Goal: Information Seeking & Learning: Learn about a topic

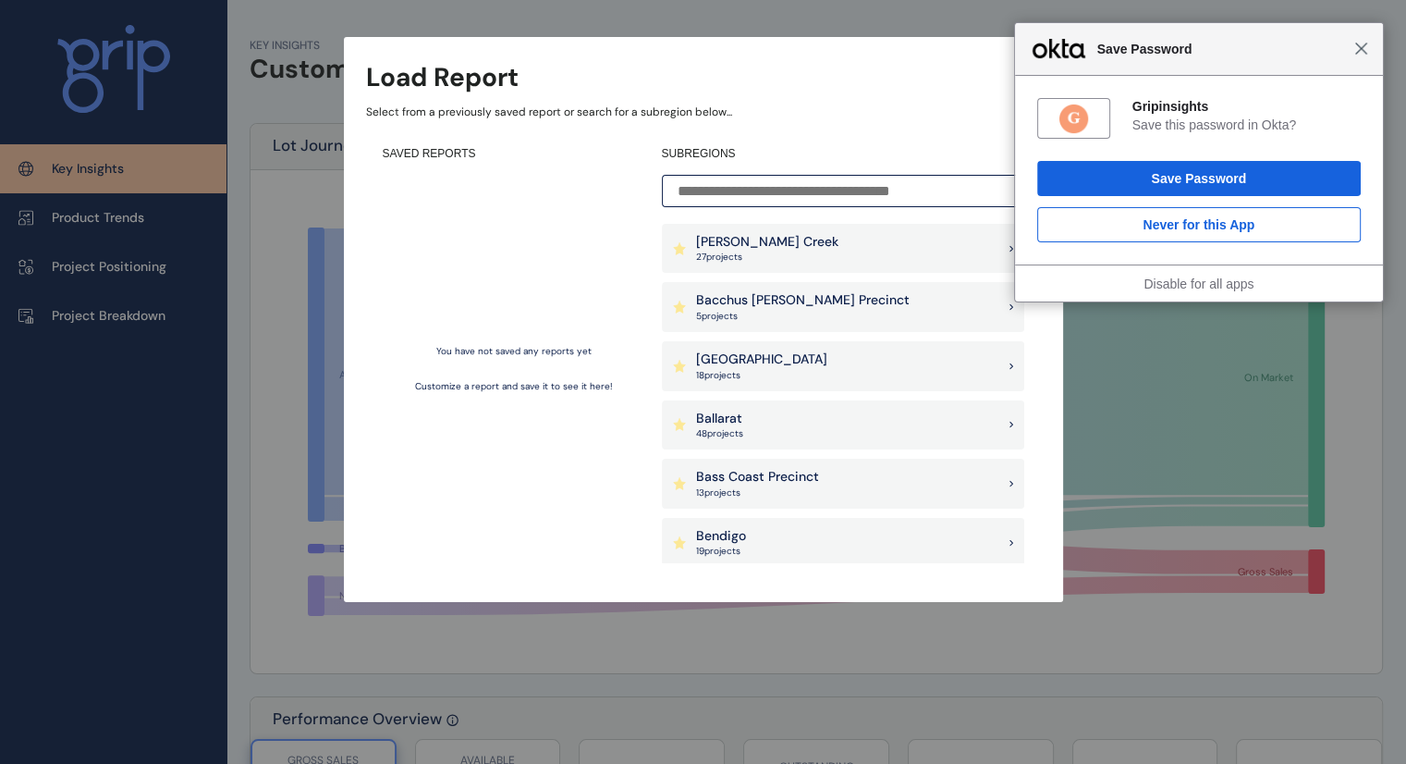
click at [1362, 48] on span "Close" at bounding box center [1361, 49] width 14 height 14
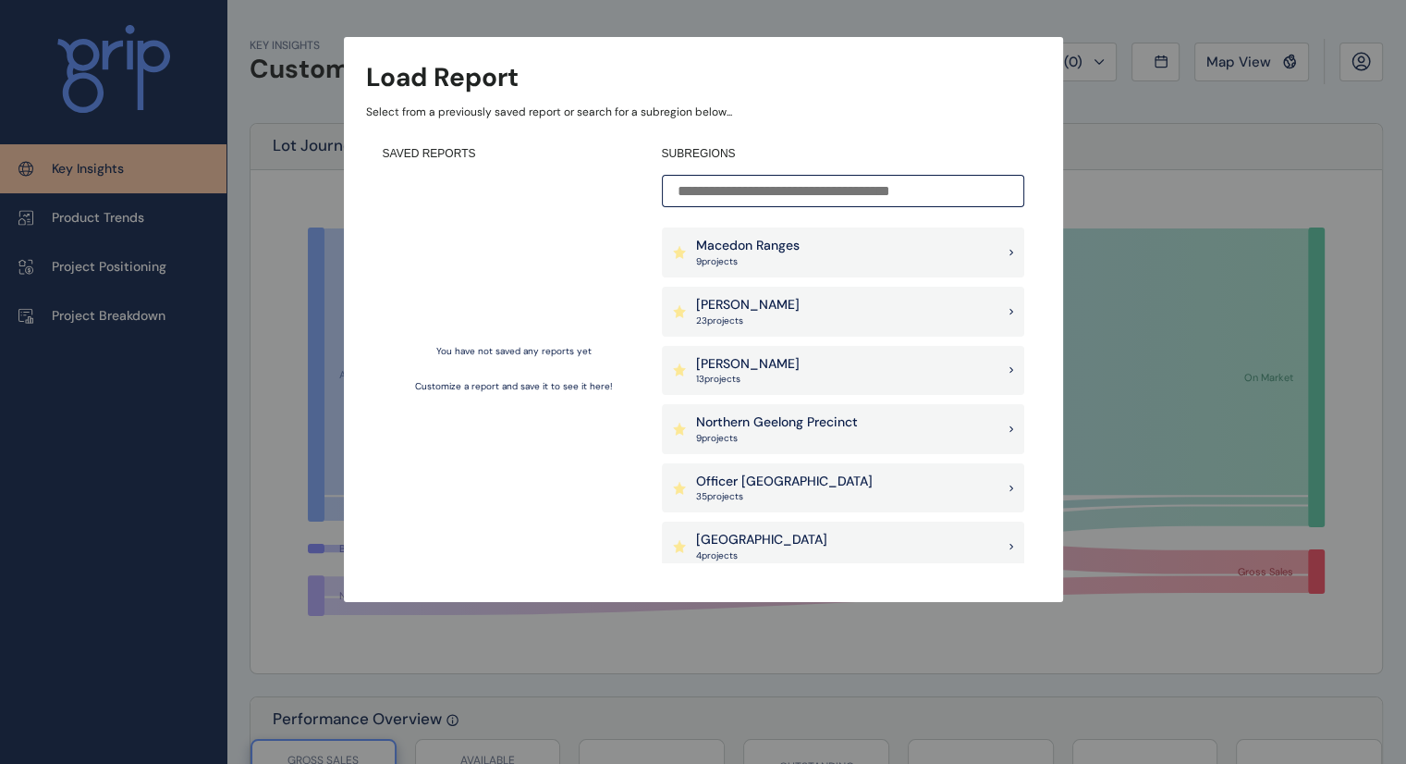
scroll to position [1043, 0]
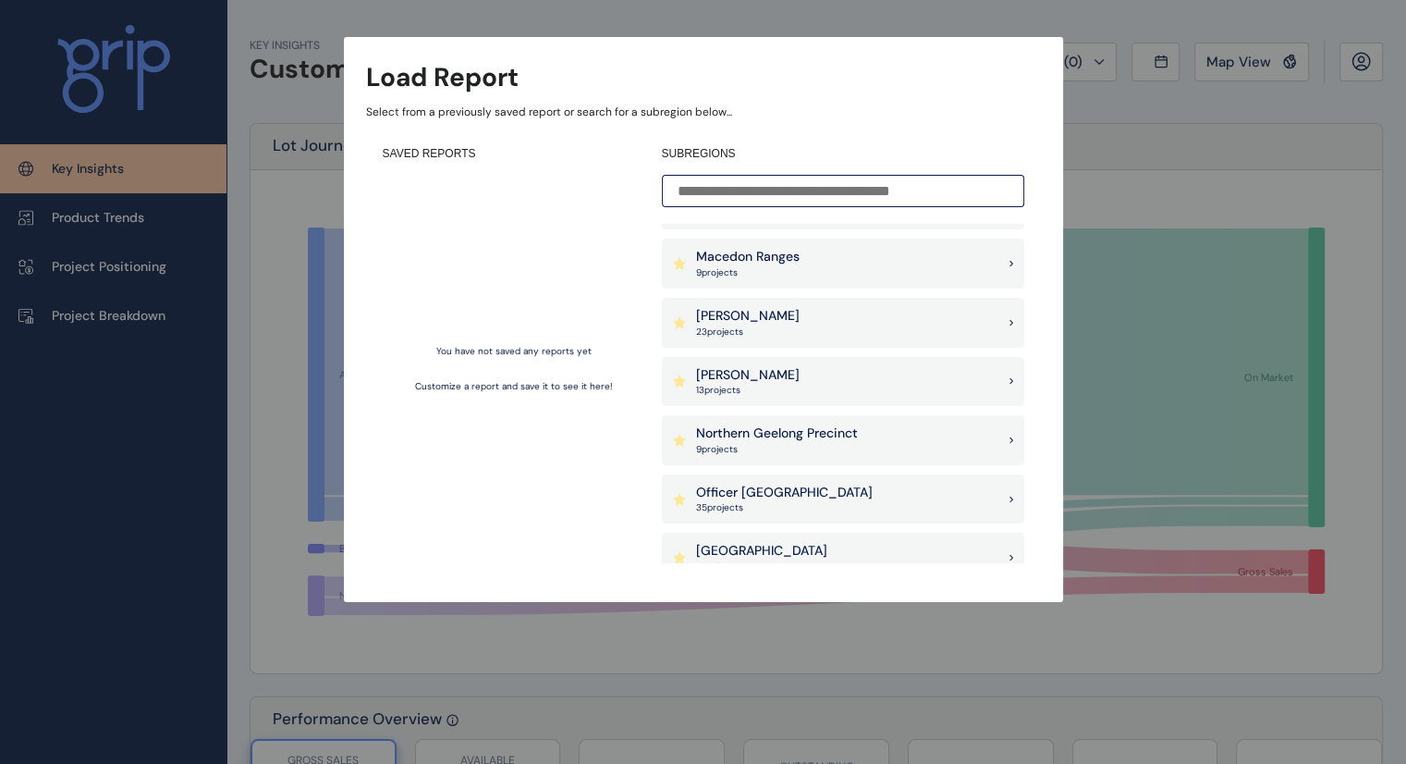
click at [910, 317] on div "[PERSON_NAME] 23 project s" at bounding box center [843, 323] width 362 height 50
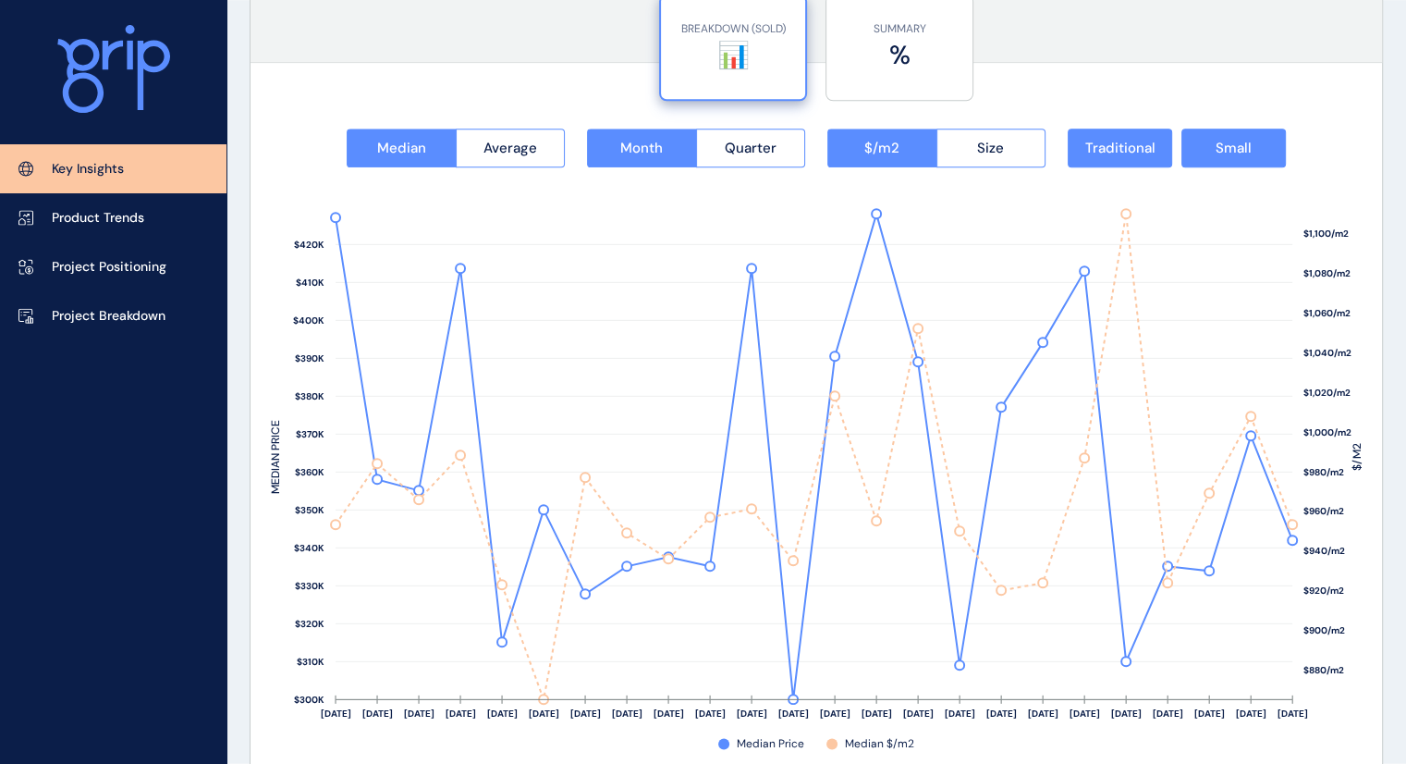
scroll to position [3126, 0]
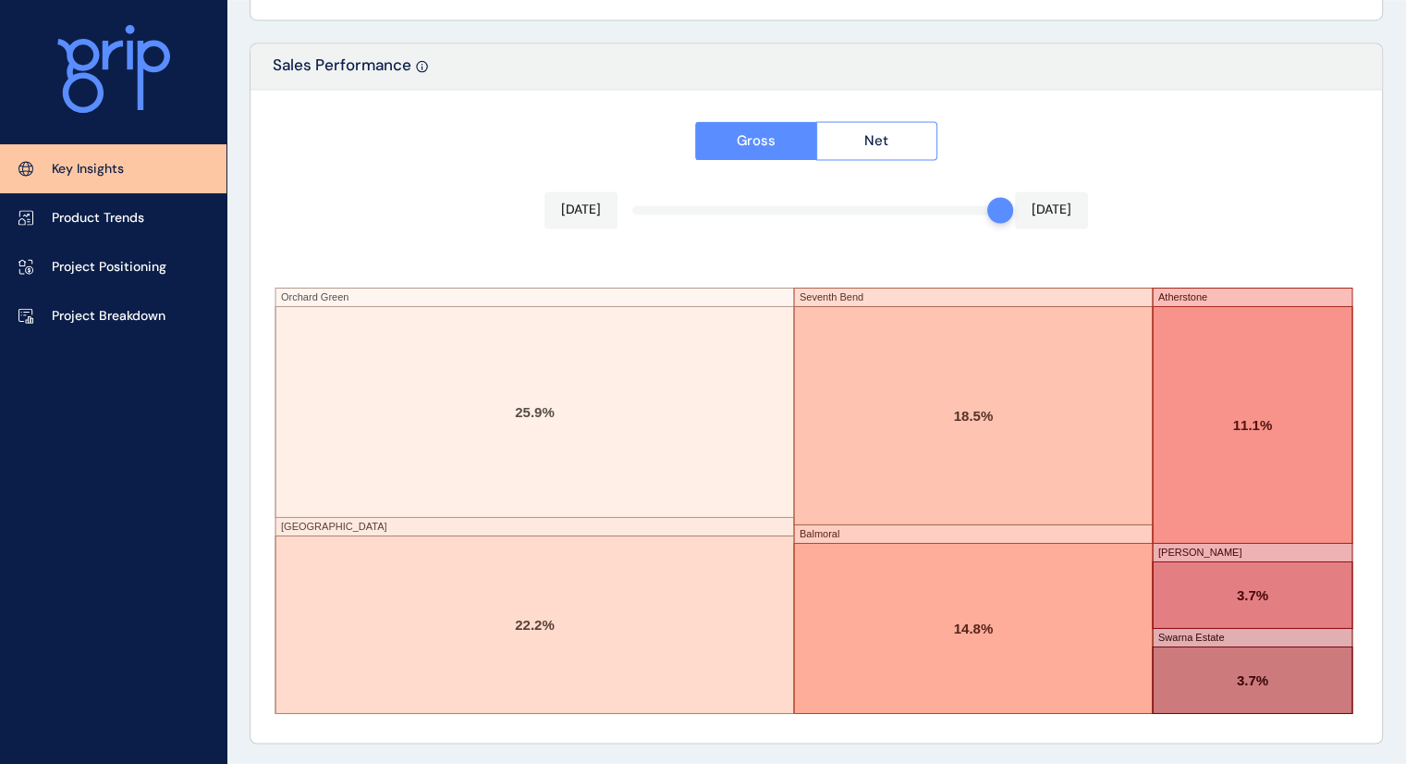
drag, startPoint x: 972, startPoint y: 200, endPoint x: 924, endPoint y: 190, distance: 48.2
click at [924, 191] on div "[DATE] [DATE]" at bounding box center [816, 209] width 544 height 37
click at [927, 195] on div "[DATE] [DATE]" at bounding box center [816, 209] width 544 height 37
drag, startPoint x: 997, startPoint y: 217, endPoint x: 947, endPoint y: 223, distance: 51.1
click at [947, 223] on div "Gross Net [DATE] [DATE][STREET_ADDRESS] [GEOGRAPHIC_DATA] [GEOGRAPHIC_DATA] [GE…" at bounding box center [816, 416] width 1131 height 653
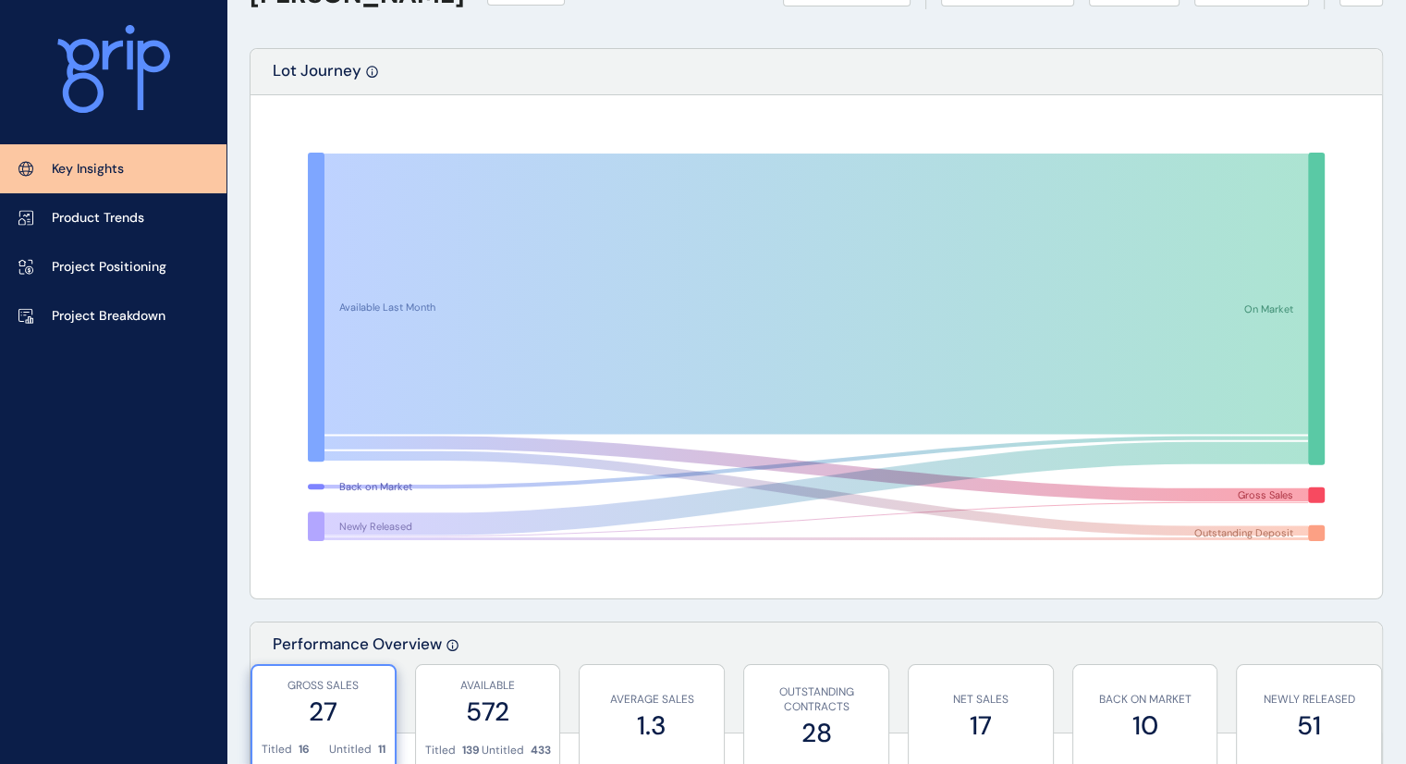
scroll to position [0, 0]
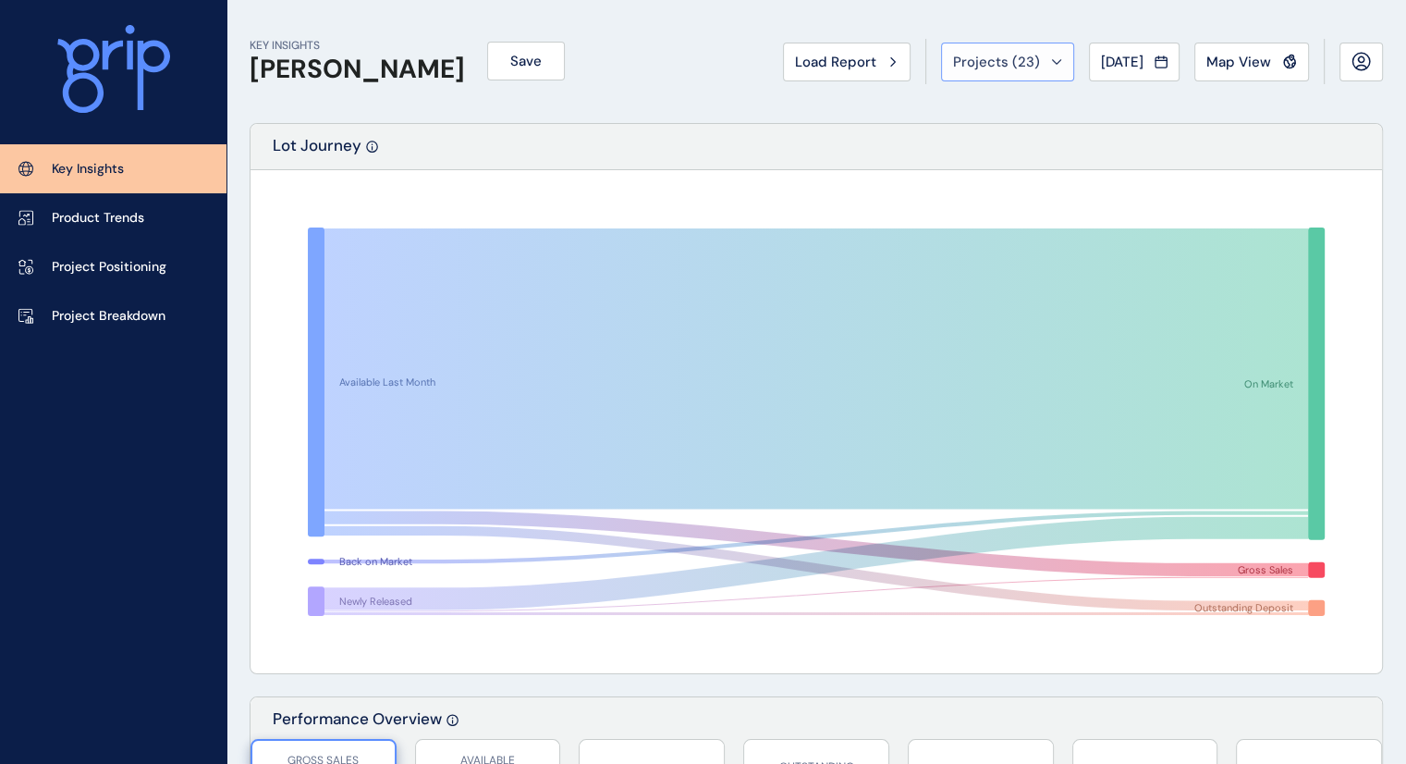
click at [1031, 67] on div "Projects ( 23 )" at bounding box center [1007, 62] width 109 height 18
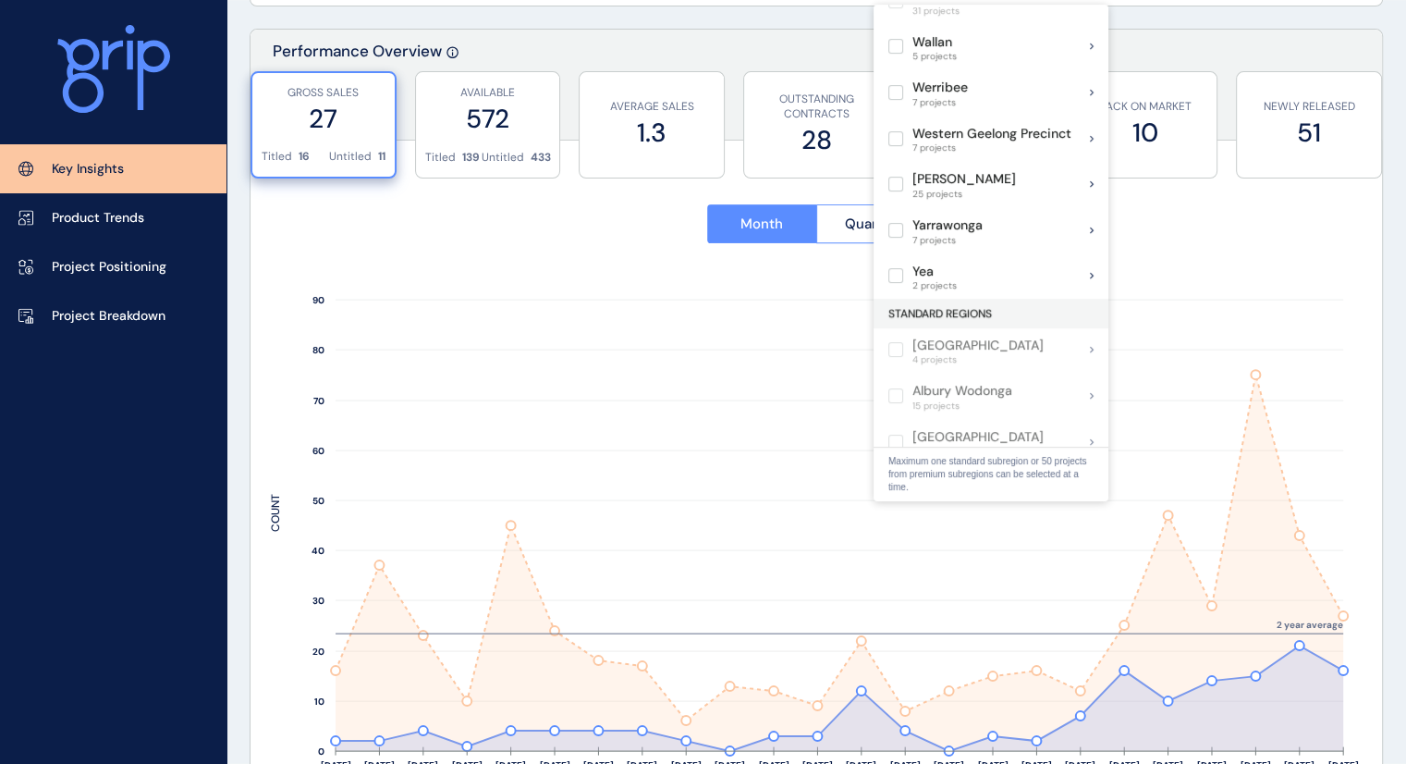
scroll to position [1335, 0]
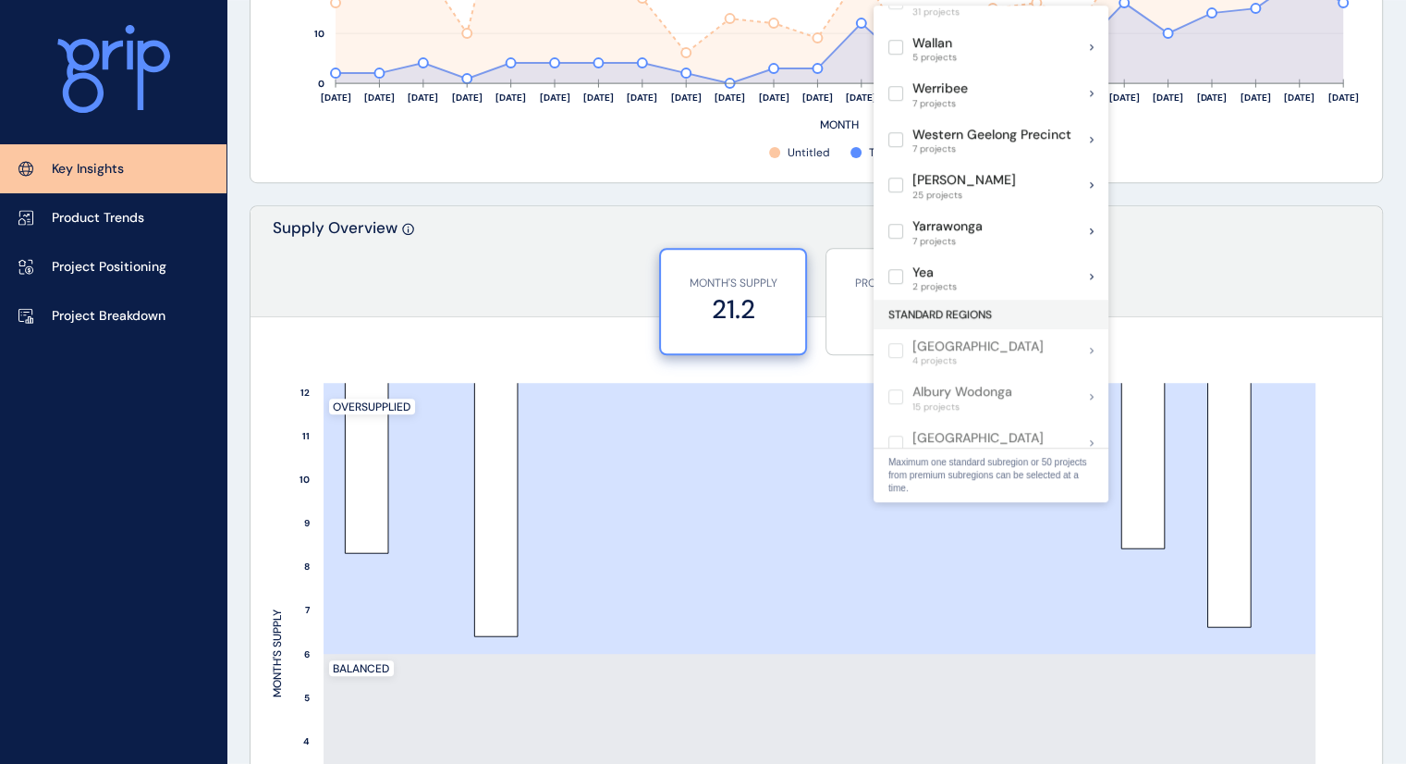
click at [1292, 327] on div "MONTH'S SUPPLY 21.2 PROJECT COUNT 16" at bounding box center [816, 294] width 1131 height 92
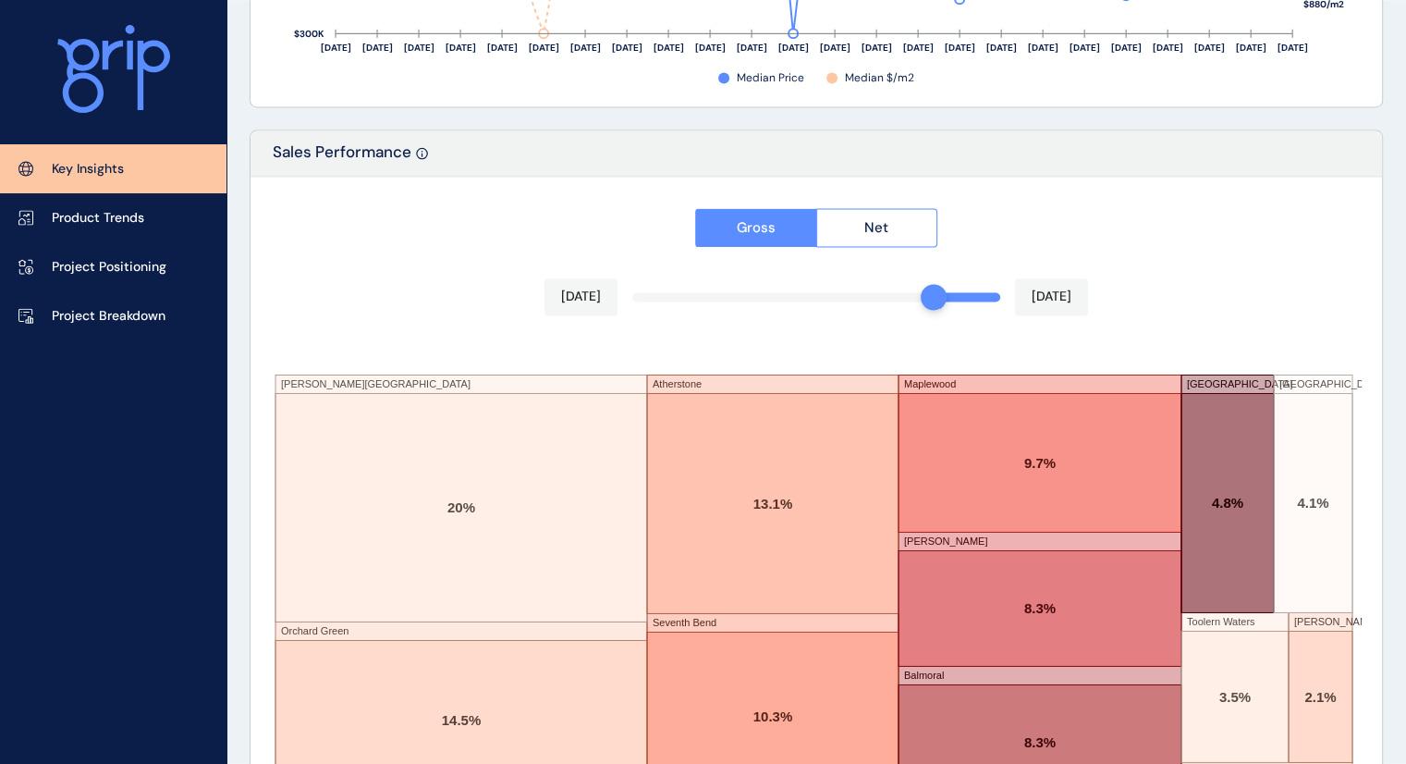
scroll to position [3126, 0]
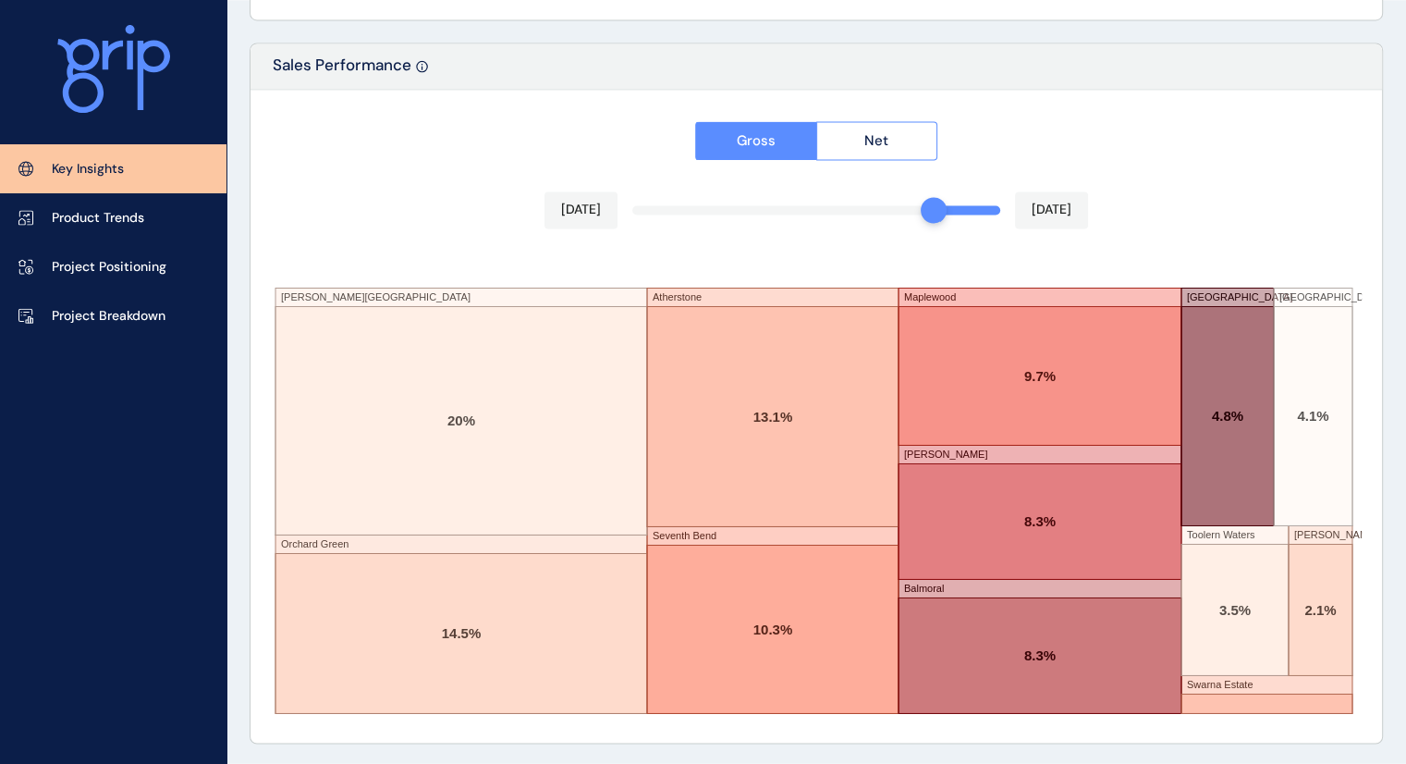
click at [898, 197] on div "[DATE] [DATE]" at bounding box center [816, 209] width 544 height 37
click at [898, 208] on div "Gross Net [DATE] [DATE][STREET_ADDRESS][PERSON_NAME] [GEOGRAPHIC_DATA] [GEOGRAP…" at bounding box center [816, 416] width 1131 height 653
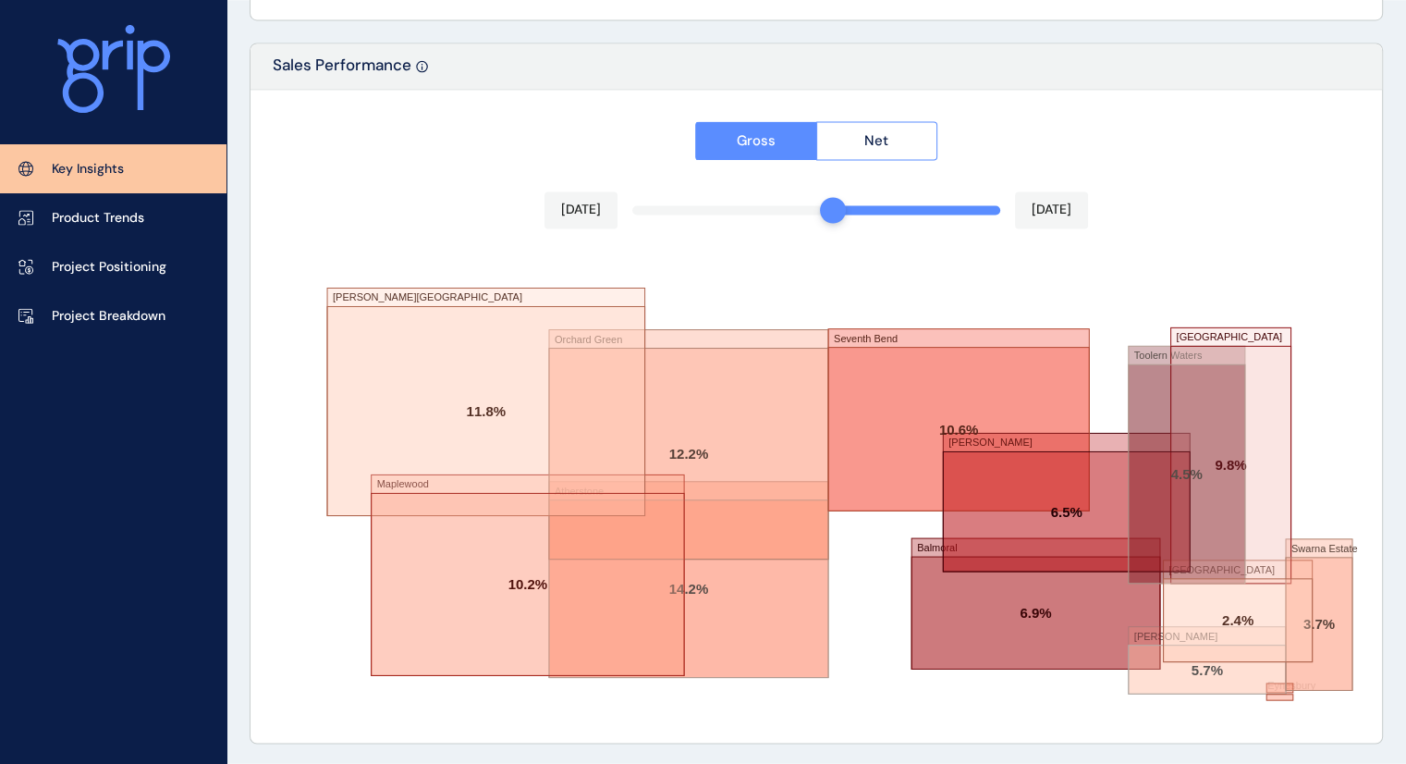
drag, startPoint x: 898, startPoint y: 208, endPoint x: 839, endPoint y: 213, distance: 58.4
click at [839, 213] on div at bounding box center [833, 210] width 26 height 26
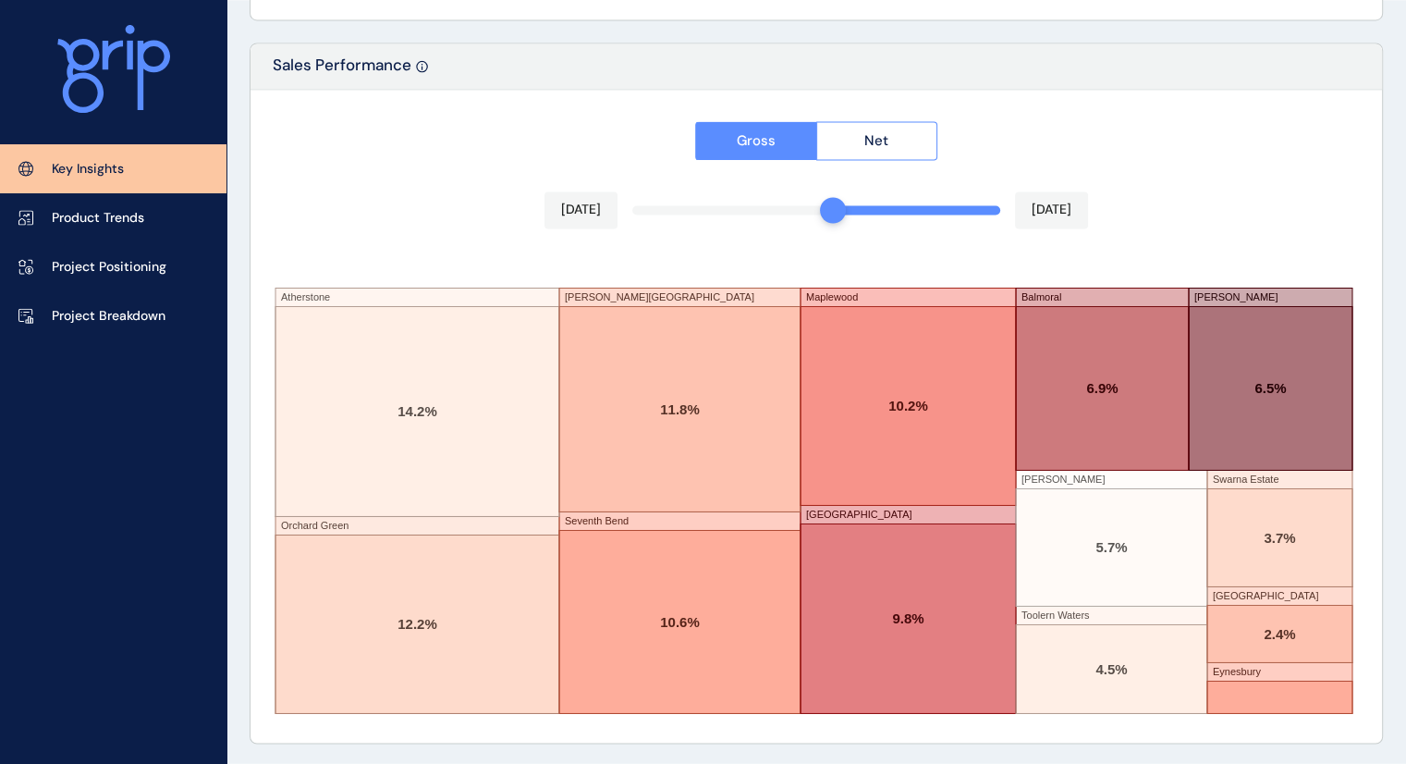
click at [116, 187] on link "Key Insights" at bounding box center [113, 168] width 226 height 49
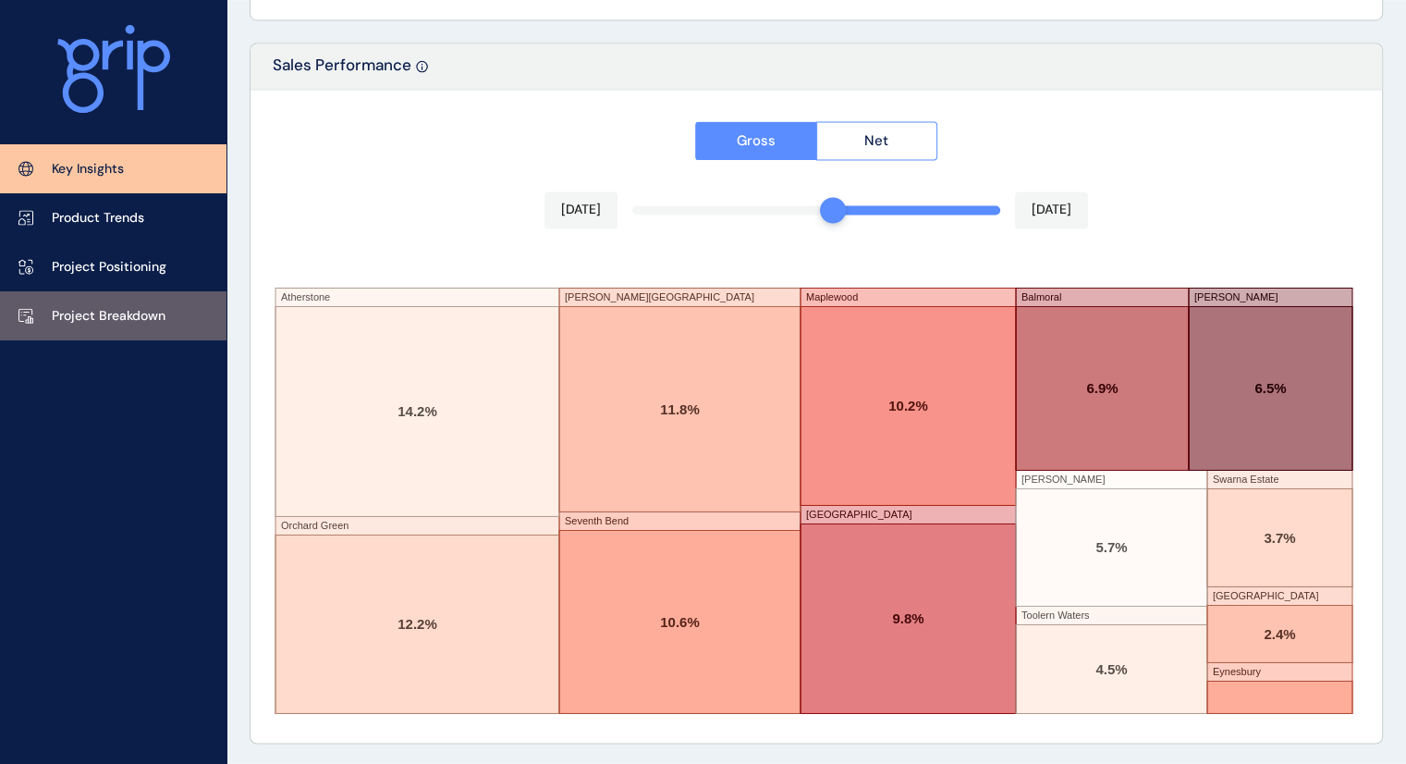
click at [90, 300] on link "Project Breakdown" at bounding box center [113, 315] width 226 height 49
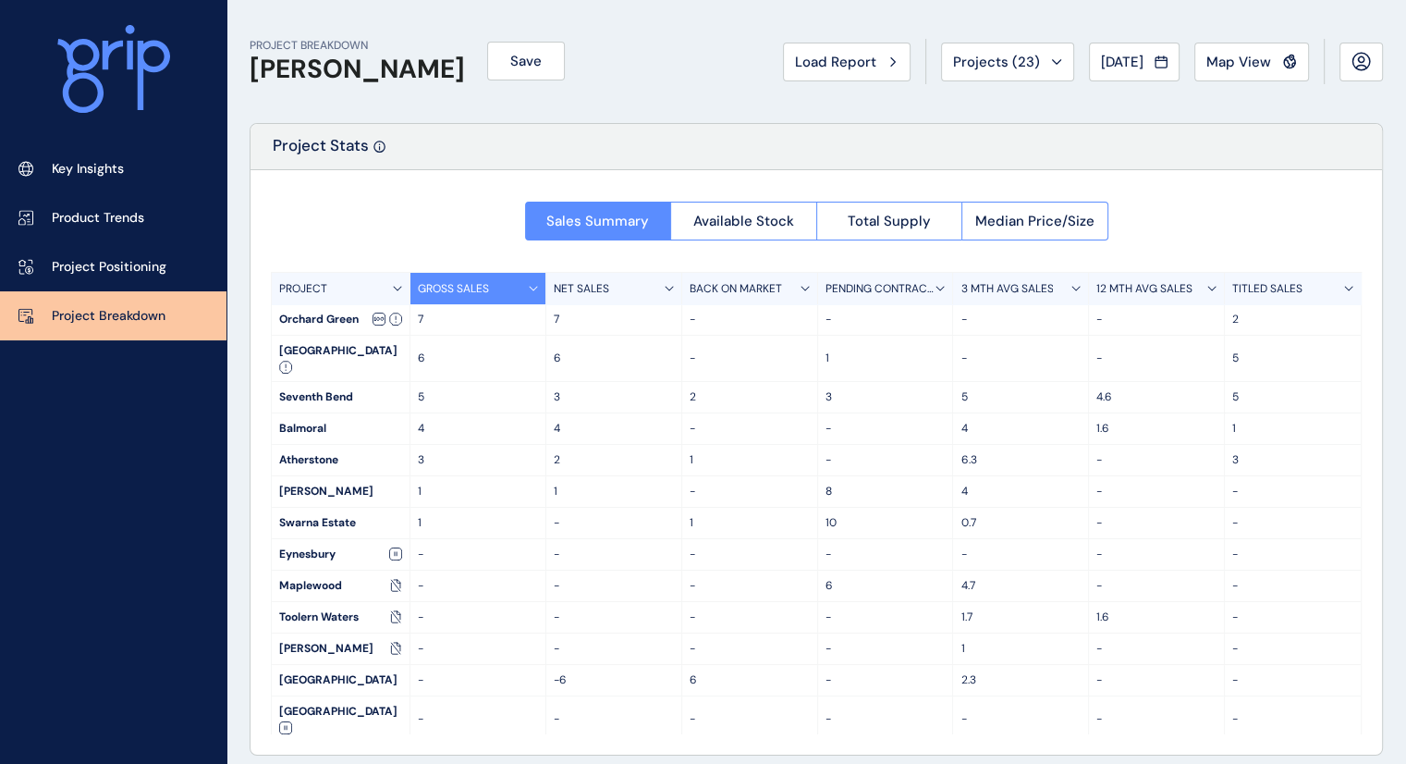
click at [90, 104] on icon at bounding box center [113, 69] width 113 height 89
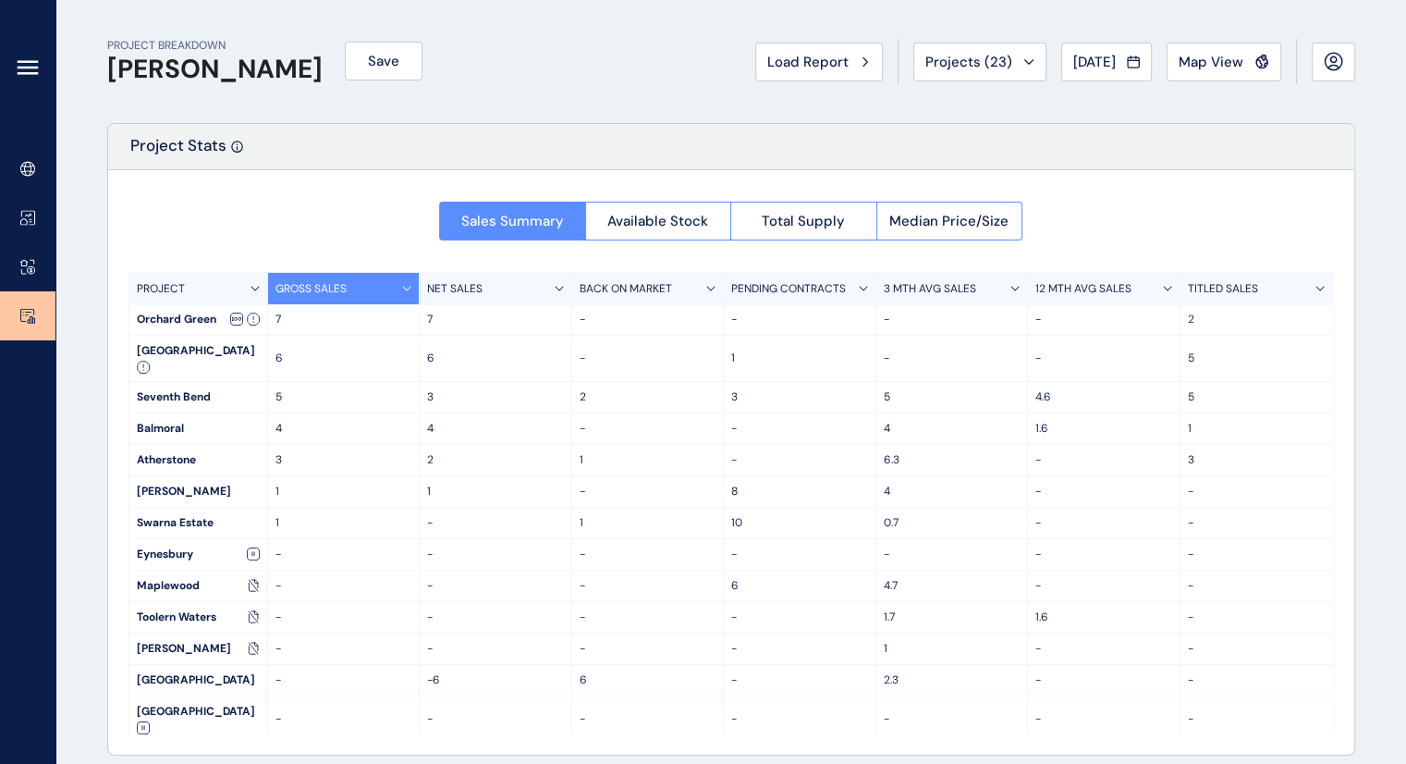
click at [33, 73] on icon at bounding box center [27, 73] width 18 height 0
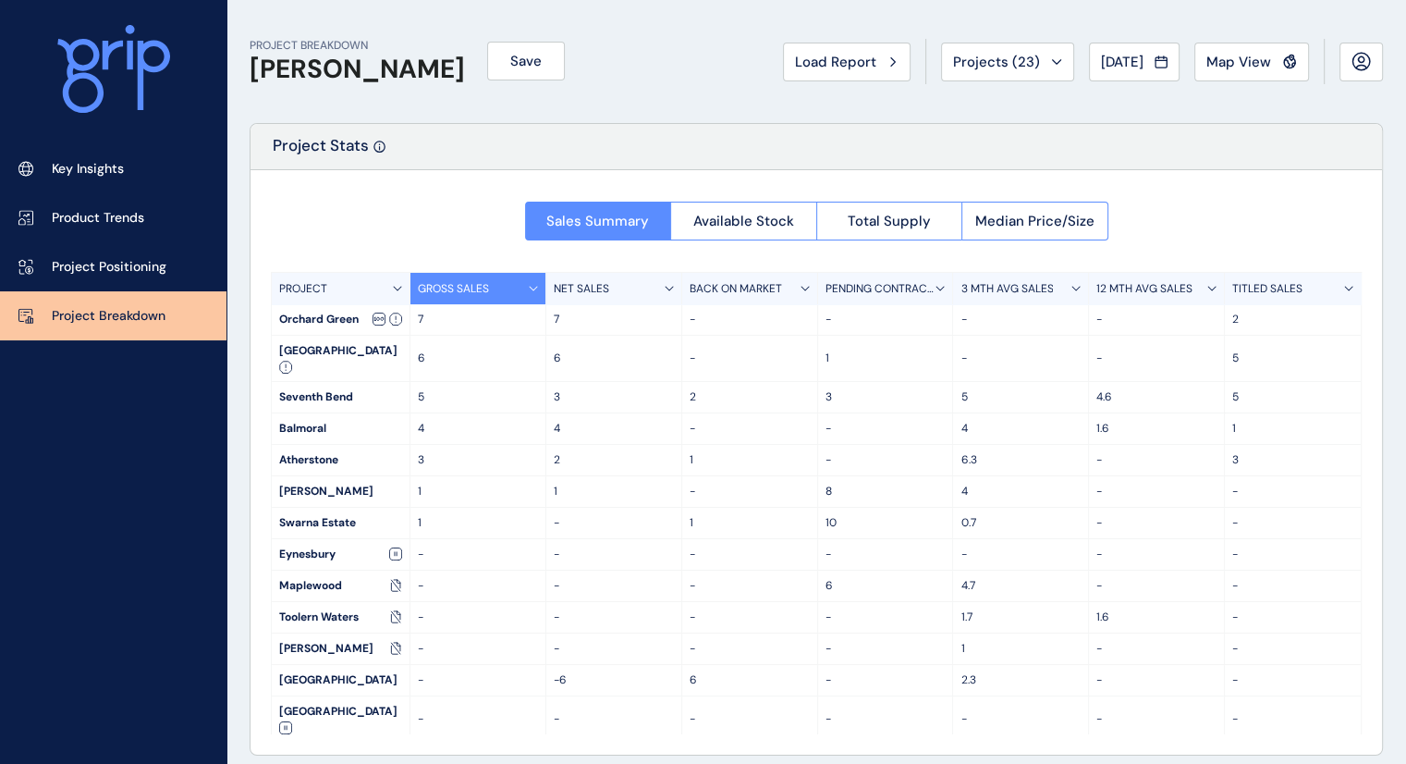
click at [94, 67] on icon at bounding box center [113, 69] width 113 height 89
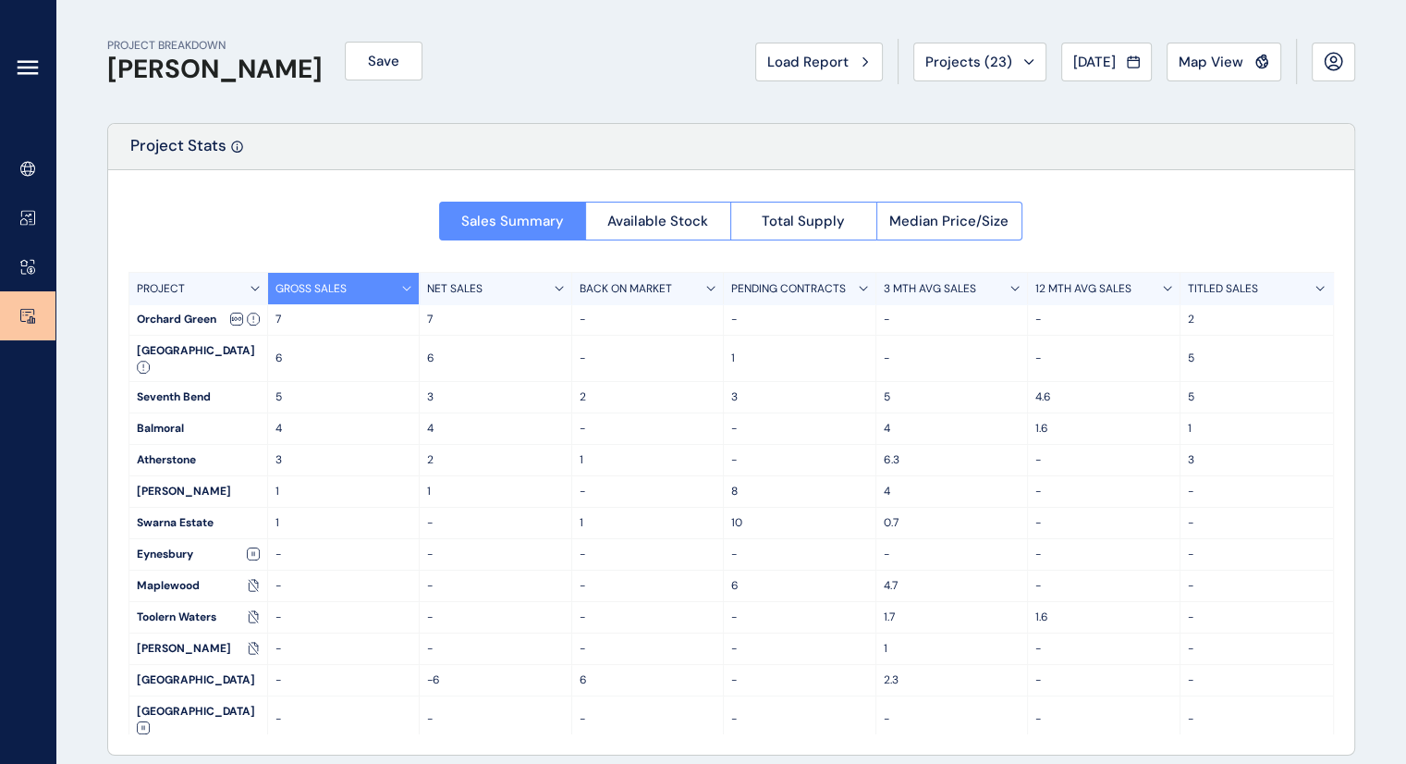
click at [28, 70] on icon at bounding box center [28, 67] width 22 height 22
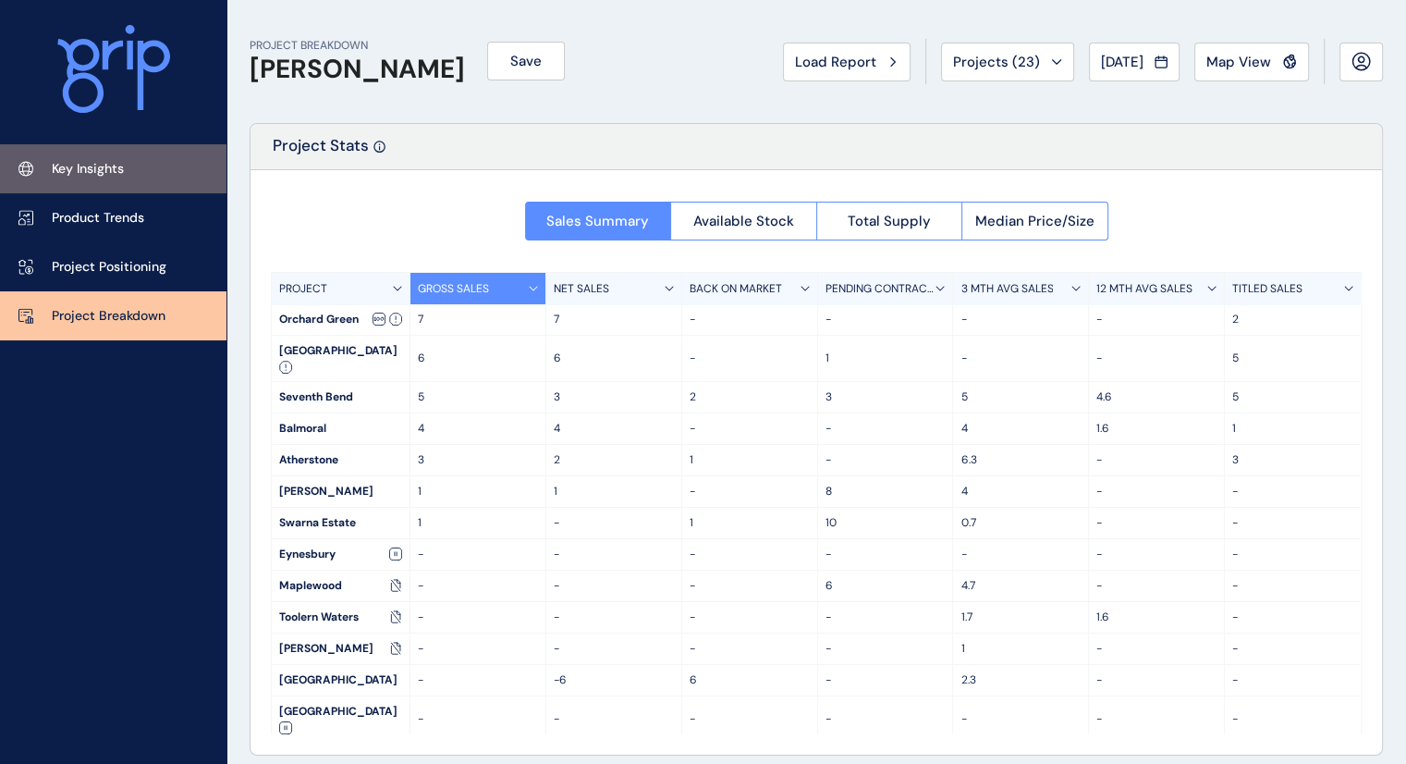
click at [103, 181] on link "Key Insights" at bounding box center [113, 168] width 226 height 49
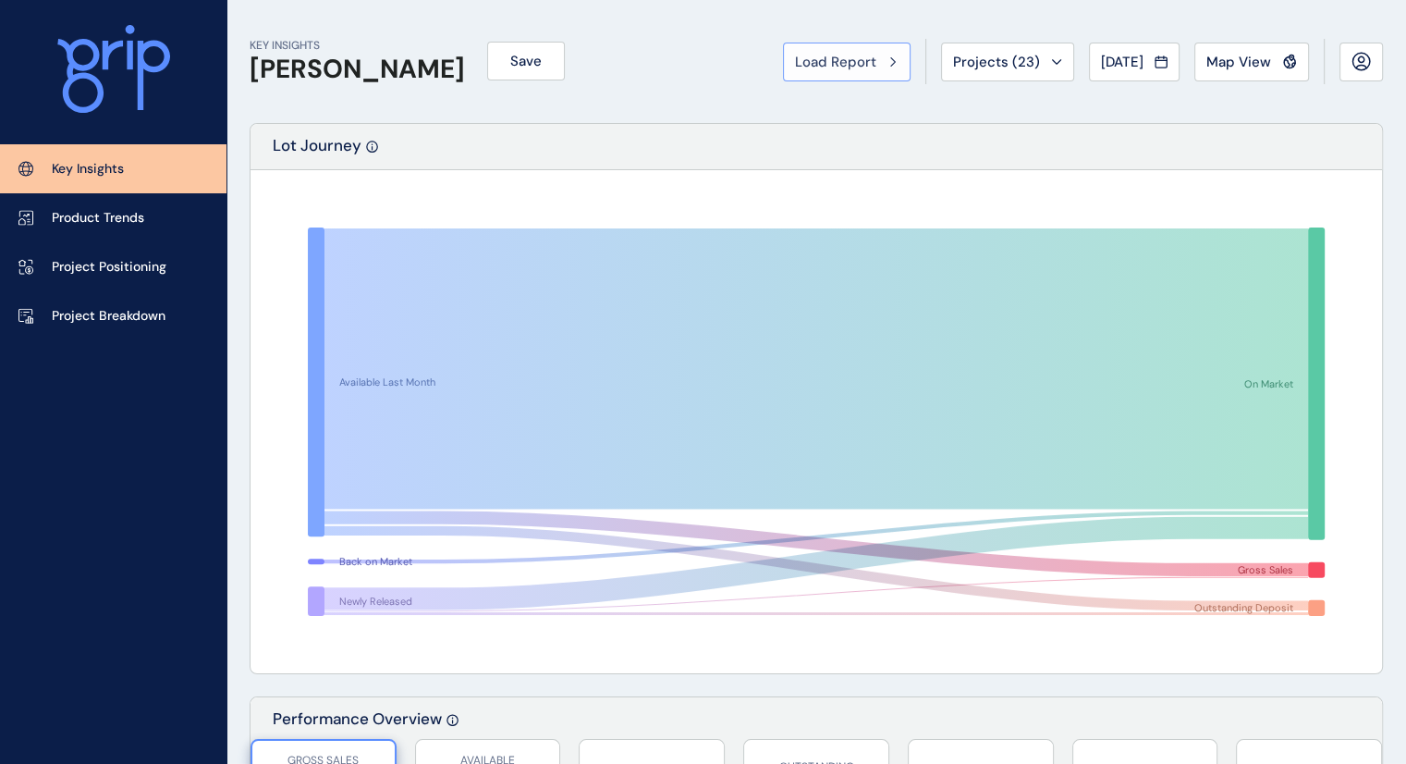
click at [851, 55] on span "Load Report" at bounding box center [835, 62] width 81 height 18
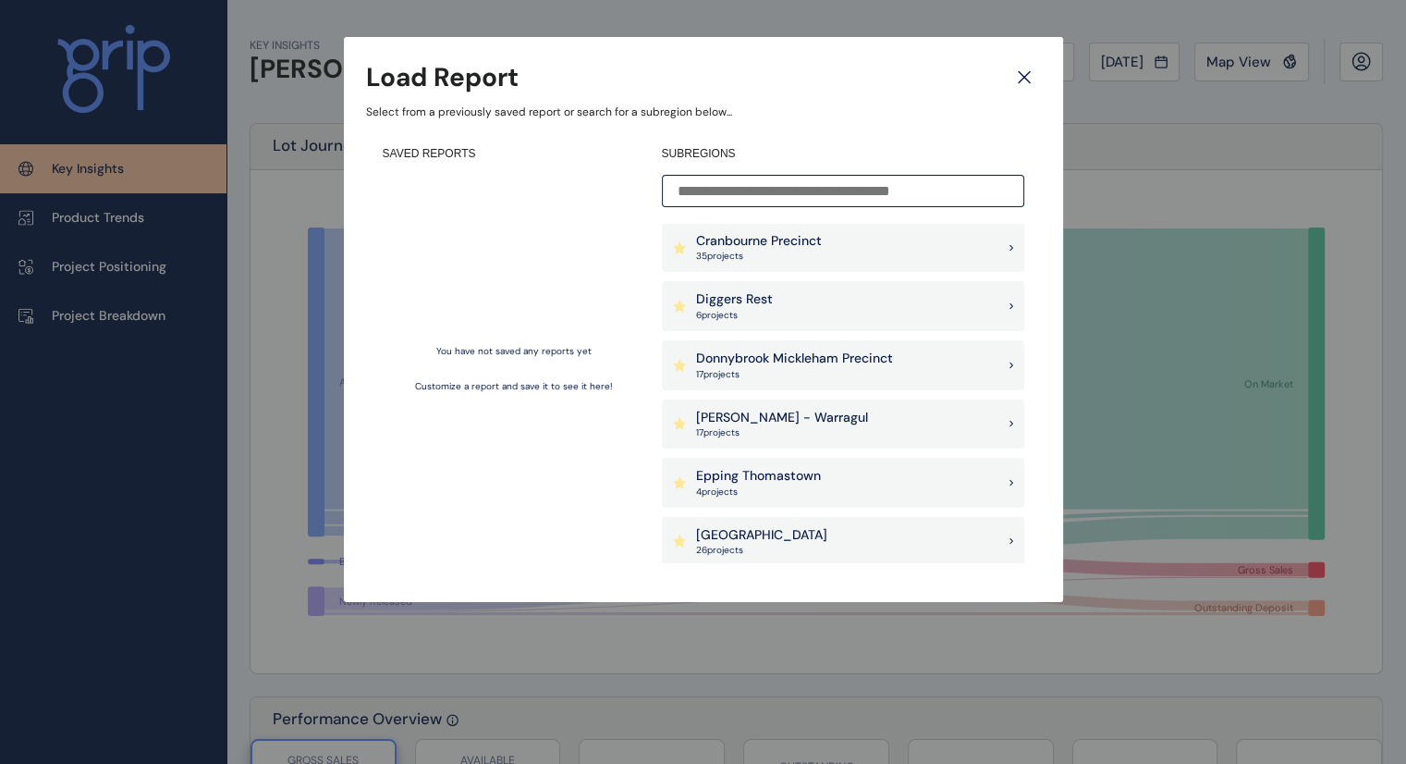
scroll to position [636, 0]
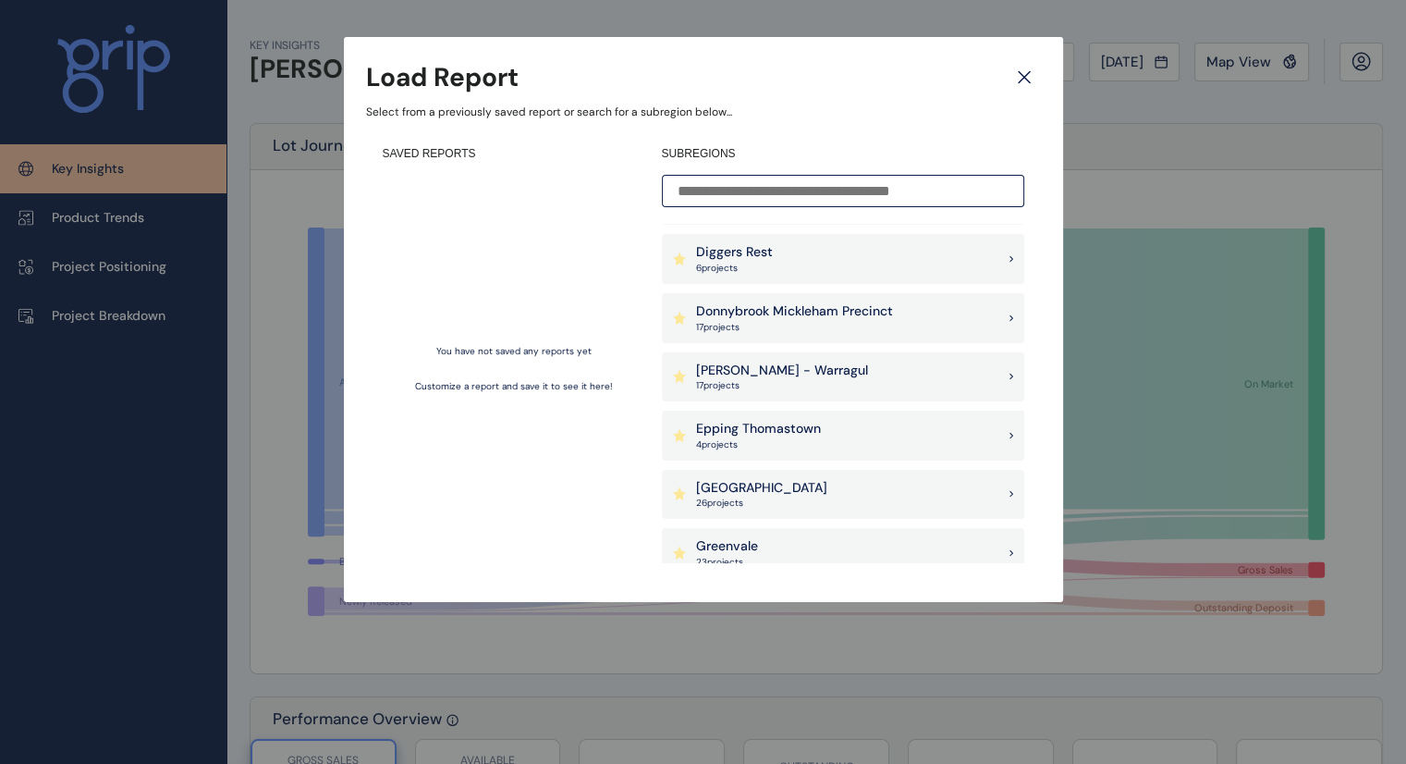
click at [688, 263] on div "Diggers Rest 6 project s" at bounding box center [723, 258] width 100 height 31
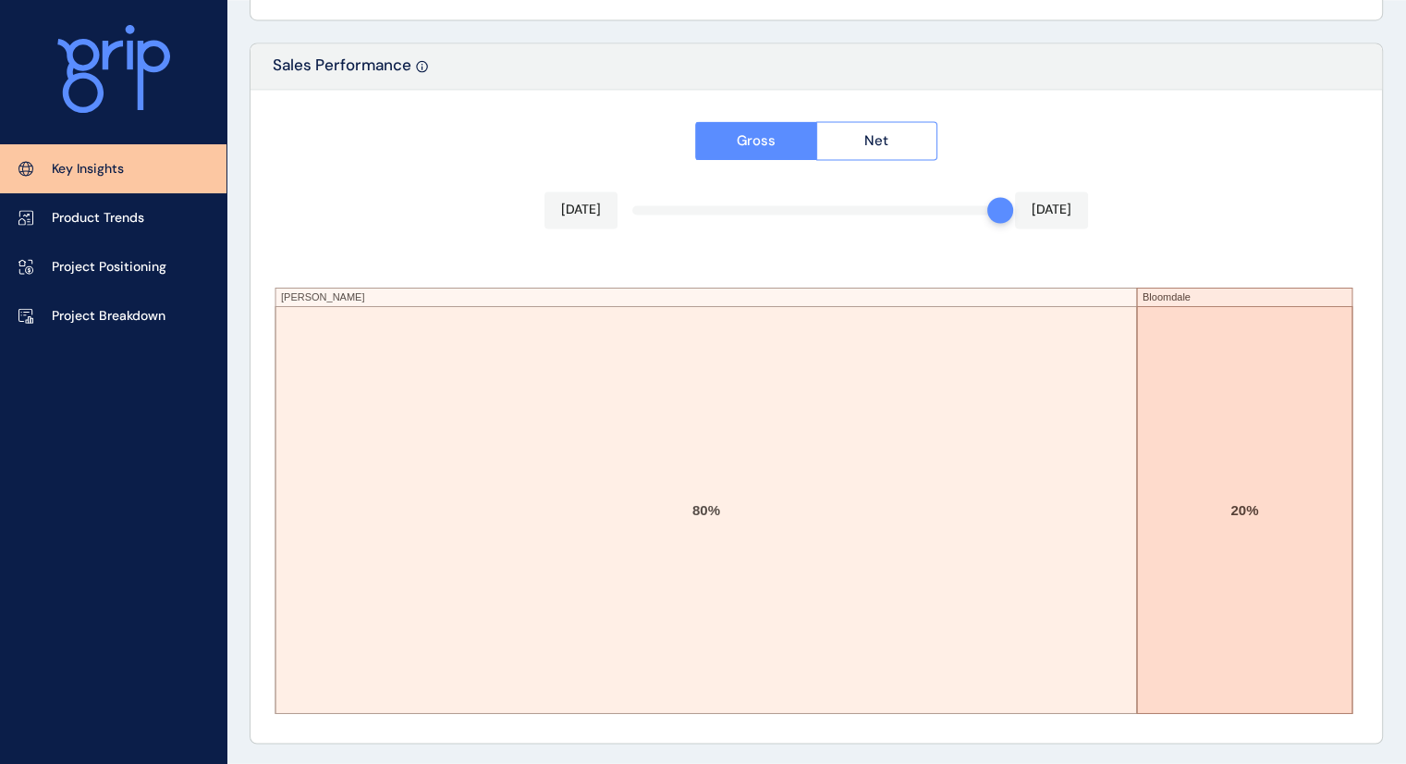
scroll to position [3125, 0]
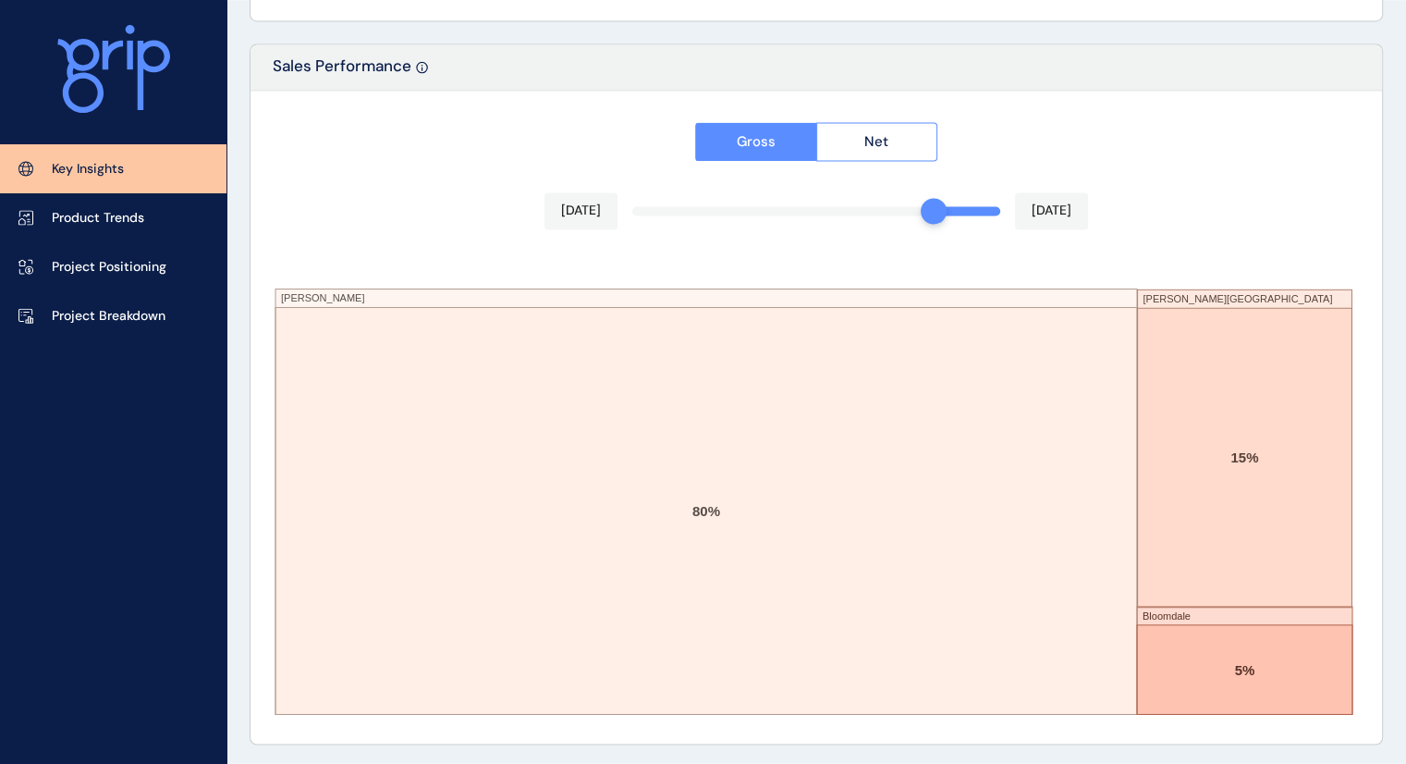
click at [841, 215] on div "[DATE] [DATE]" at bounding box center [816, 210] width 544 height 37
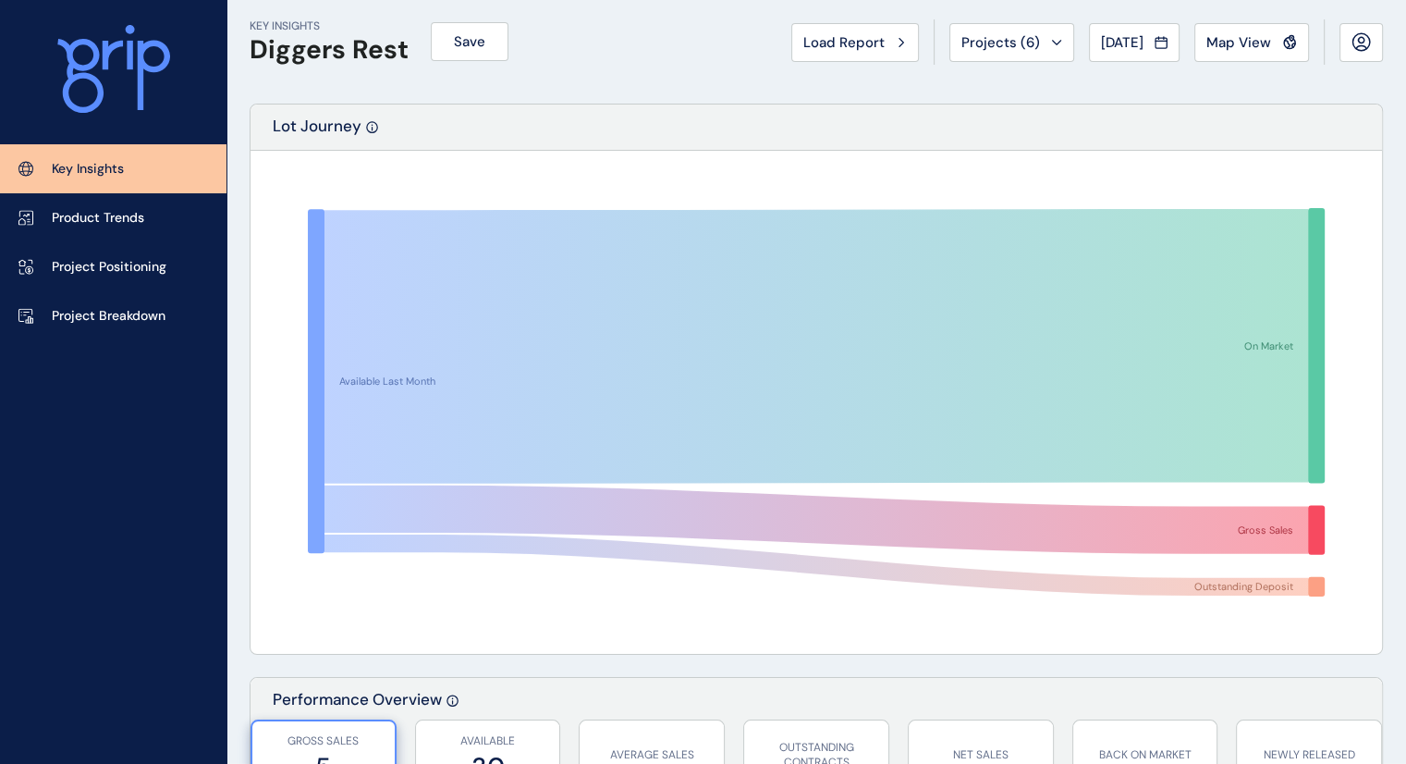
scroll to position [0, 0]
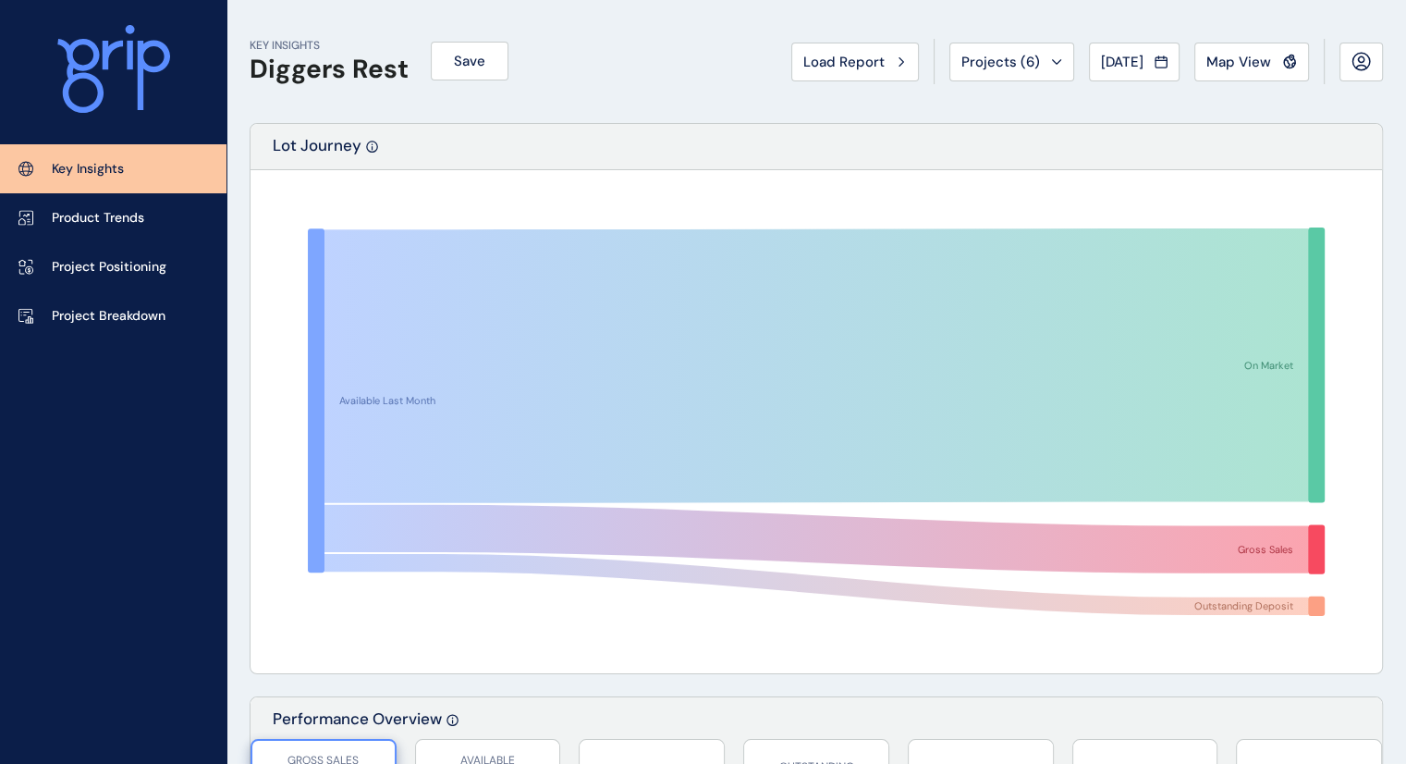
click at [70, 162] on p "Key Insights" at bounding box center [88, 169] width 72 height 18
click at [1376, 53] on button at bounding box center [1360, 62] width 43 height 39
click at [89, 247] on link "Project Positioning" at bounding box center [113, 266] width 226 height 49
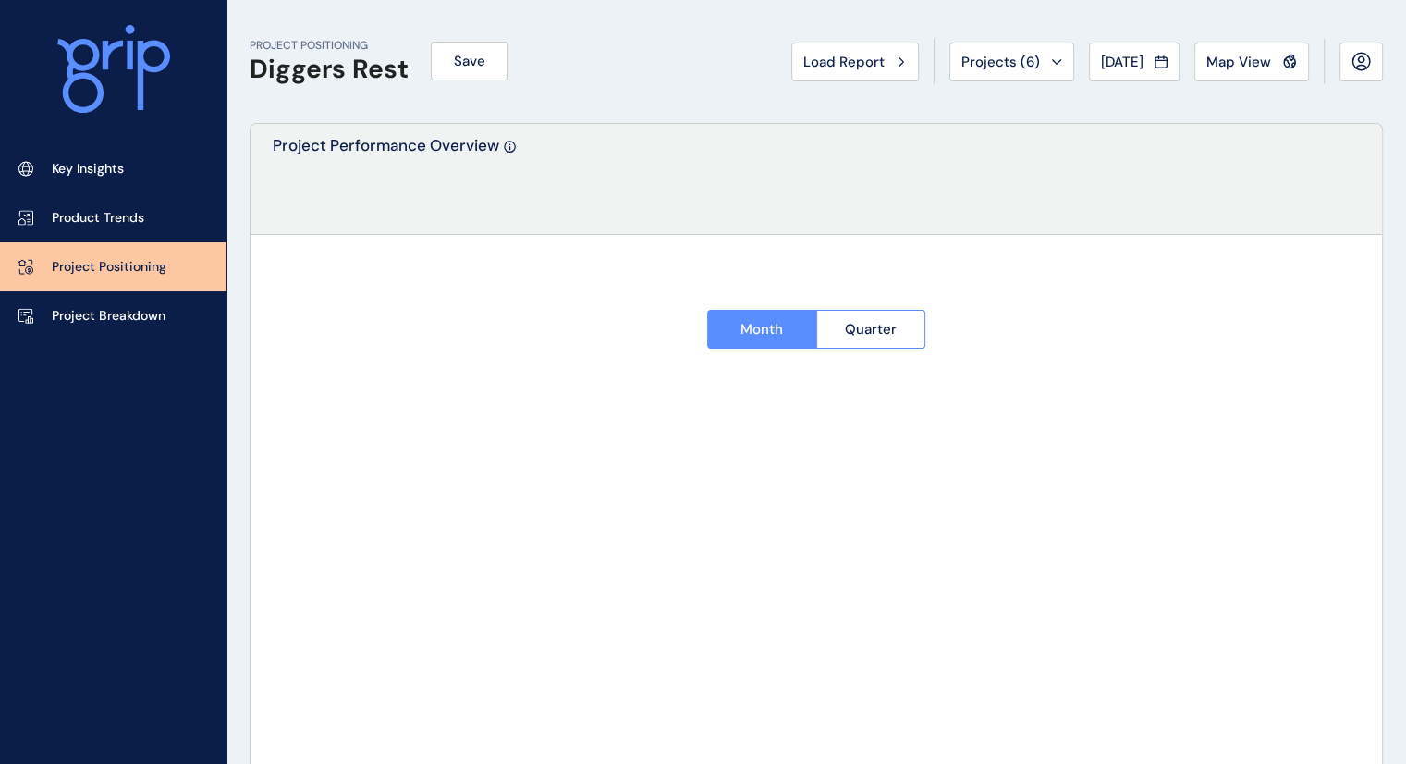
type input "**********"
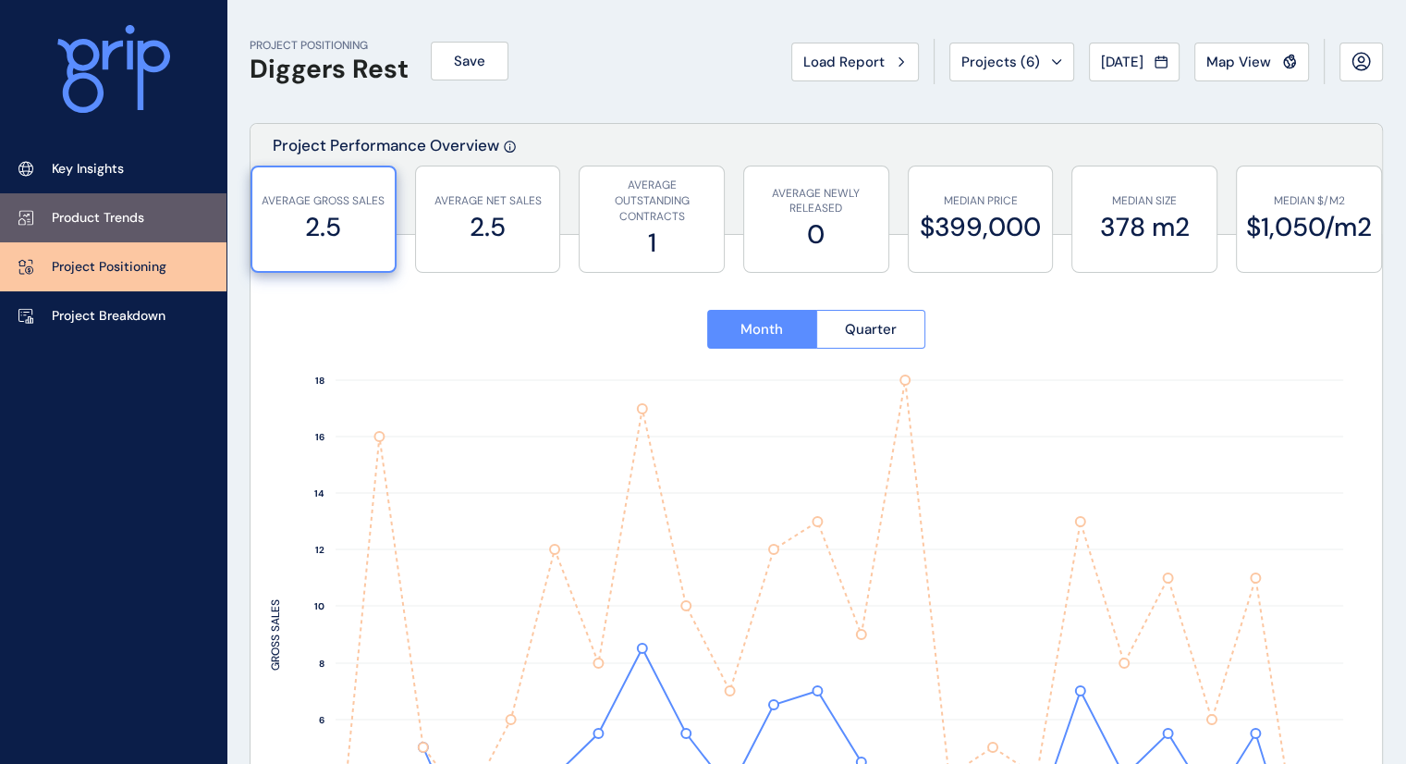
click at [135, 195] on link "Product Trends" at bounding box center [113, 217] width 226 height 49
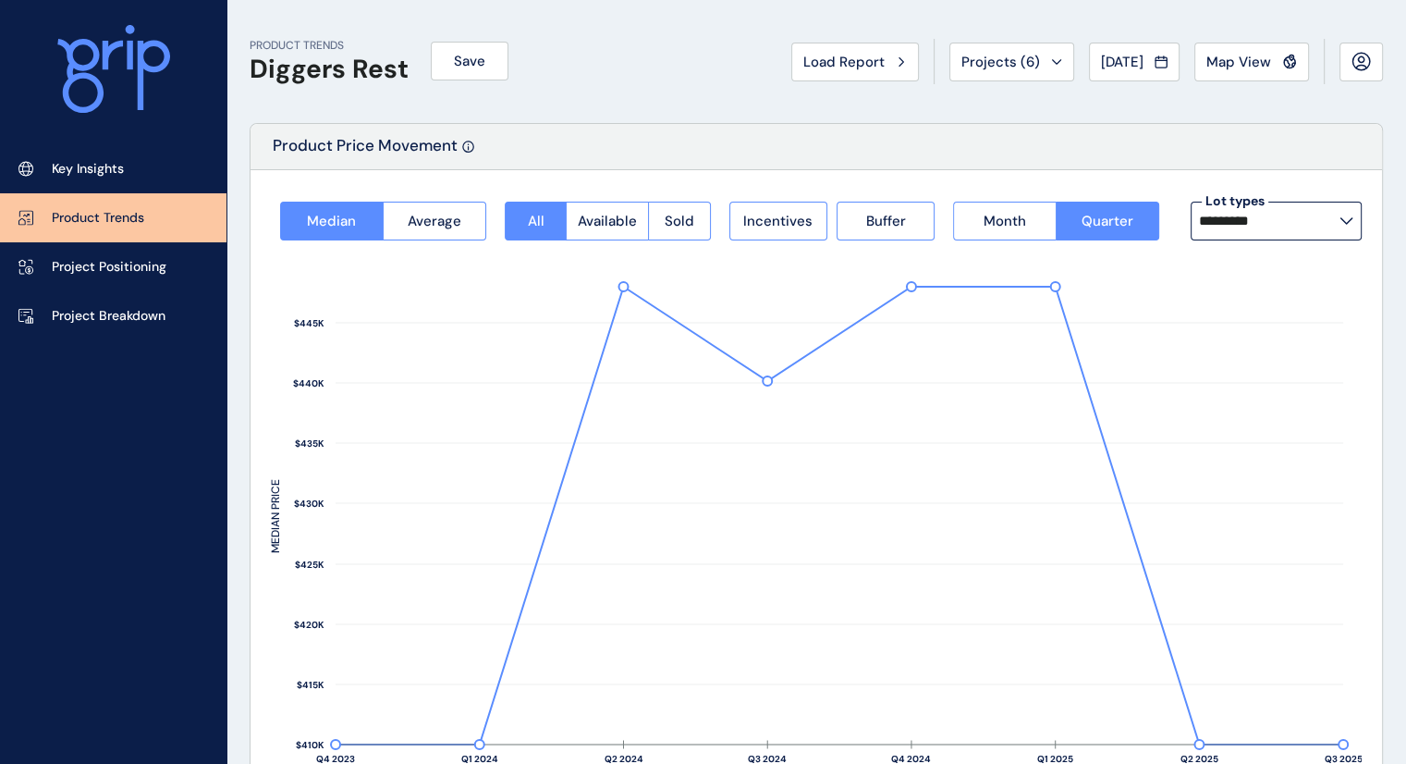
click at [384, 67] on h1 "Diggers Rest" at bounding box center [329, 69] width 159 height 31
click at [839, 45] on button "Load Report" at bounding box center [855, 62] width 128 height 39
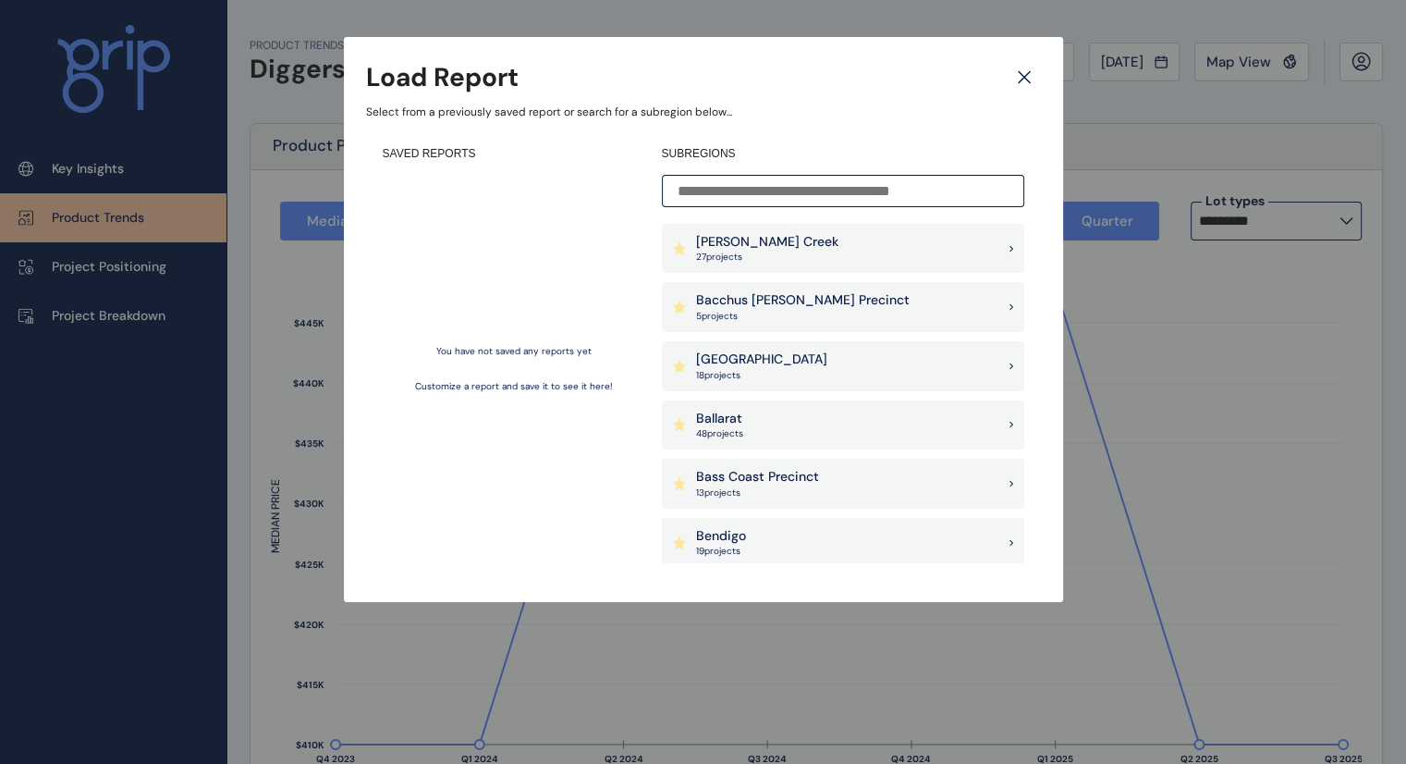
click at [830, 182] on input at bounding box center [843, 191] width 362 height 32
click at [1021, 85] on icon at bounding box center [1024, 77] width 33 height 32
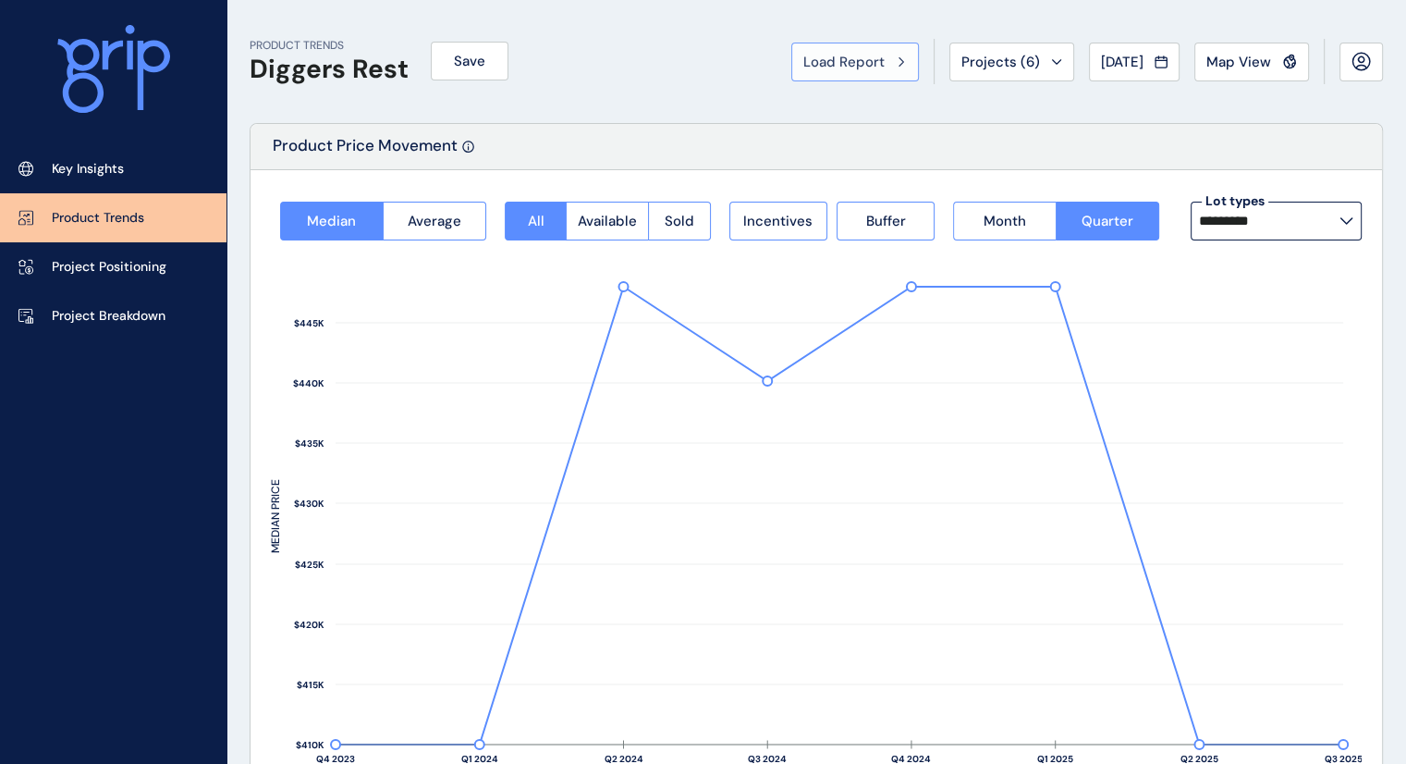
click at [836, 49] on button "Load Report" at bounding box center [855, 62] width 128 height 39
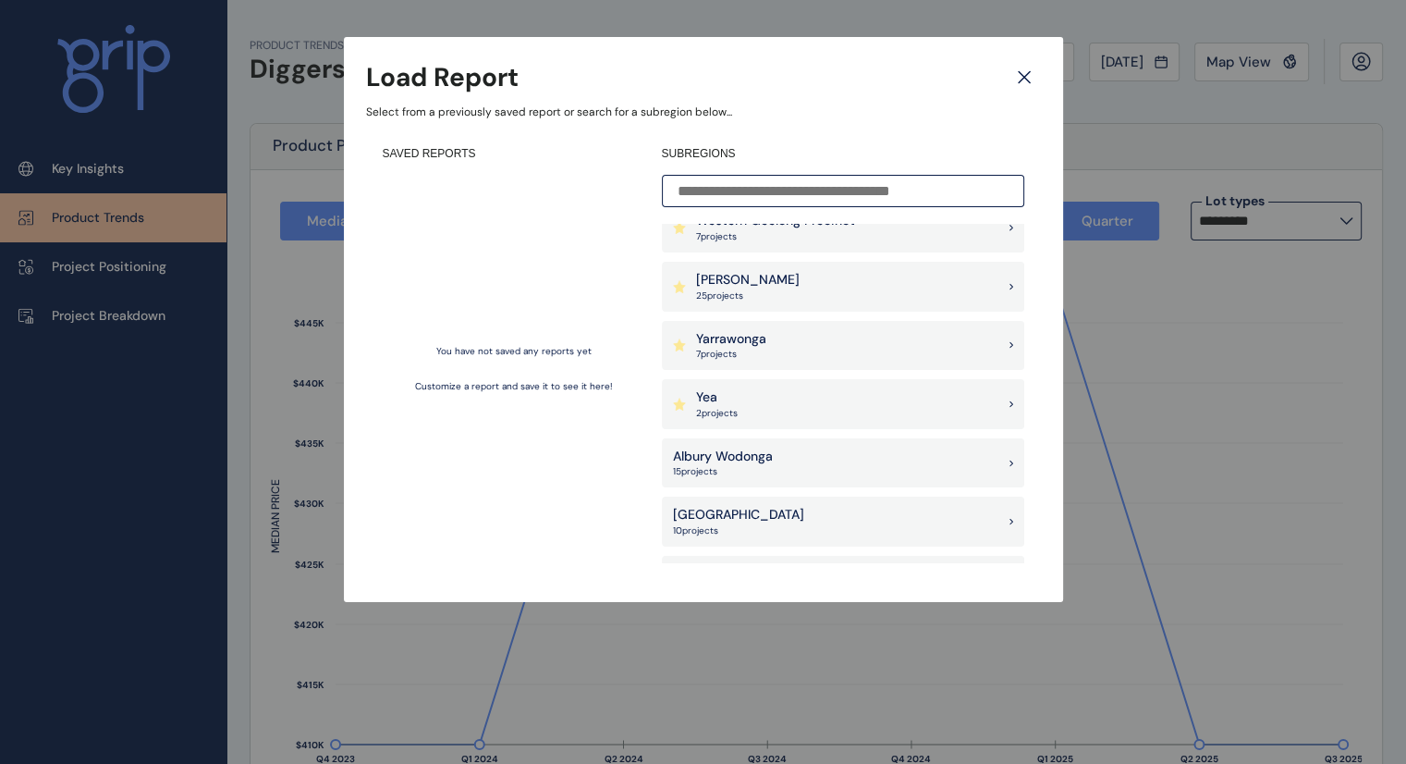
scroll to position [2002, 0]
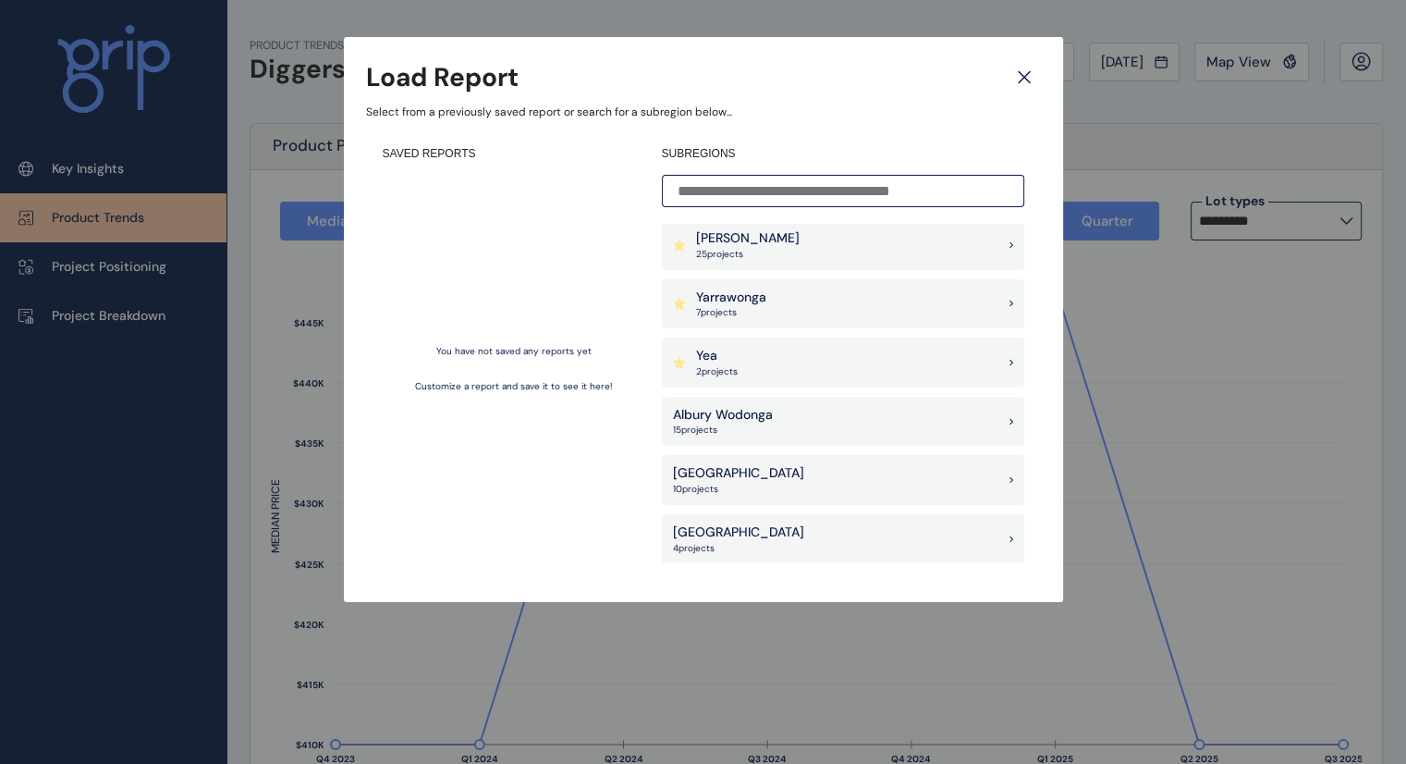
click at [911, 476] on div "Latrobe Valley 10 project s" at bounding box center [843, 480] width 362 height 50
type input "**********"
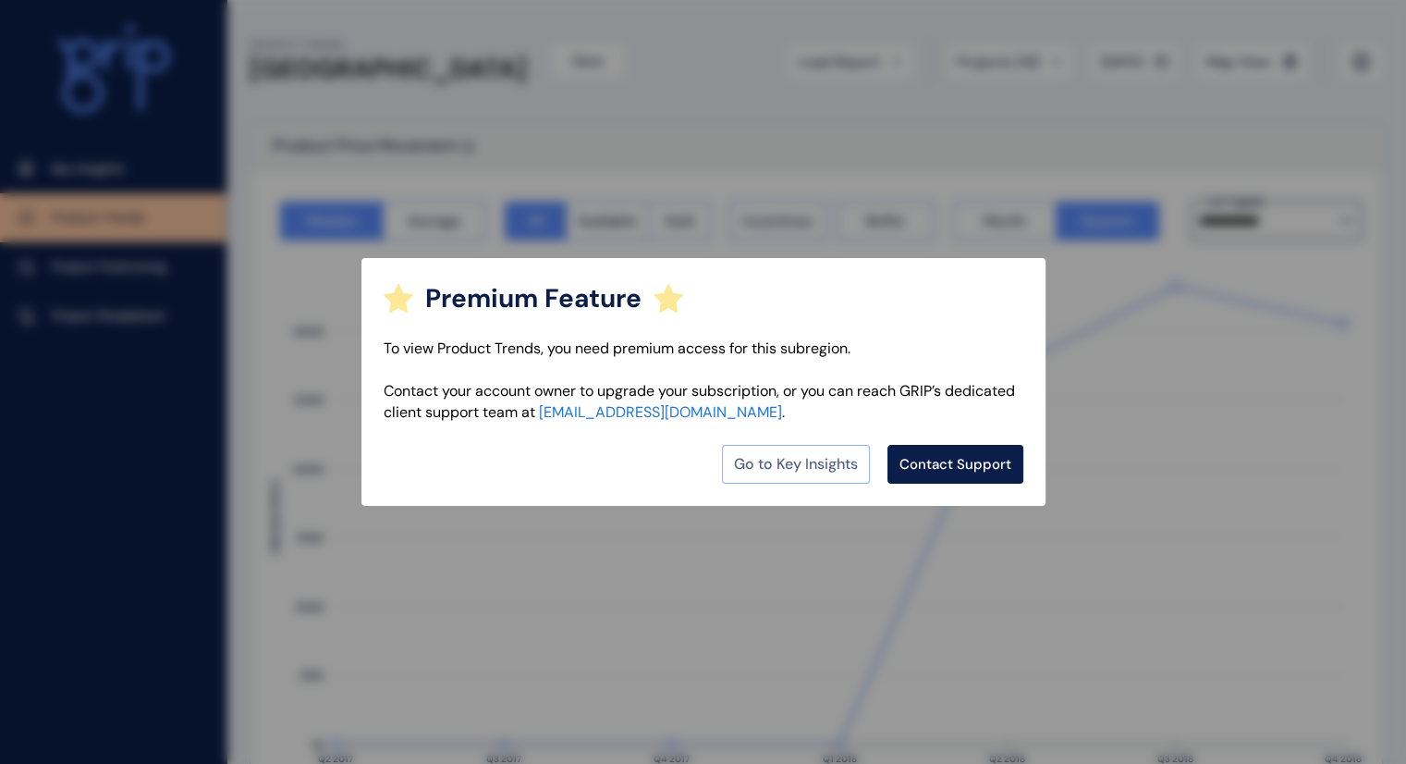
click at [762, 471] on link "Go to Key Insights" at bounding box center [796, 464] width 148 height 39
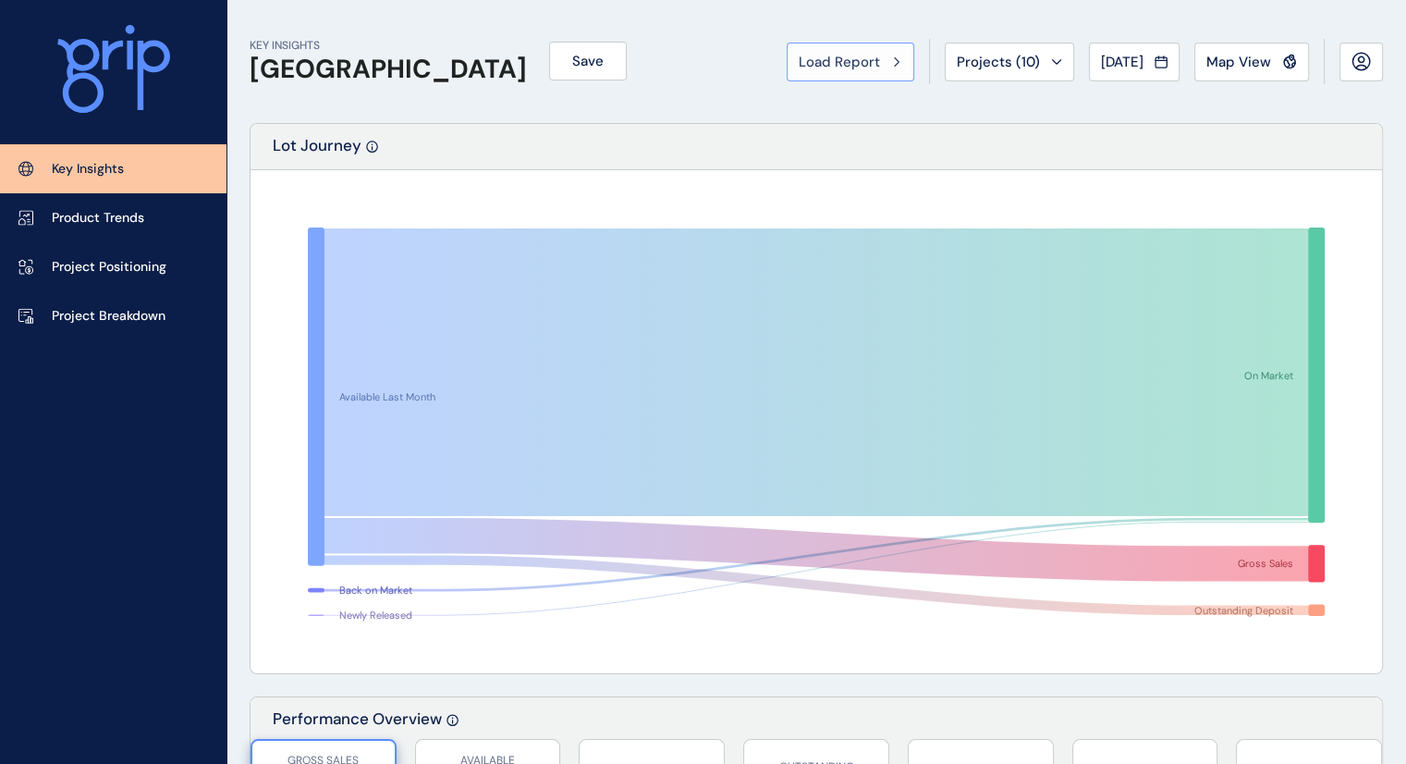
click at [800, 67] on span "Load Report" at bounding box center [839, 62] width 81 height 18
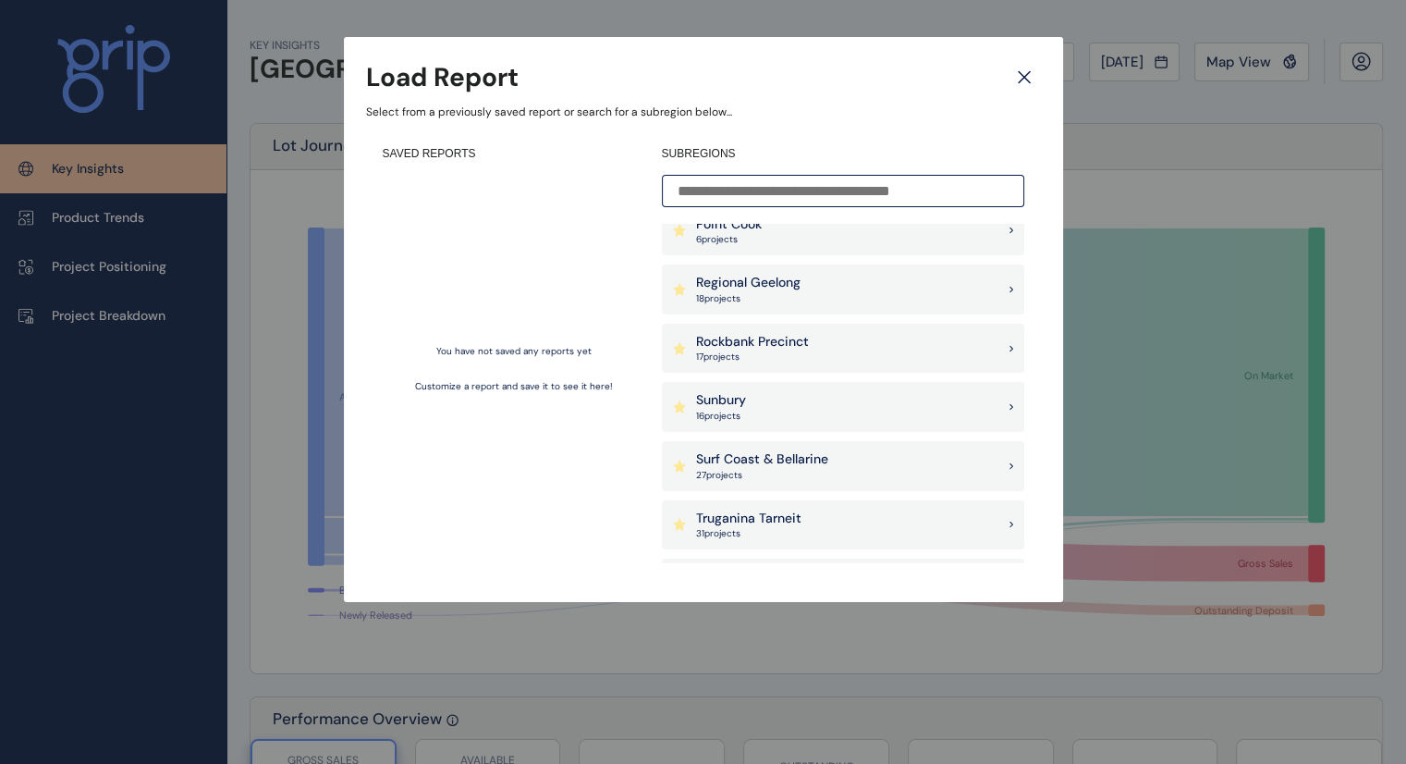
scroll to position [1476, 0]
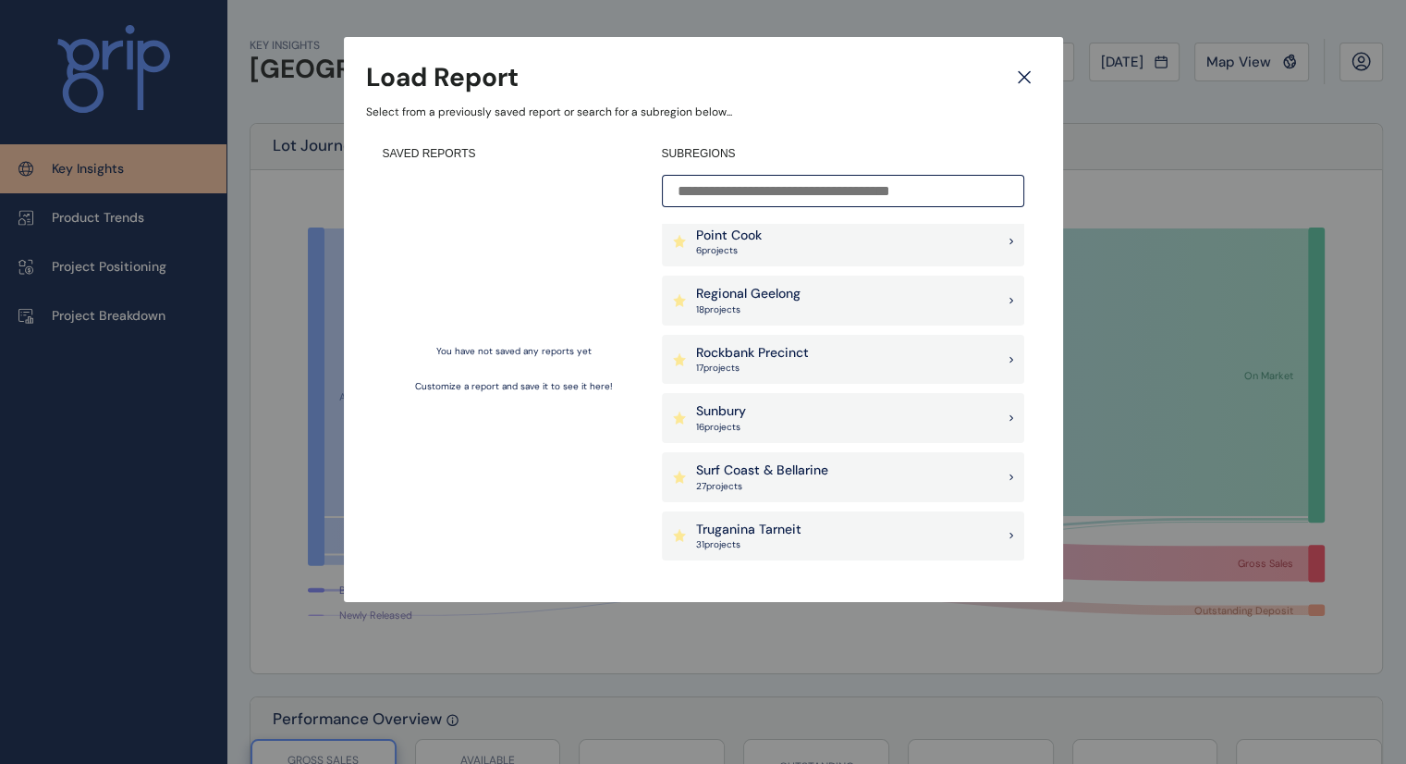
click at [810, 278] on div "Regional Geelong 18 project s" at bounding box center [843, 300] width 362 height 50
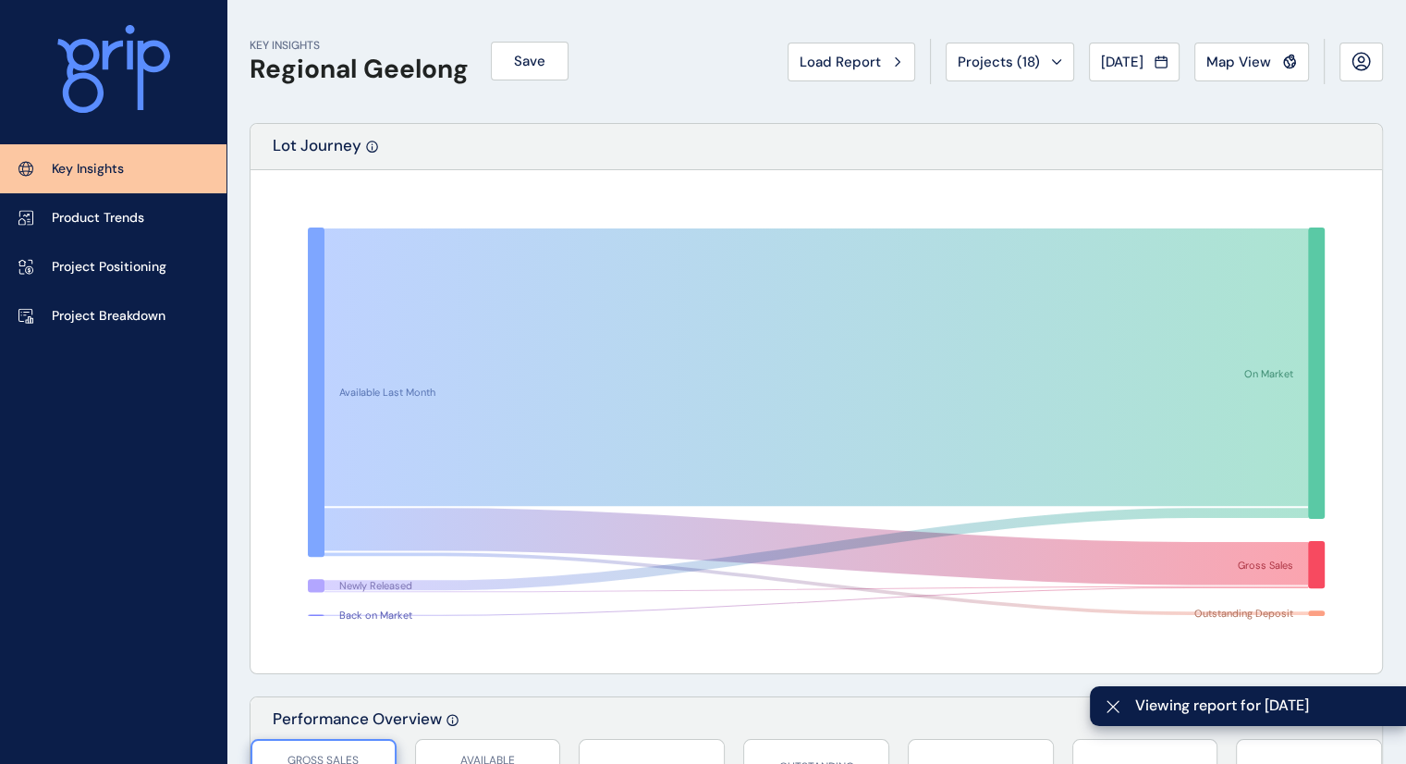
click at [1169, 702] on span "Viewing report for [DATE]" at bounding box center [1263, 705] width 256 height 20
click at [1138, 702] on span "Viewing report for [DATE]" at bounding box center [1263, 705] width 256 height 20
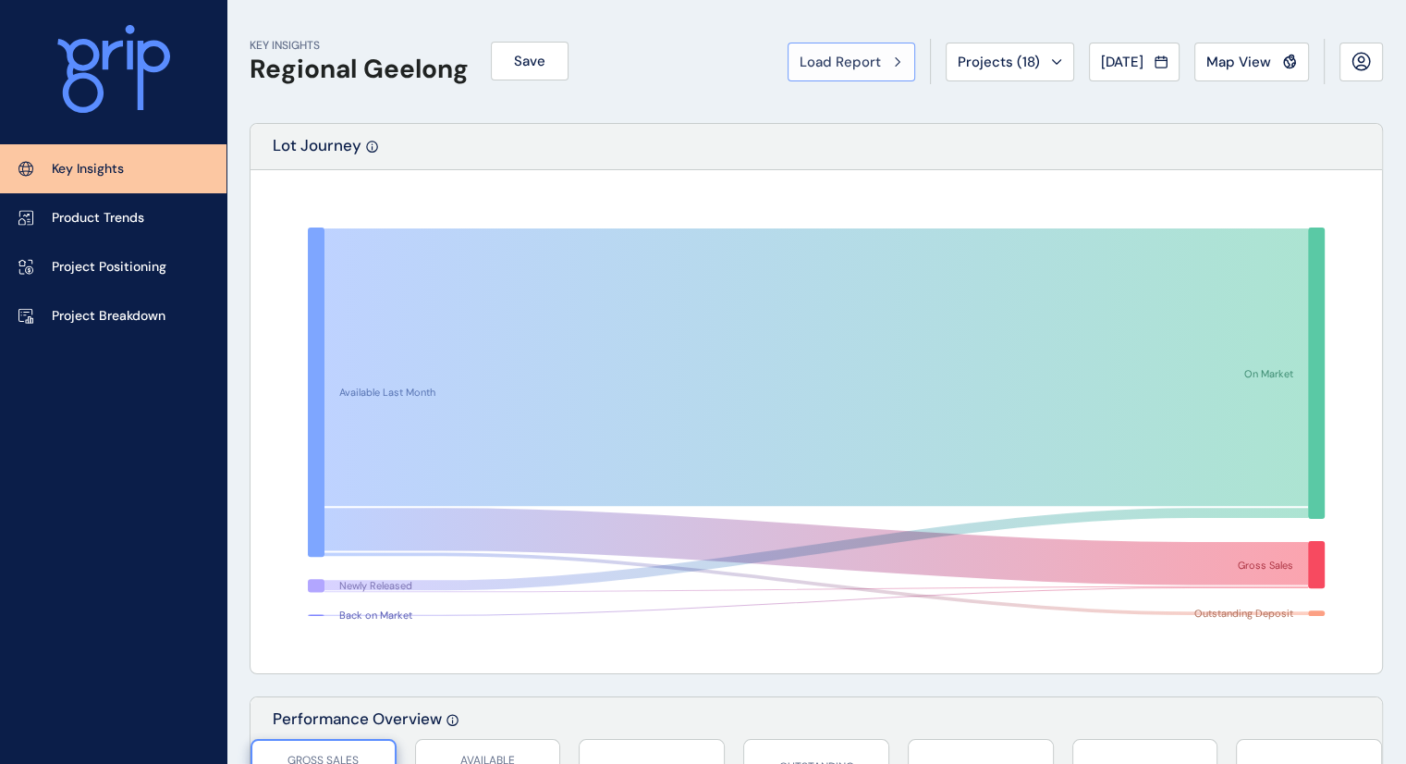
click at [808, 79] on button "Load Report" at bounding box center [852, 62] width 128 height 39
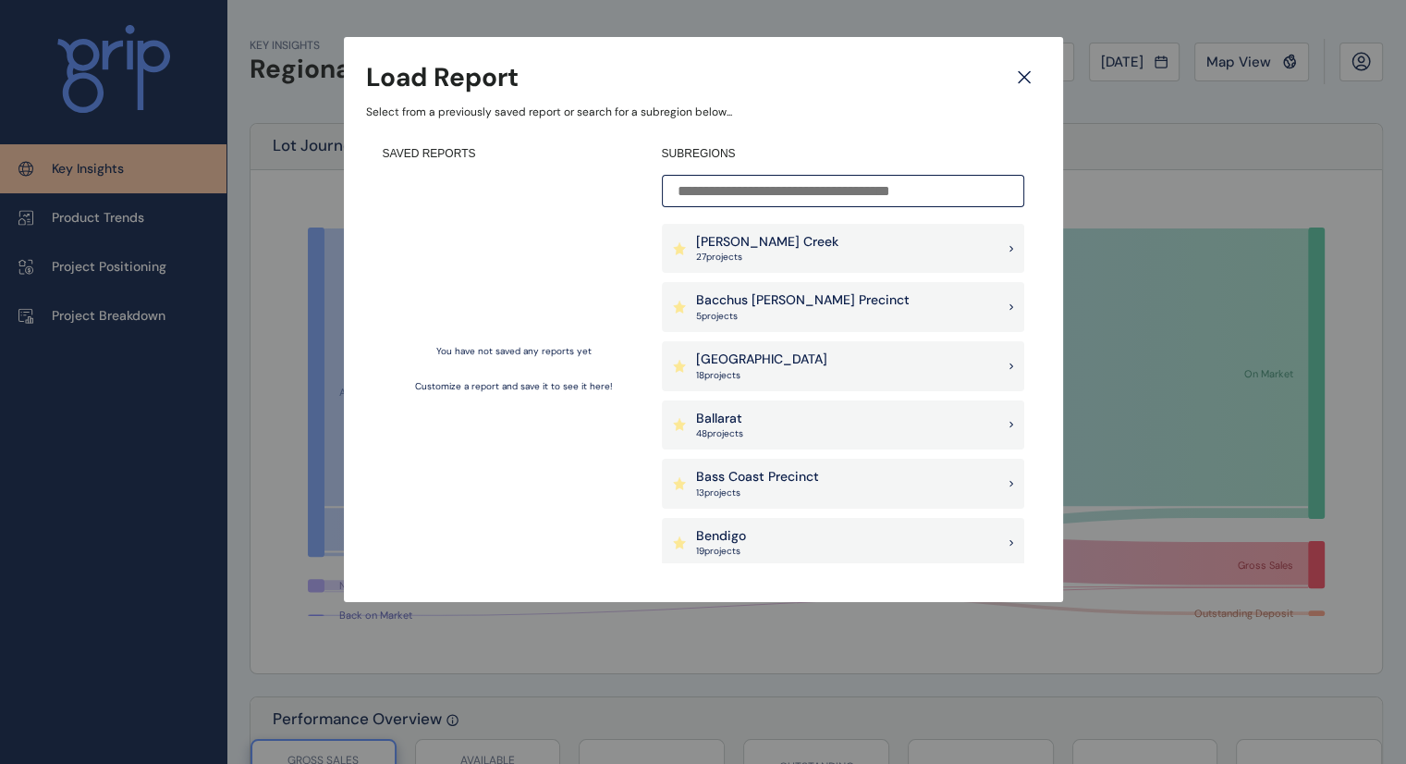
click at [835, 248] on div "[PERSON_NAME] Creek 27 project s" at bounding box center [843, 249] width 362 height 50
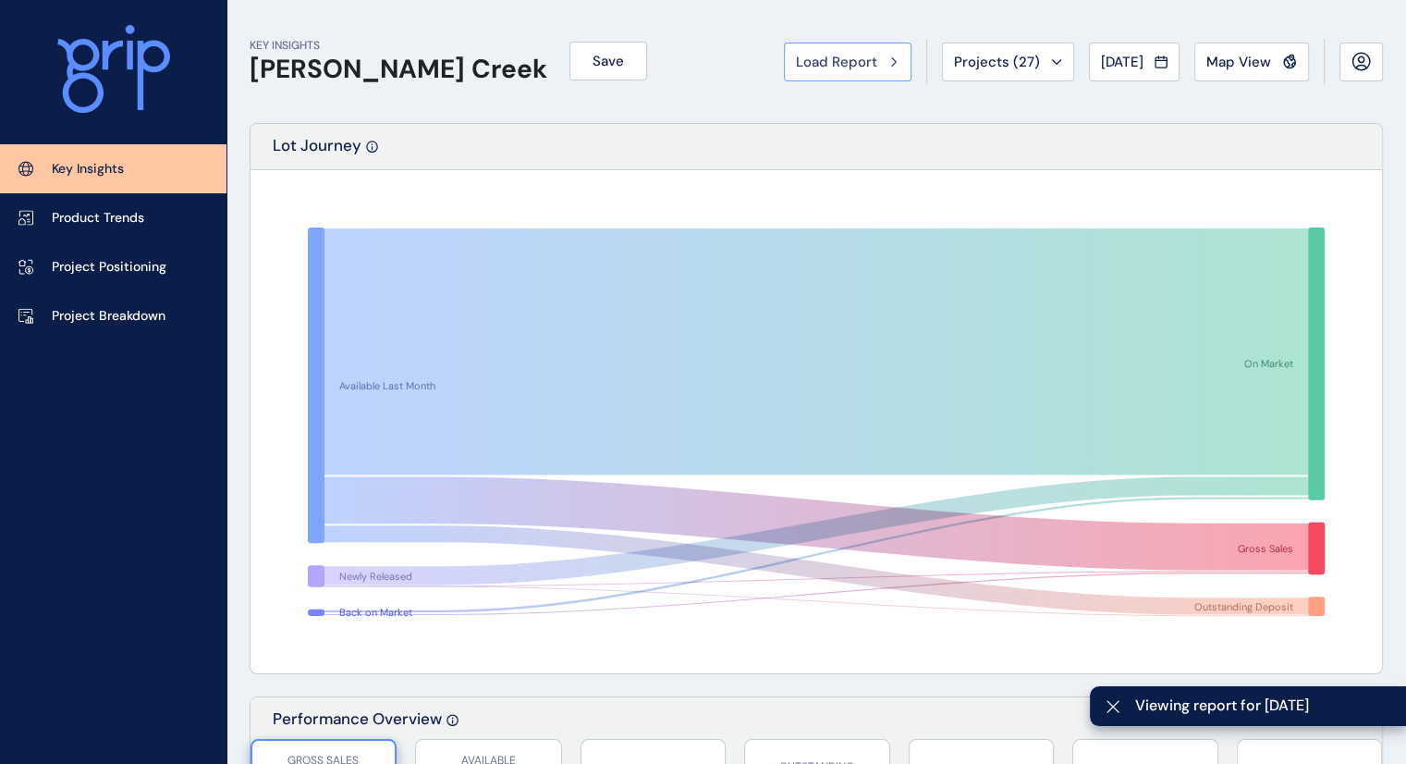
click at [822, 67] on span "Load Report" at bounding box center [836, 62] width 81 height 18
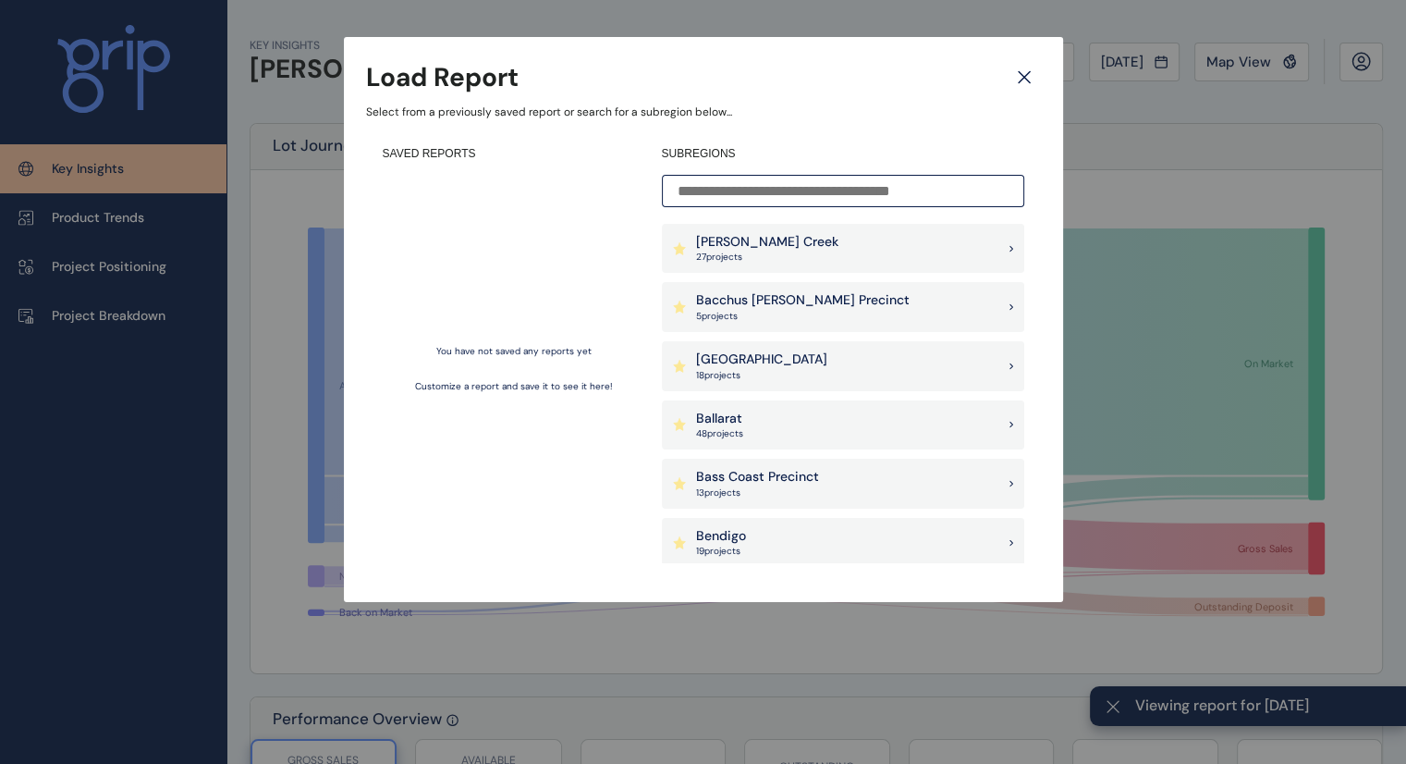
click at [987, 240] on div "[PERSON_NAME] Creek 27 project s" at bounding box center [843, 249] width 362 height 50
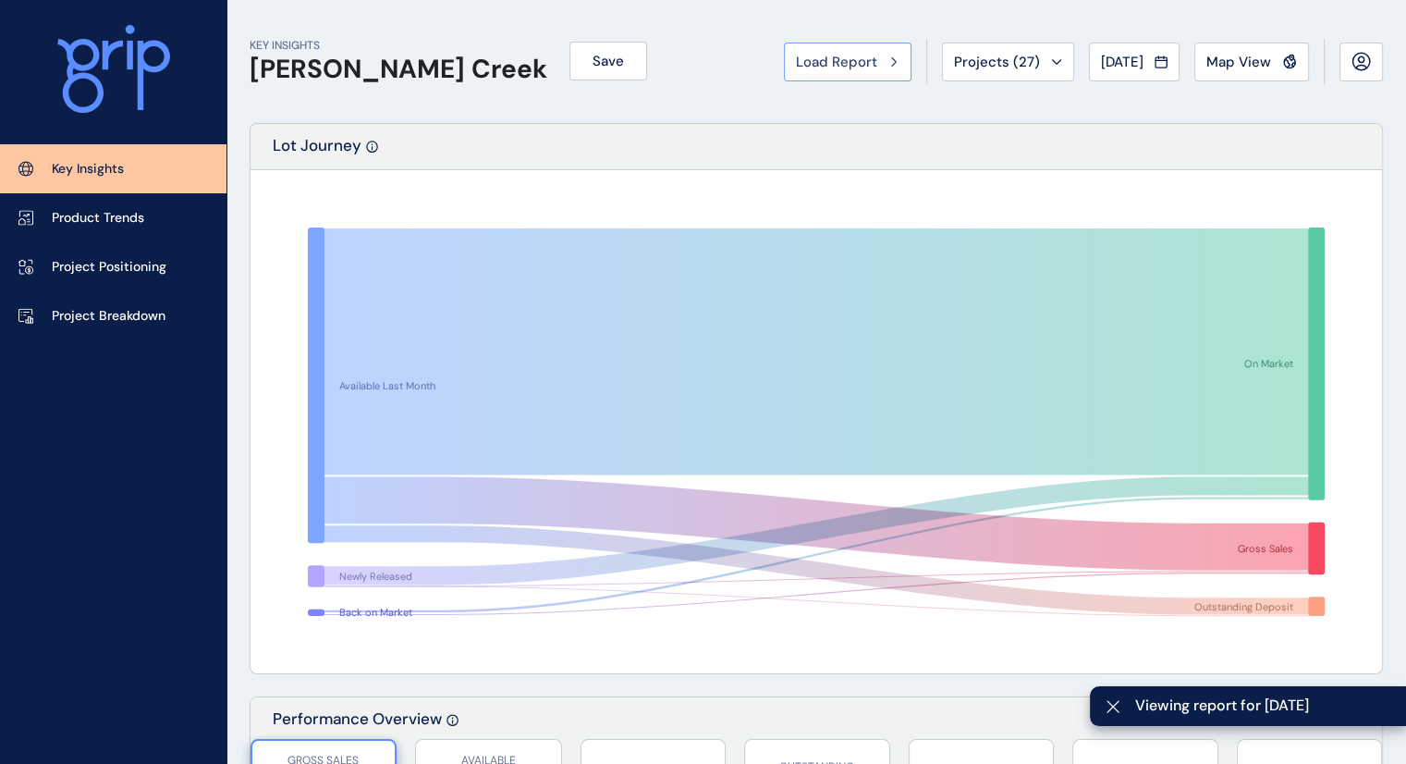
click at [857, 54] on span "Load Report" at bounding box center [836, 62] width 81 height 18
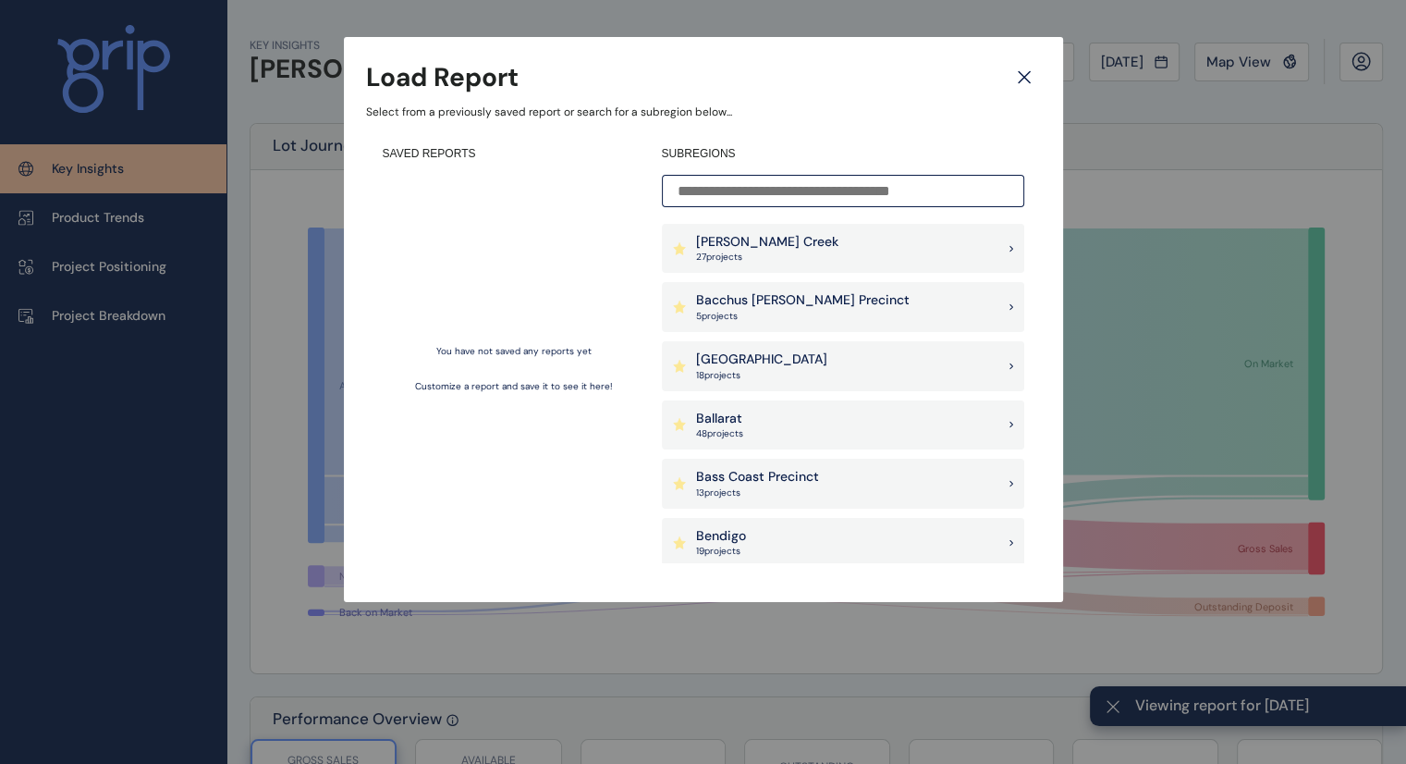
click at [858, 178] on input at bounding box center [843, 191] width 362 height 32
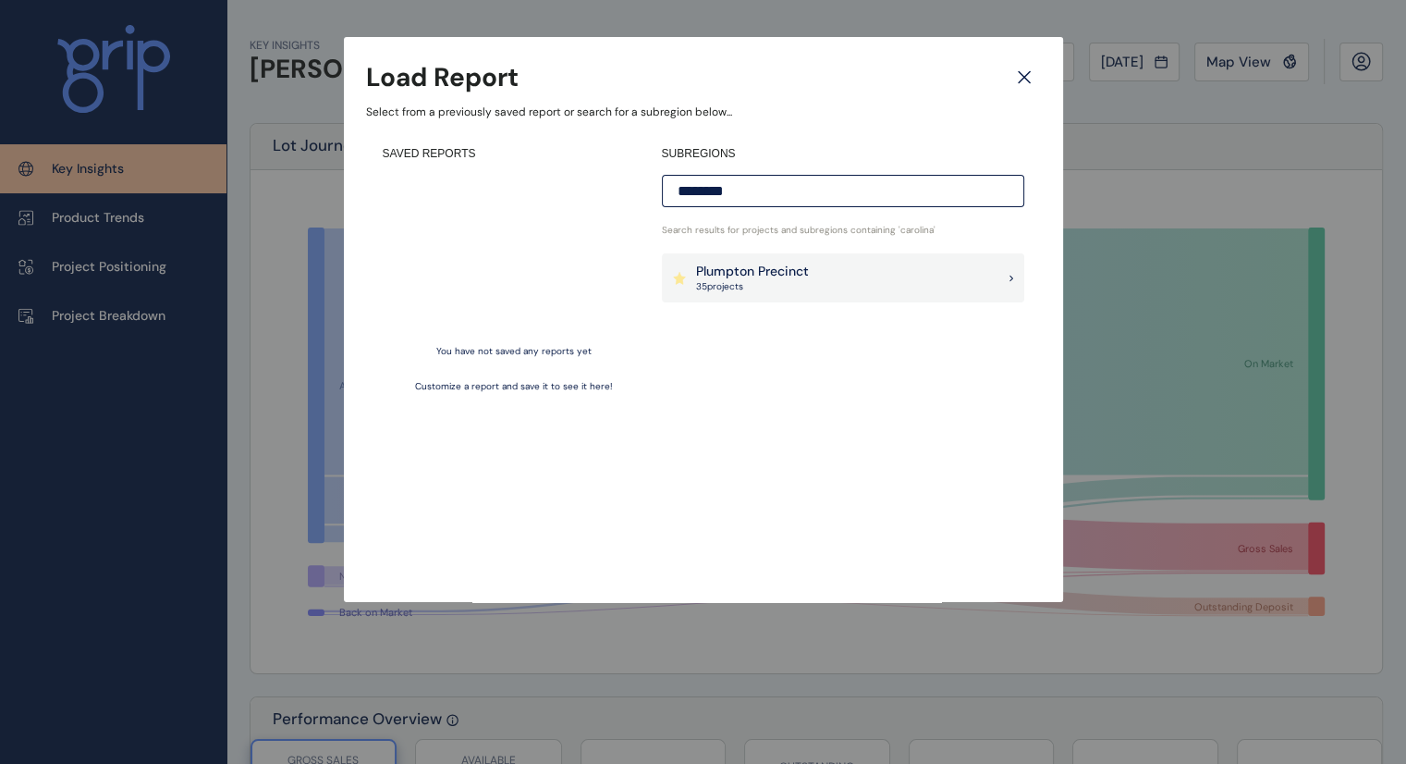
type input "********"
click at [903, 293] on div "Plumpton Precinct 35 project s" at bounding box center [843, 278] width 362 height 50
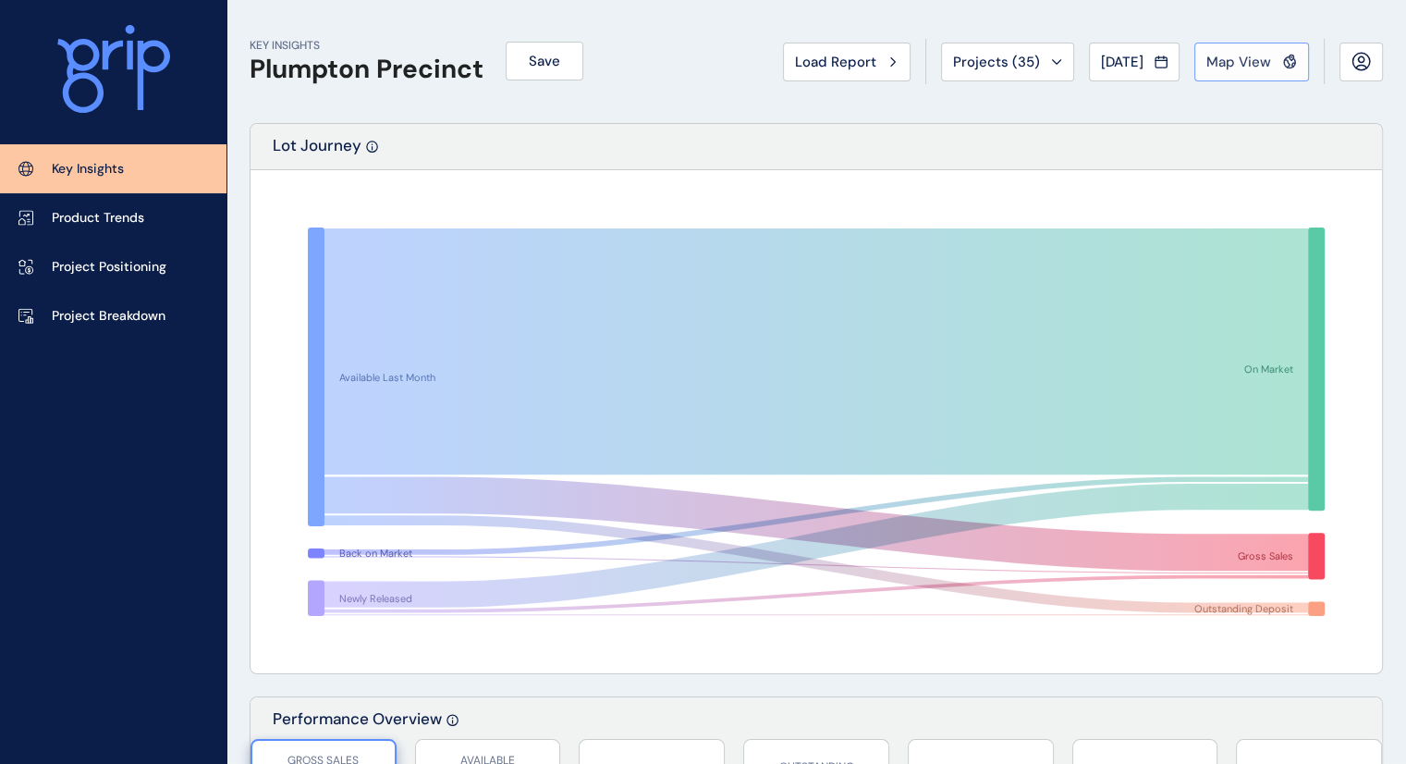
click at [1263, 55] on span "Map View" at bounding box center [1238, 62] width 65 height 18
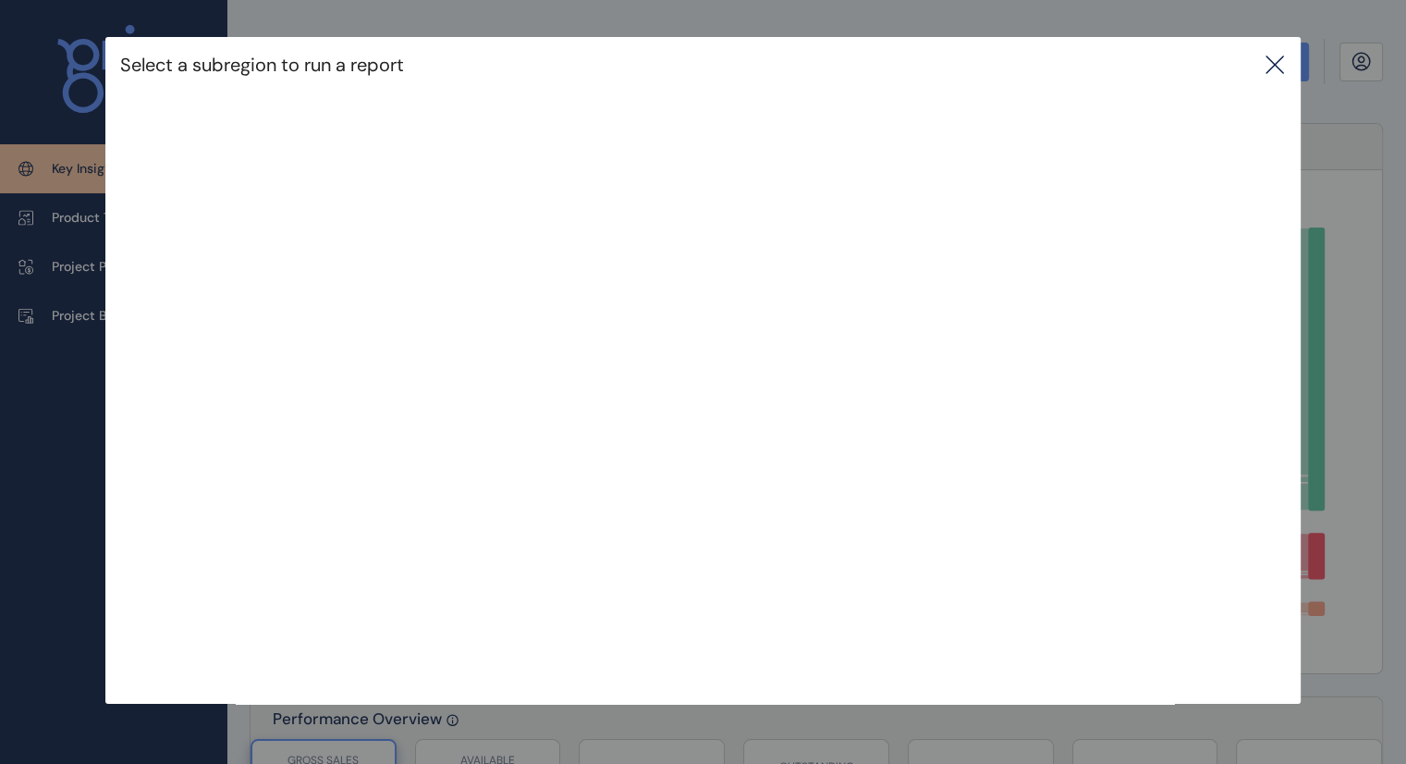
click at [1284, 56] on icon at bounding box center [1275, 65] width 22 height 22
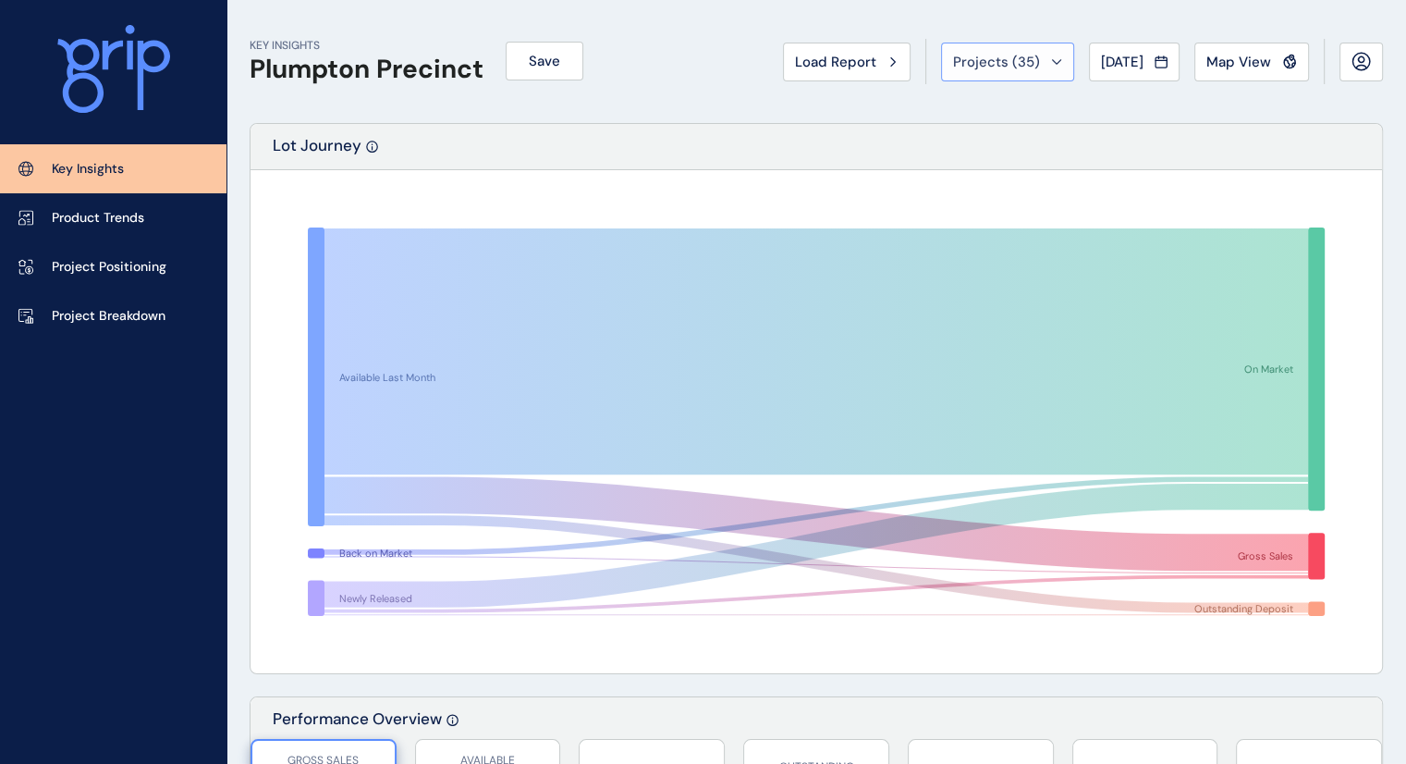
click at [1005, 63] on span "Projects ( 35 )" at bounding box center [996, 62] width 87 height 18
click at [821, 71] on button "Load Report" at bounding box center [847, 62] width 128 height 39
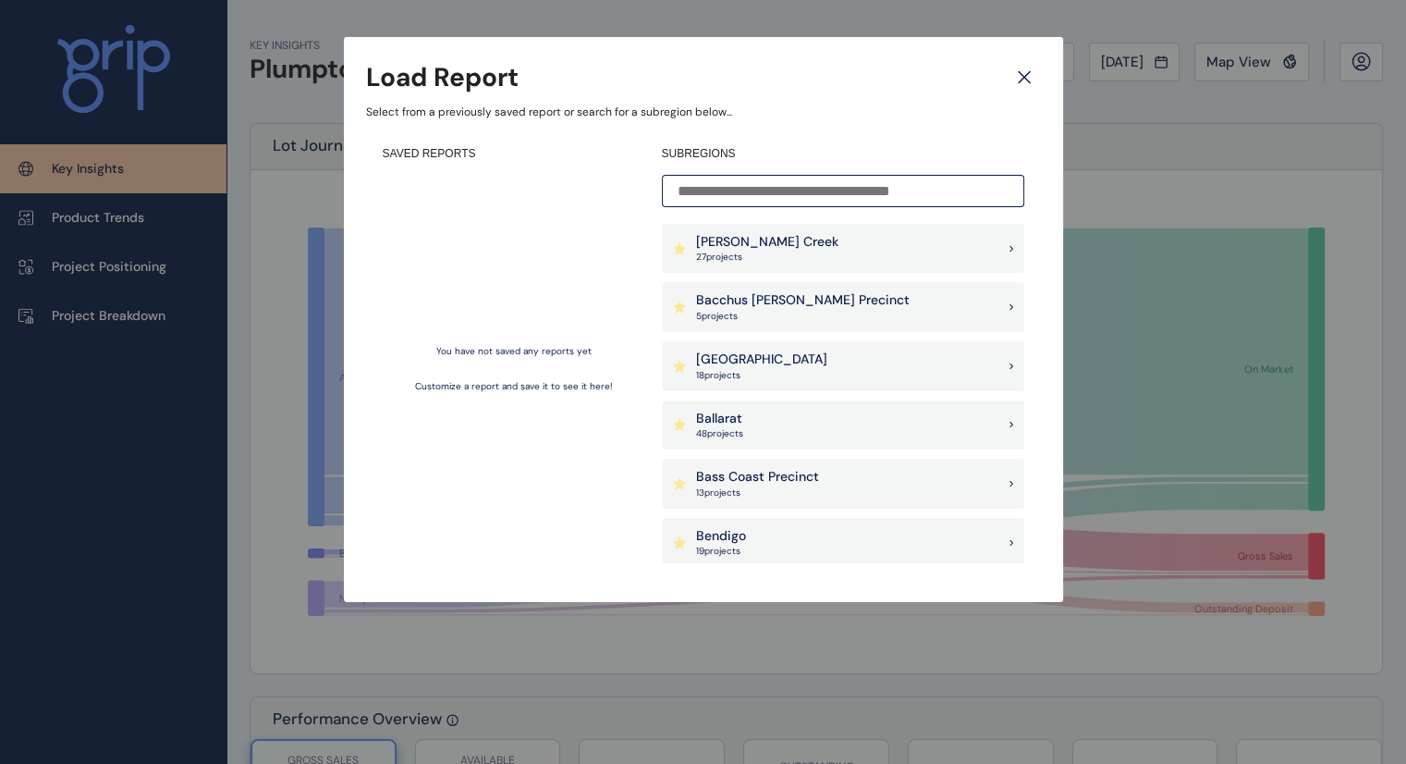
click at [813, 190] on input at bounding box center [843, 191] width 362 height 32
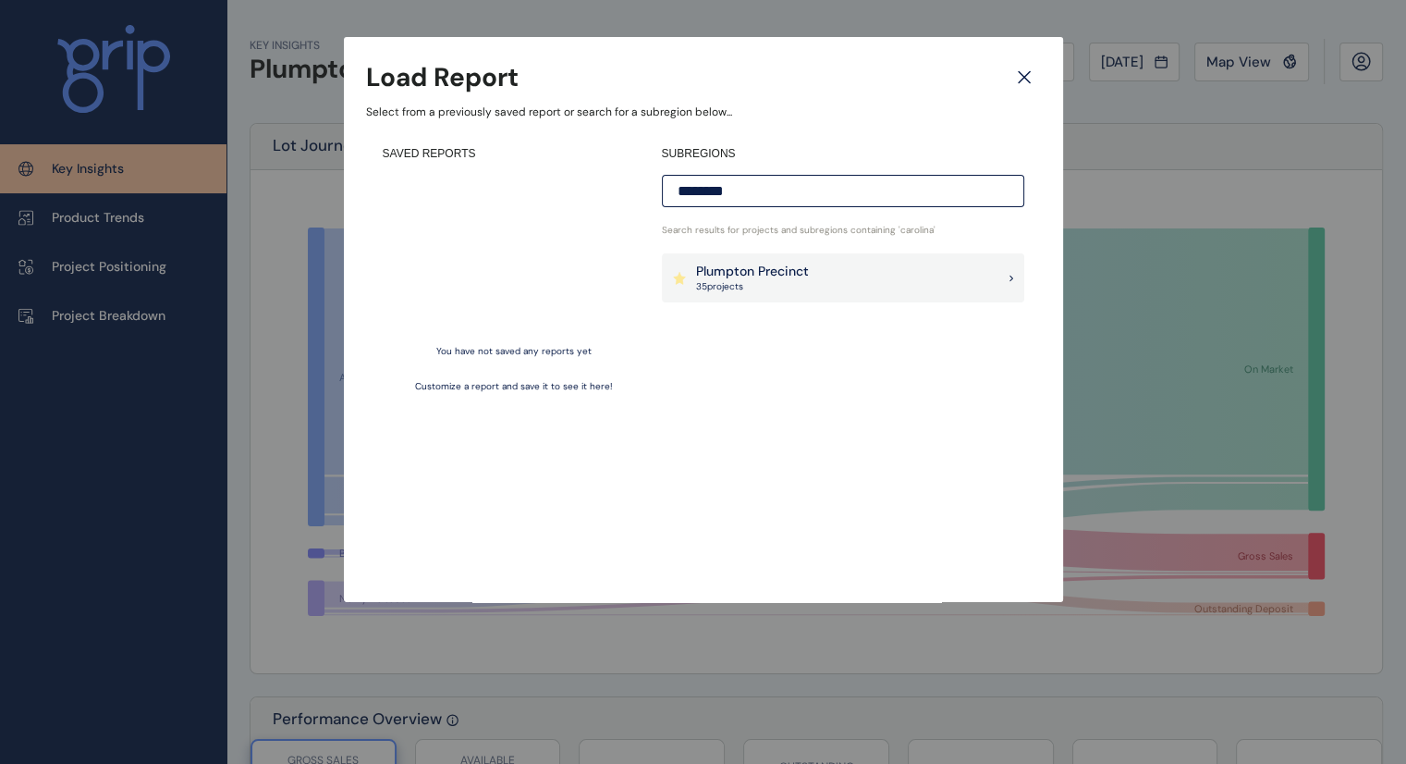
type input "********"
click at [835, 280] on div "Plumpton Precinct 35 project s" at bounding box center [843, 278] width 362 height 50
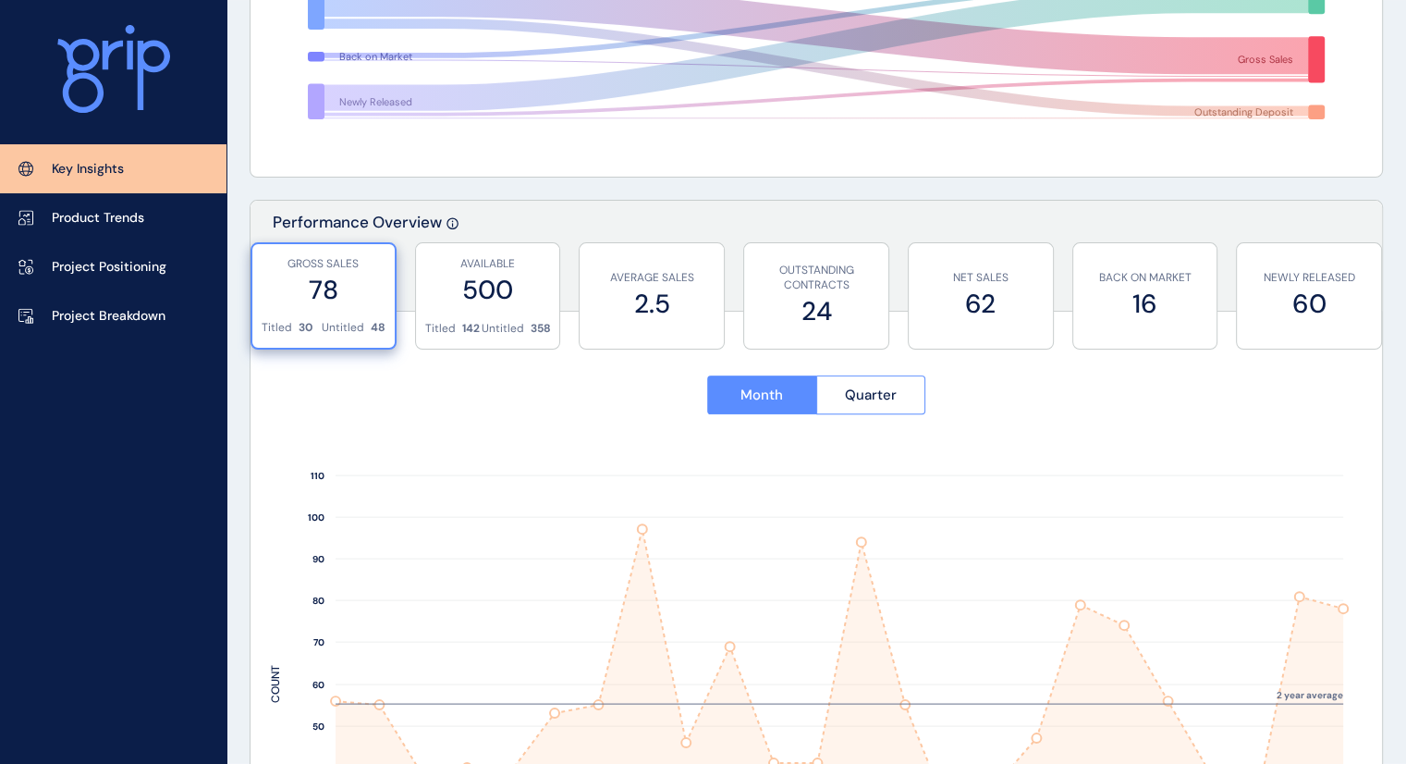
scroll to position [477, 0]
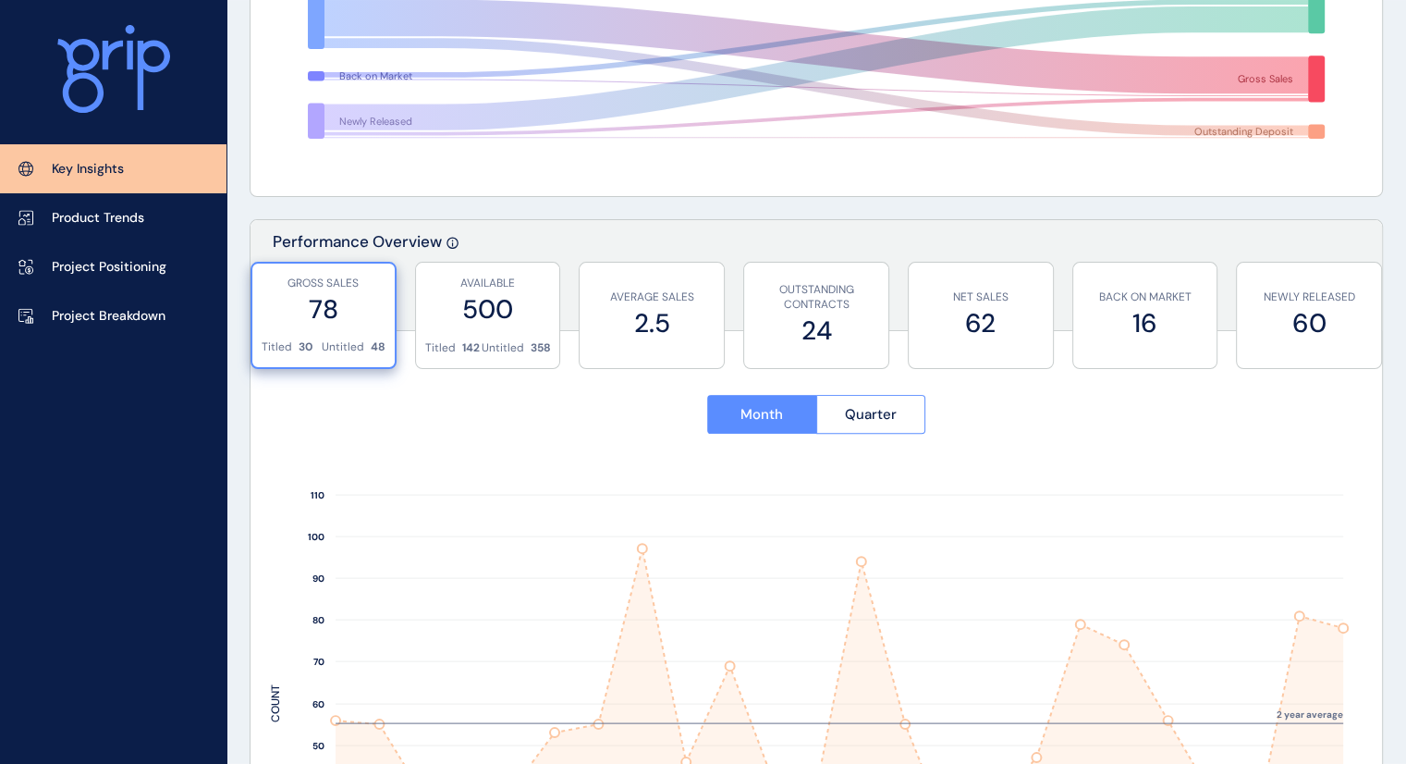
click at [304, 297] on label "78" at bounding box center [324, 309] width 124 height 36
click at [1272, 694] on rect at bounding box center [1255, 703] width 43 height 476
click at [1306, 661] on rect at bounding box center [1299, 703] width 43 height 476
click at [1338, 644] on rect at bounding box center [1332, 703] width 22 height 476
click at [1353, 680] on rect at bounding box center [816, 738] width 1091 height 564
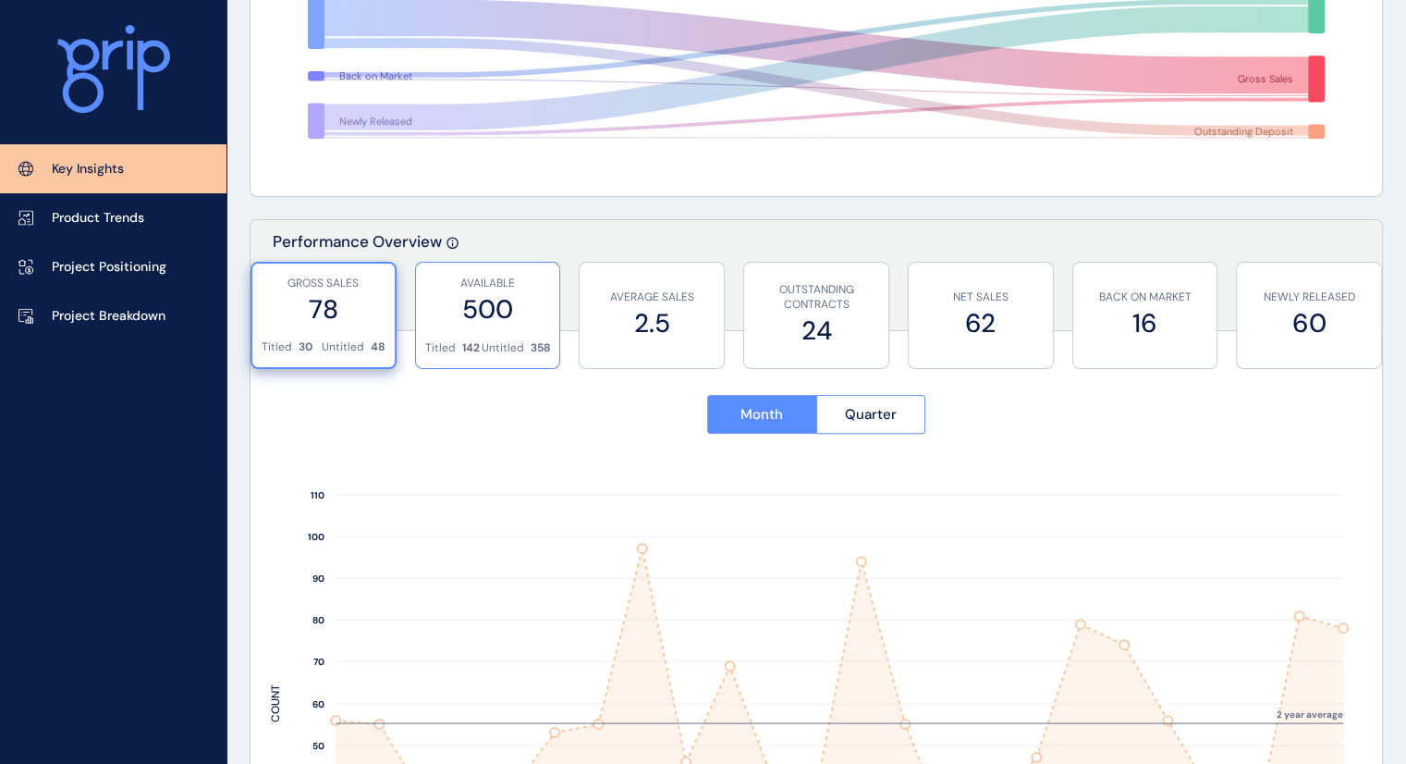
click at [455, 333] on div "AVAILABLE 500" at bounding box center [488, 302] width 126 height 78
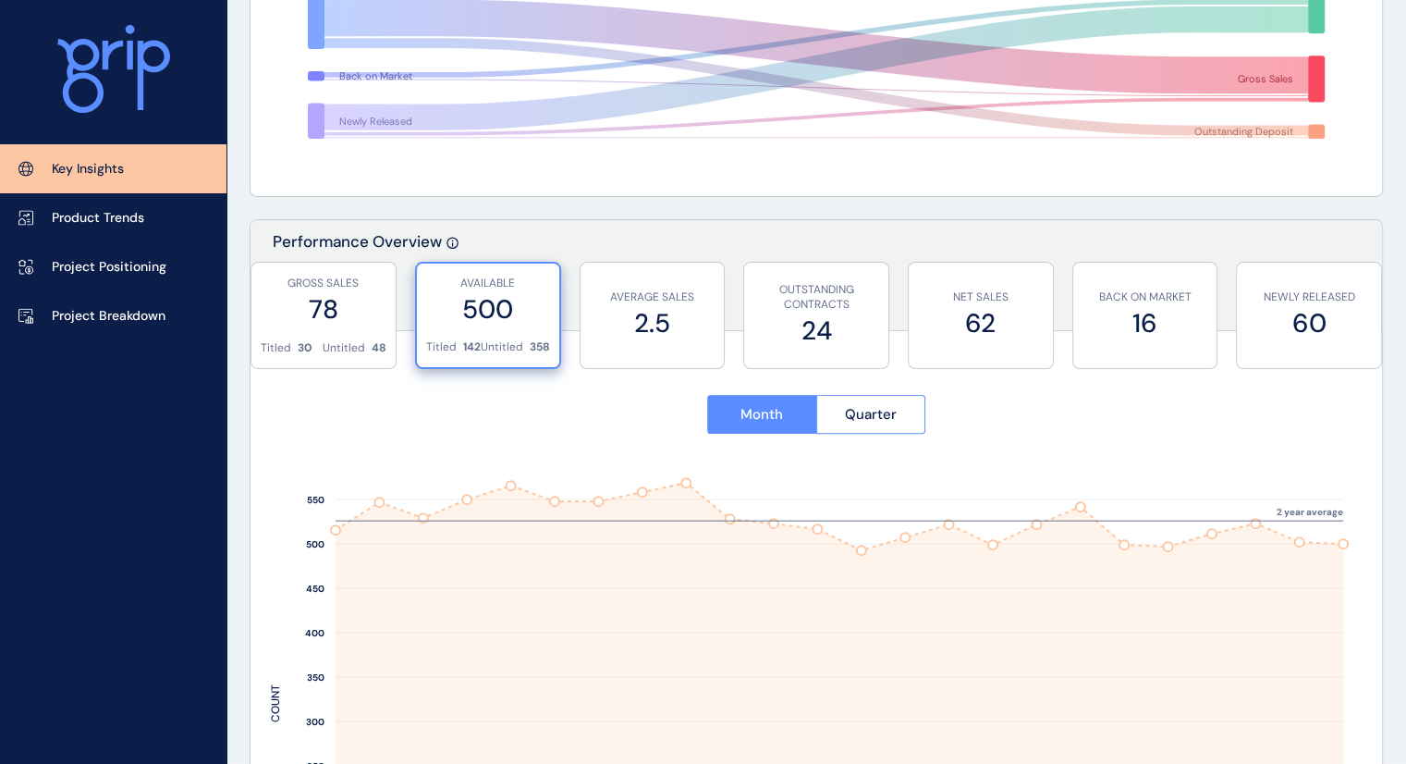
click at [1310, 647] on rect at bounding box center [1299, 703] width 43 height 476
click at [1333, 645] on rect at bounding box center [1332, 703] width 22 height 476
click at [1198, 615] on rect at bounding box center [1211, 703] width 43 height 476
click at [1257, 647] on rect at bounding box center [1255, 703] width 43 height 476
click at [1281, 645] on rect at bounding box center [1299, 703] width 43 height 476
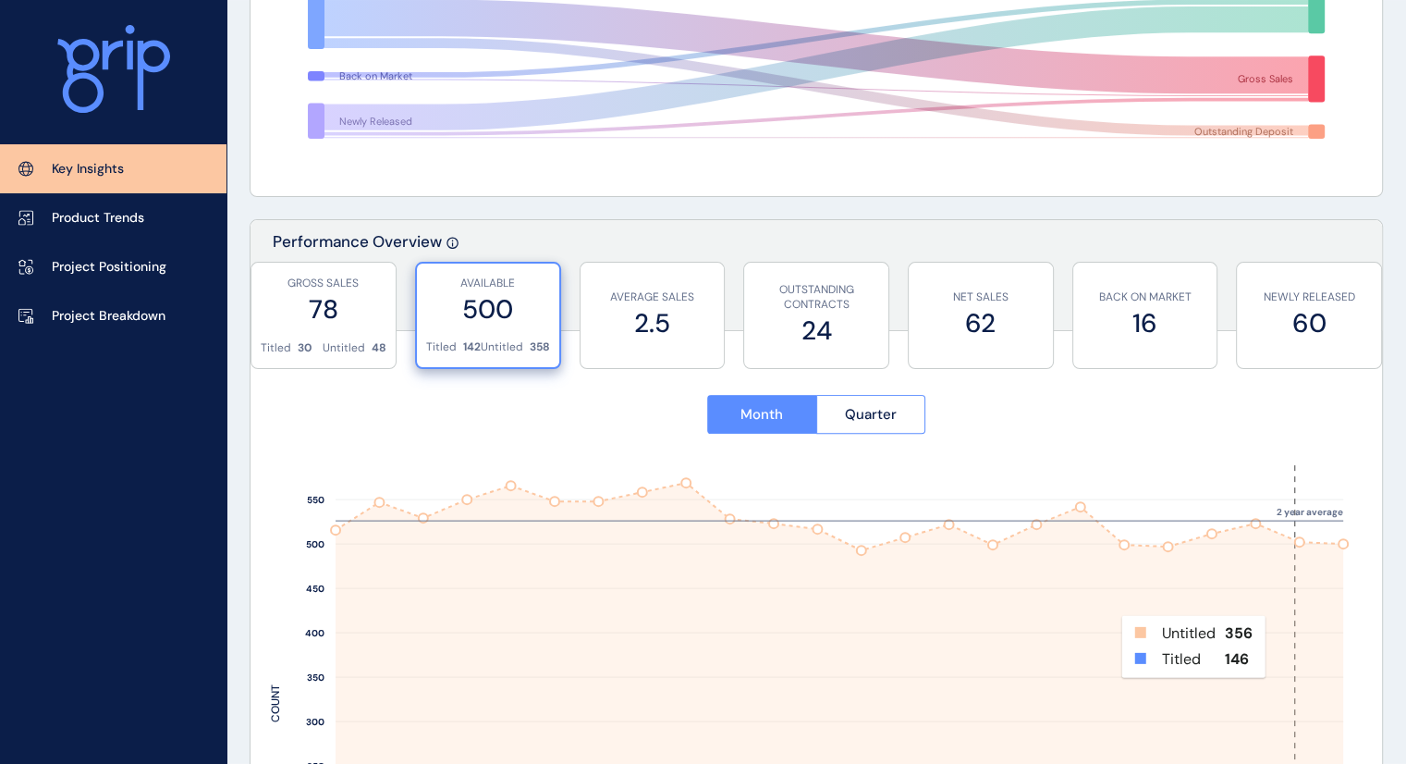
click at [1307, 640] on rect at bounding box center [1299, 703] width 43 height 476
click at [1331, 626] on rect at bounding box center [1332, 703] width 22 height 476
click at [351, 310] on label "78" at bounding box center [324, 309] width 126 height 36
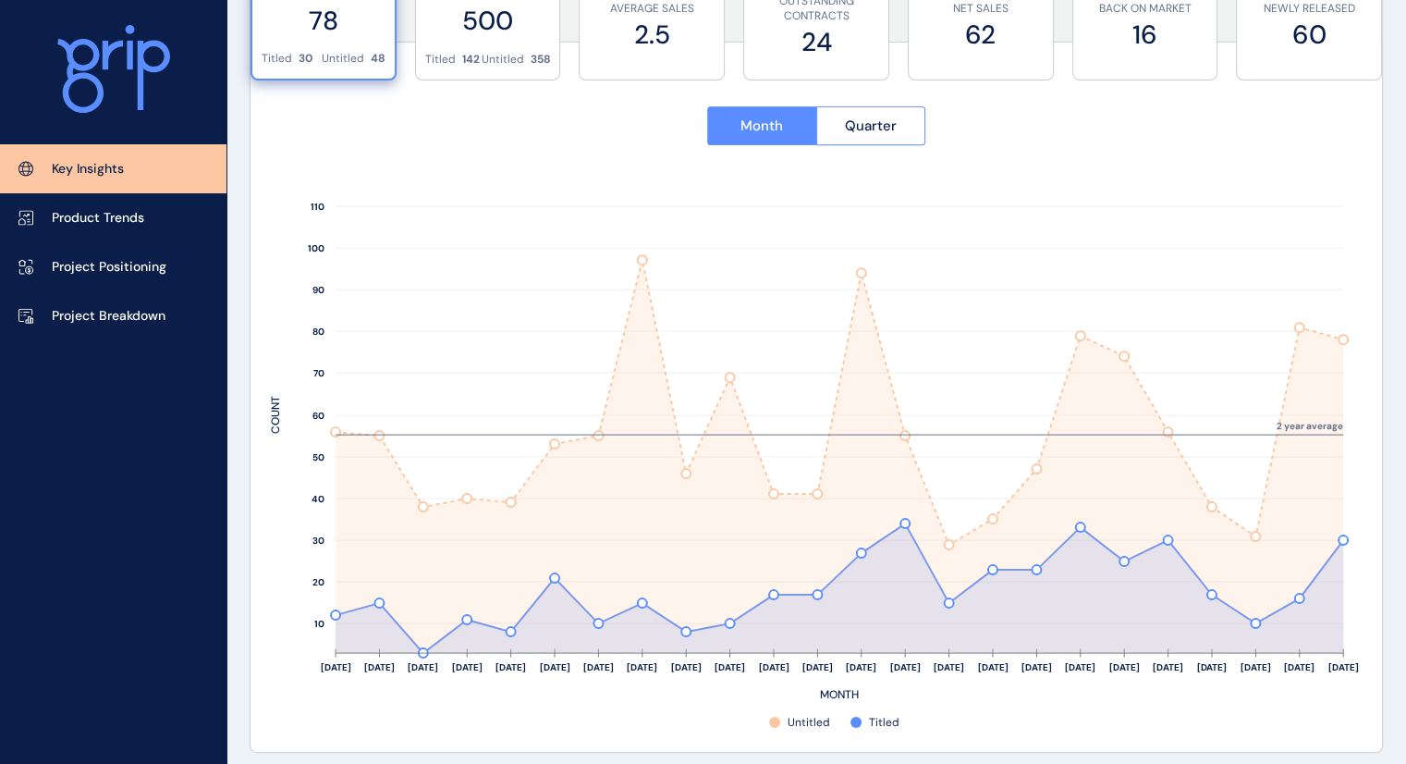
scroll to position [750, 0]
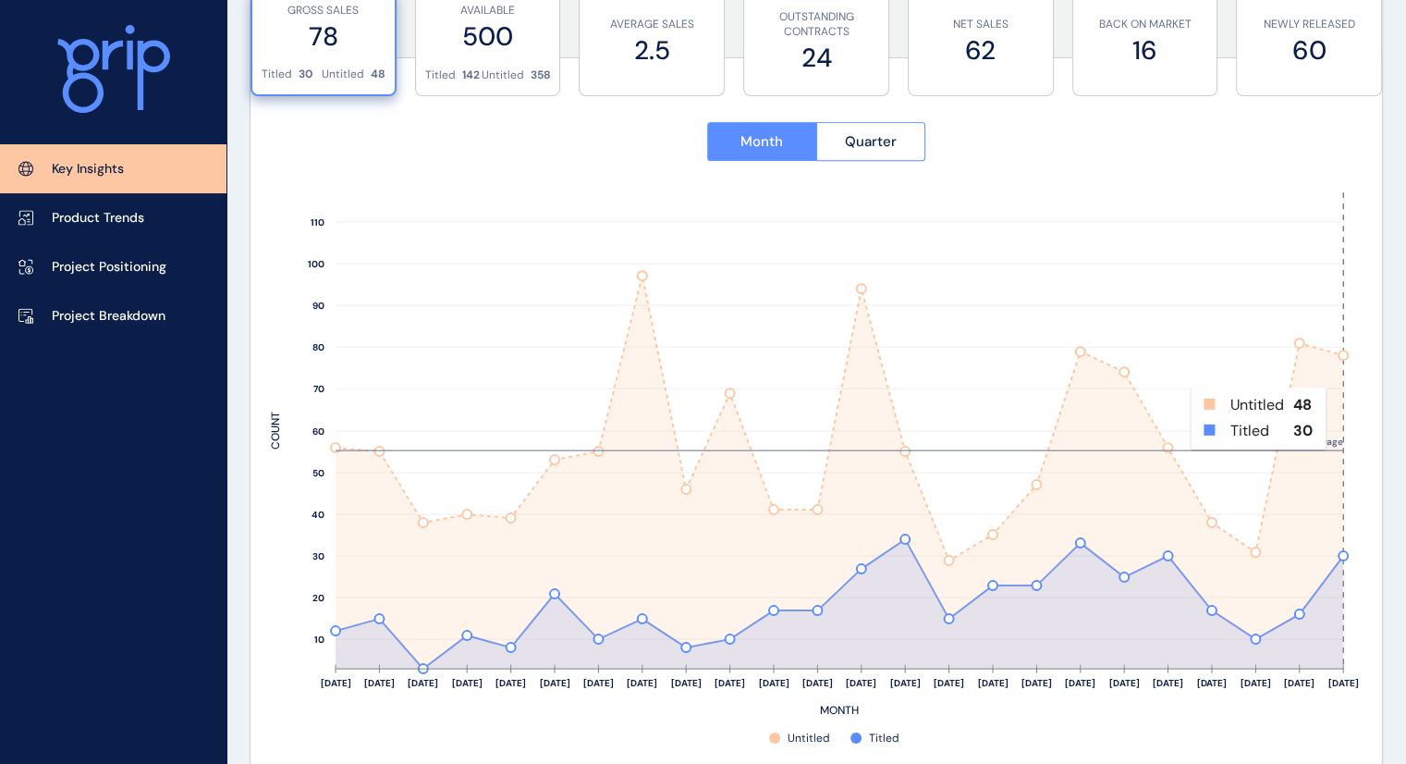
click at [1339, 417] on rect at bounding box center [1332, 430] width 22 height 476
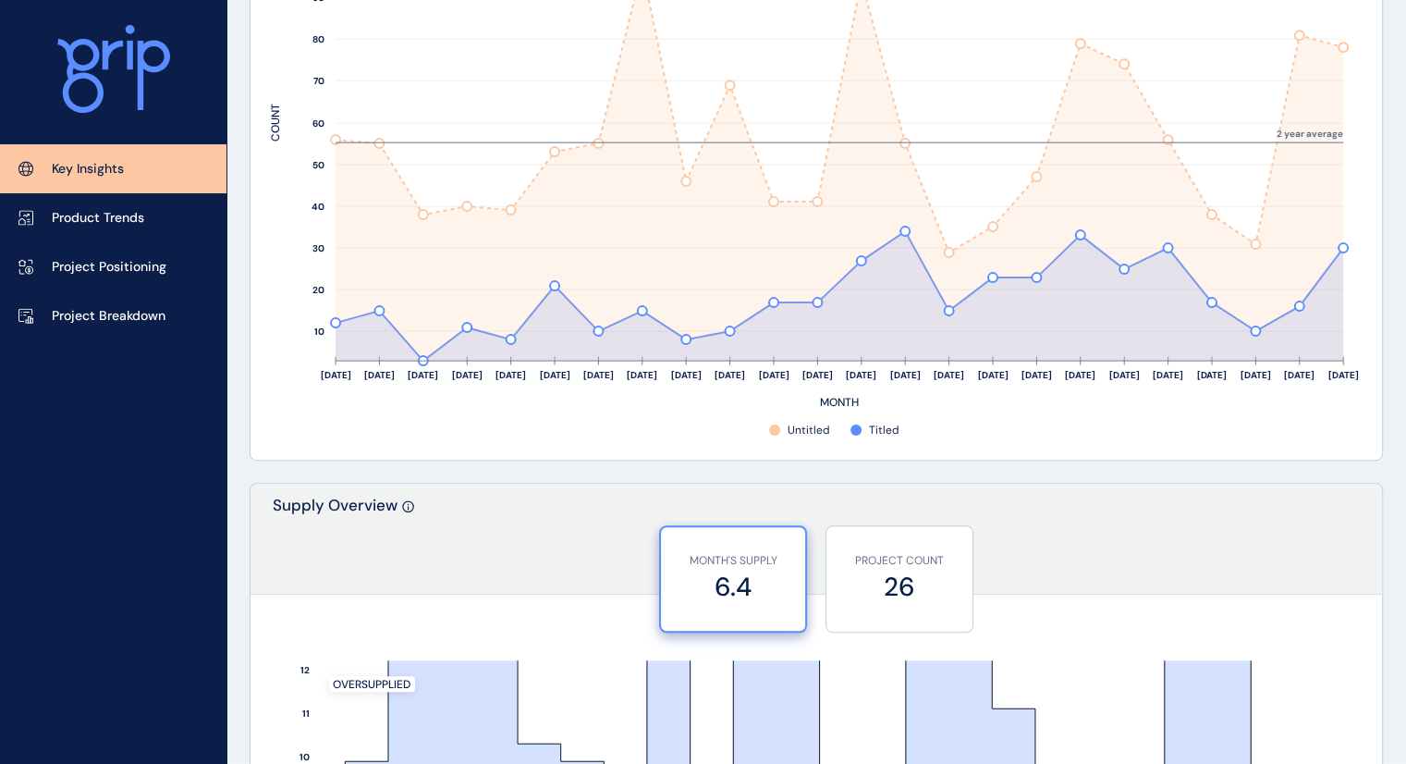
scroll to position [825, 0]
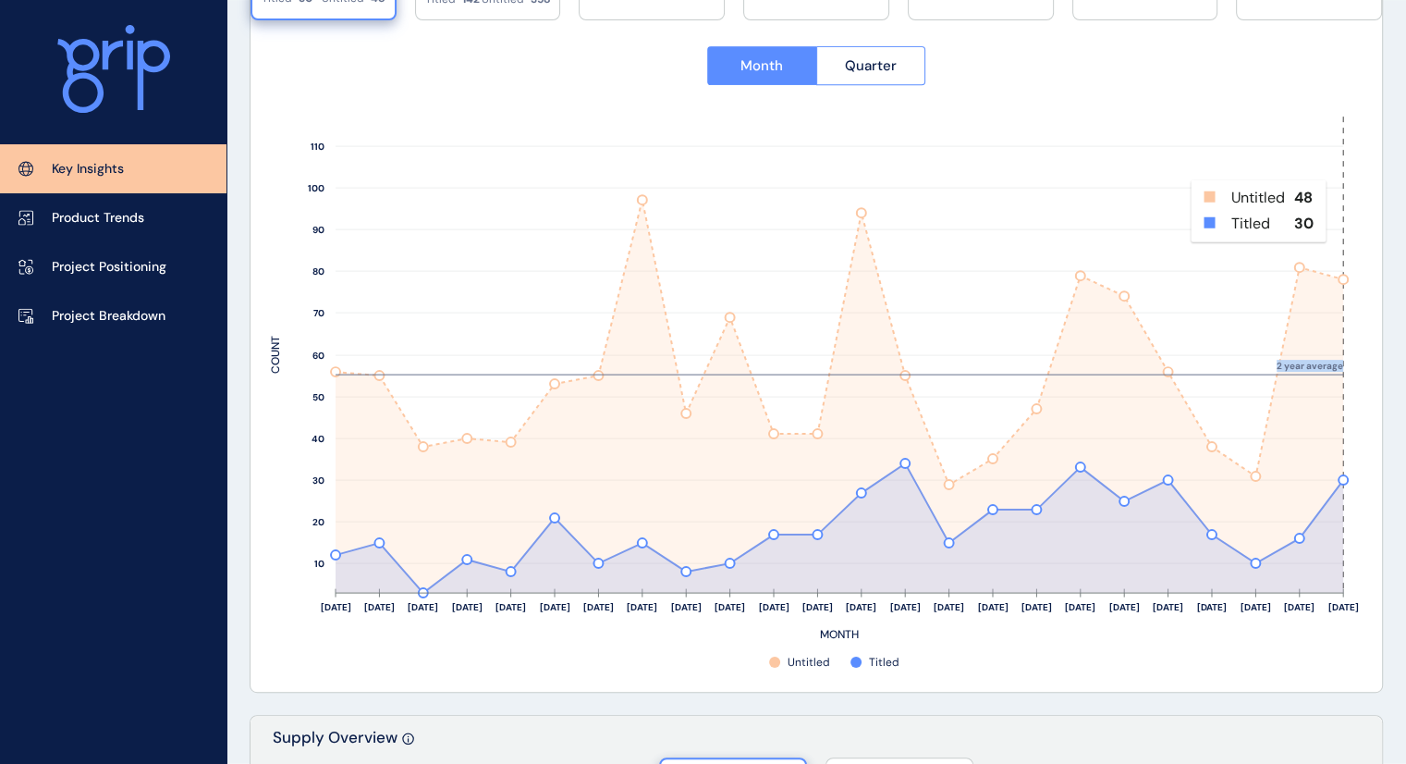
drag, startPoint x: 1339, startPoint y: 210, endPoint x: 1389, endPoint y: 193, distance: 52.6
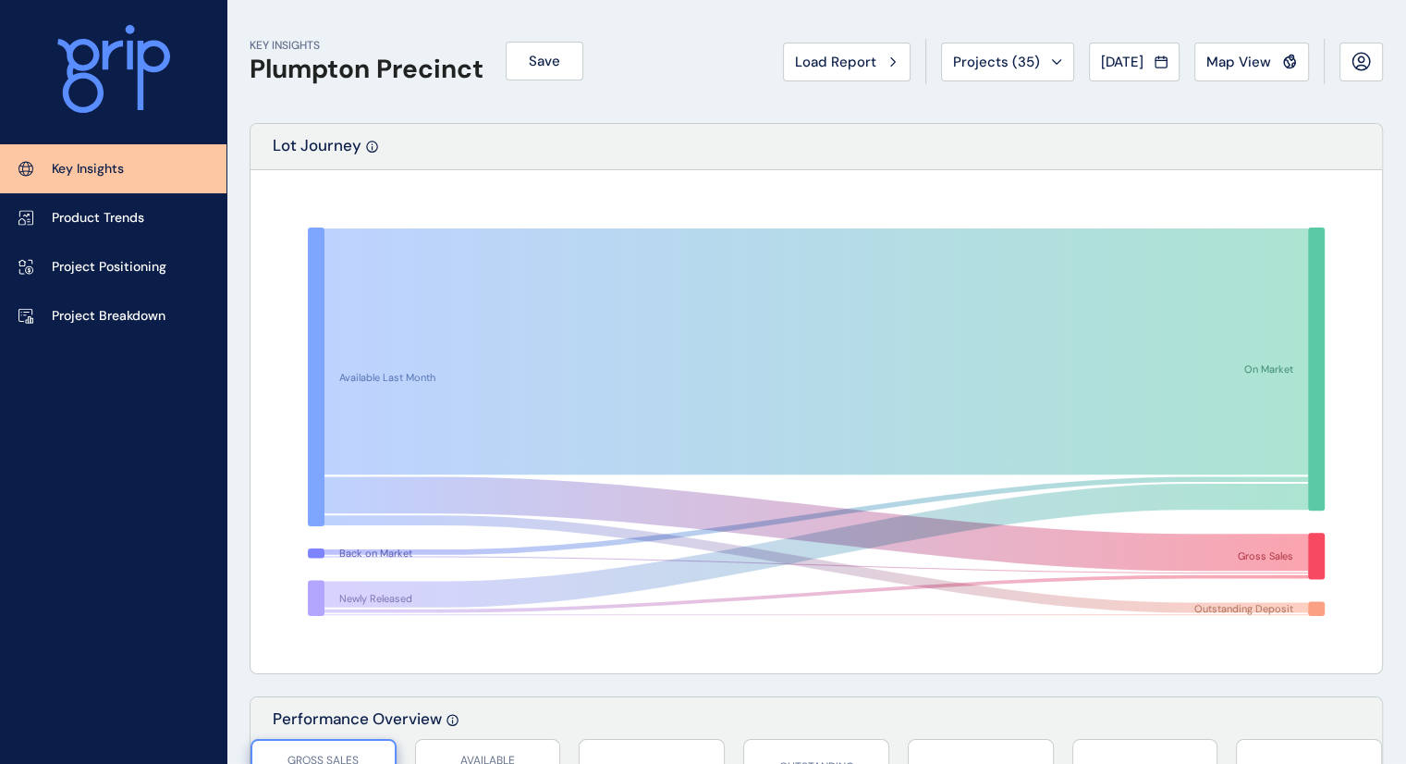
scroll to position [667, 0]
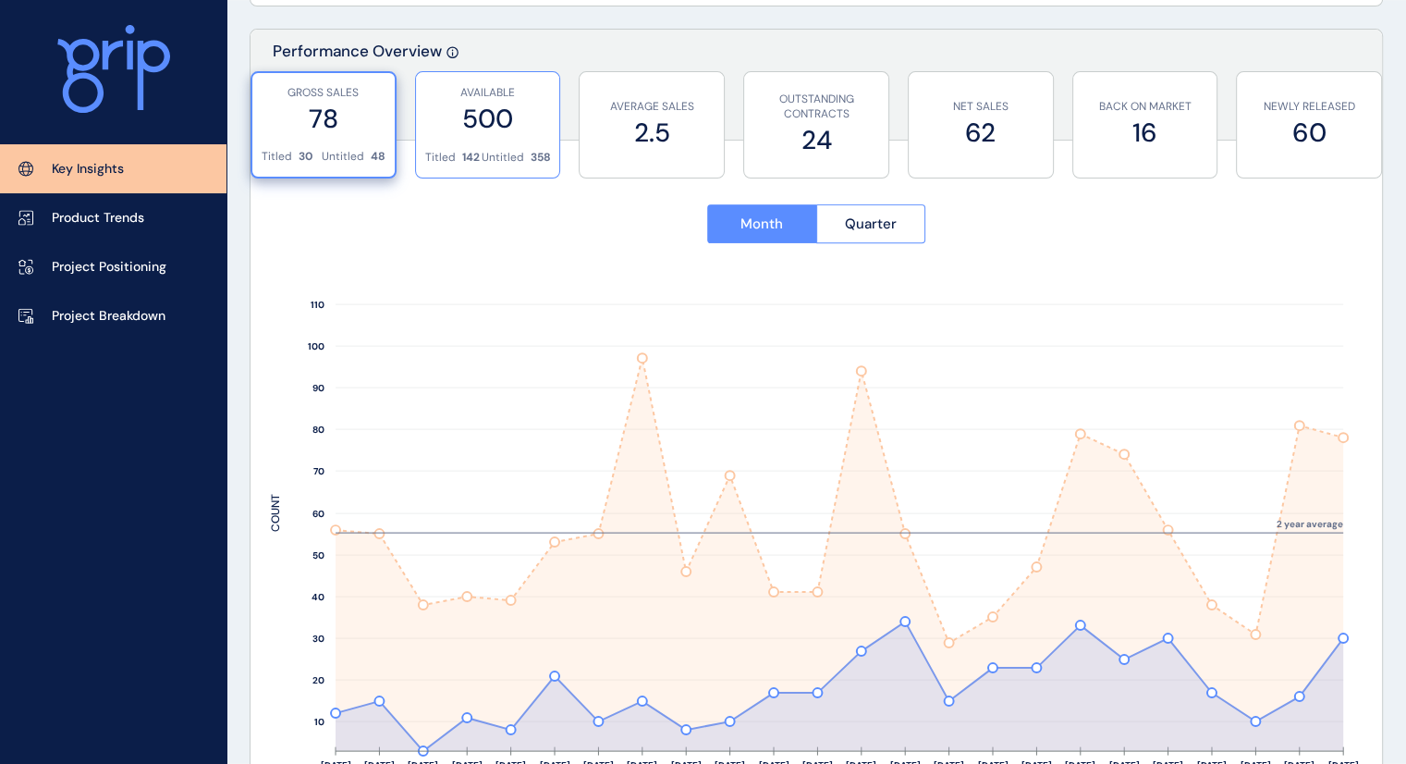
click at [488, 98] on p "AVAILABLE" at bounding box center [488, 93] width 126 height 16
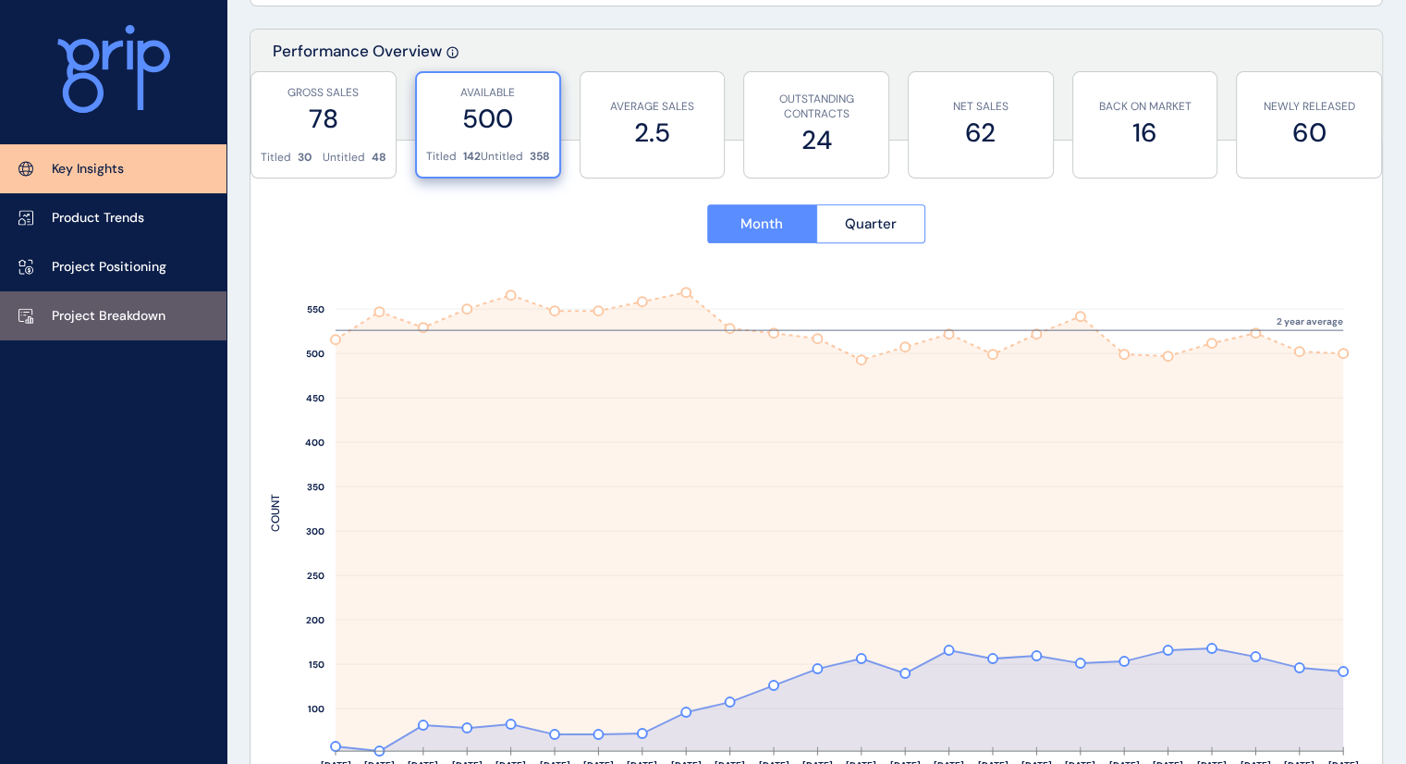
click at [77, 300] on link "Project Breakdown" at bounding box center [113, 315] width 226 height 49
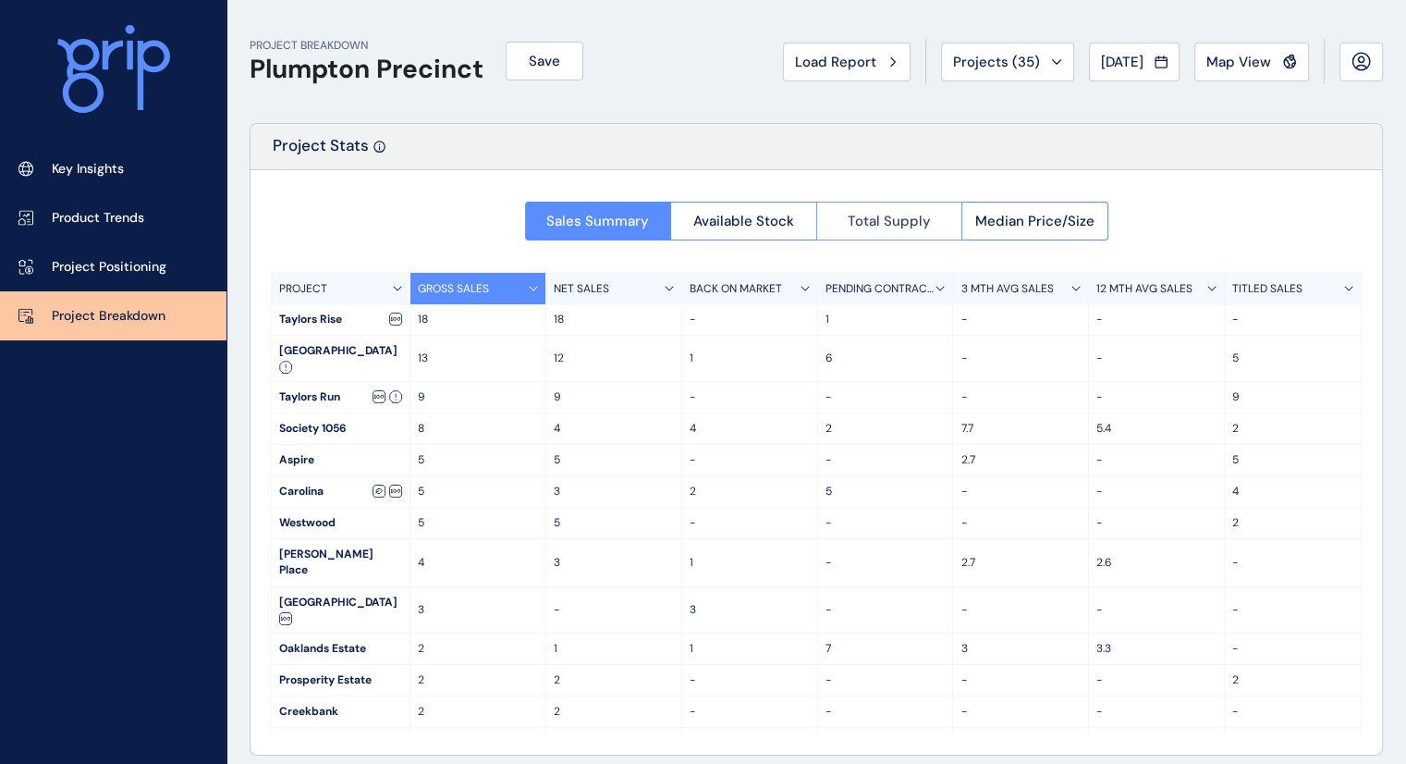
click at [923, 234] on button "Total Supply" at bounding box center [889, 221] width 146 height 39
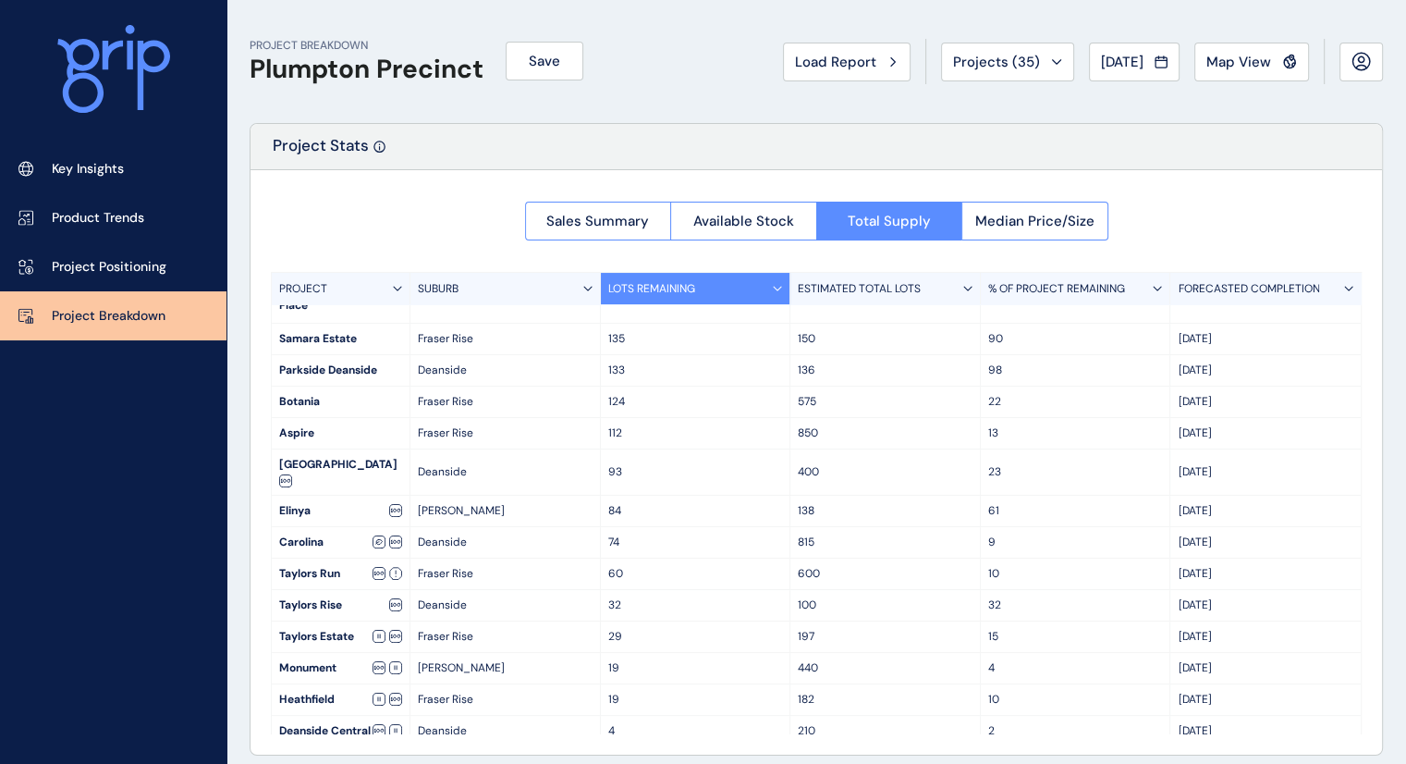
scroll to position [446, 0]
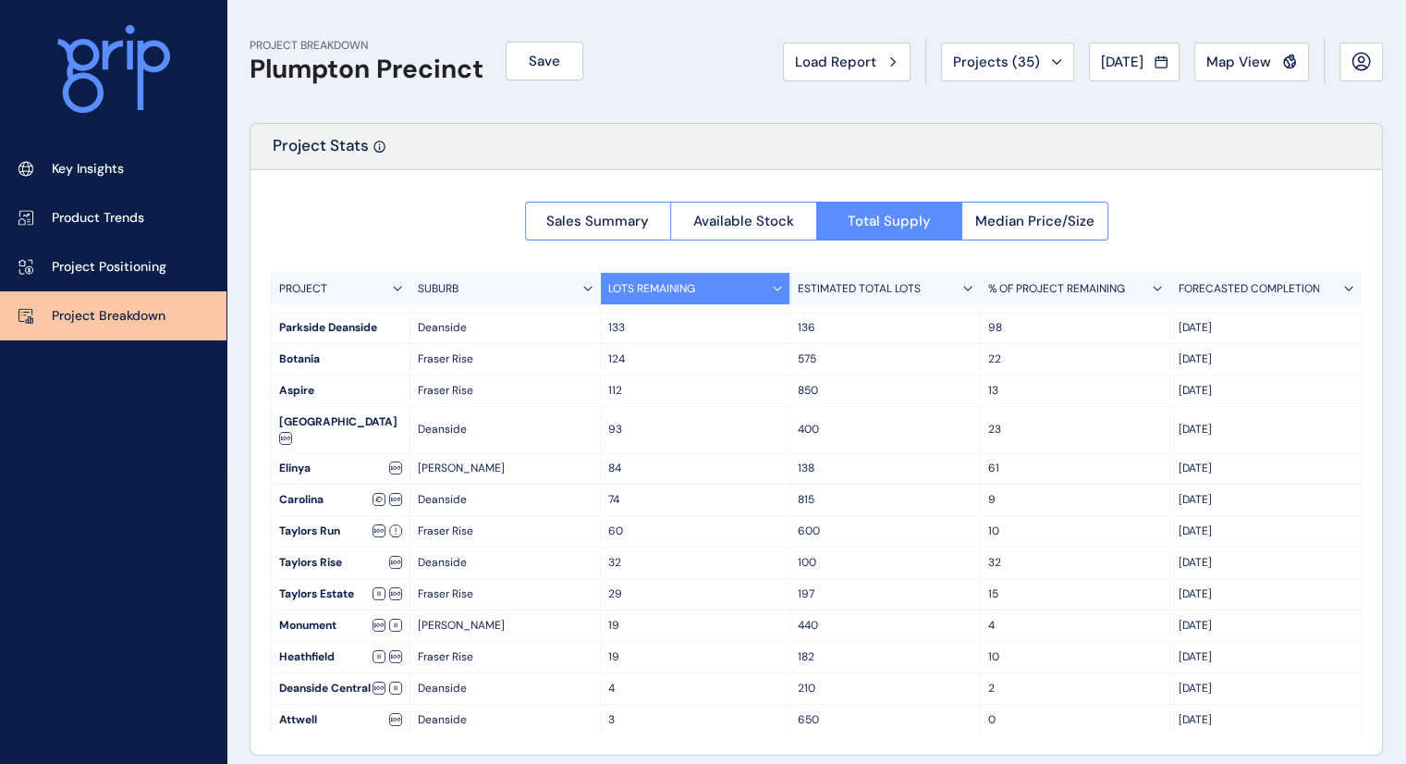
drag, startPoint x: 1166, startPoint y: 438, endPoint x: 1256, endPoint y: 455, distance: 92.1
click at [1256, 455] on div "PROJECT SUBURB LOTS REMAINING ESTIMATED TOTAL LOTS % OF PROJECT REMAINING FOREC…" at bounding box center [816, 503] width 1091 height 462
click at [1256, 516] on div "[DATE]" at bounding box center [1265, 531] width 190 height 31
drag, startPoint x: 1232, startPoint y: 443, endPoint x: 1063, endPoint y: 427, distance: 169.9
click at [1063, 484] on div "Carolina Deanside 74 815 [DATE]" at bounding box center [816, 499] width 1089 height 31
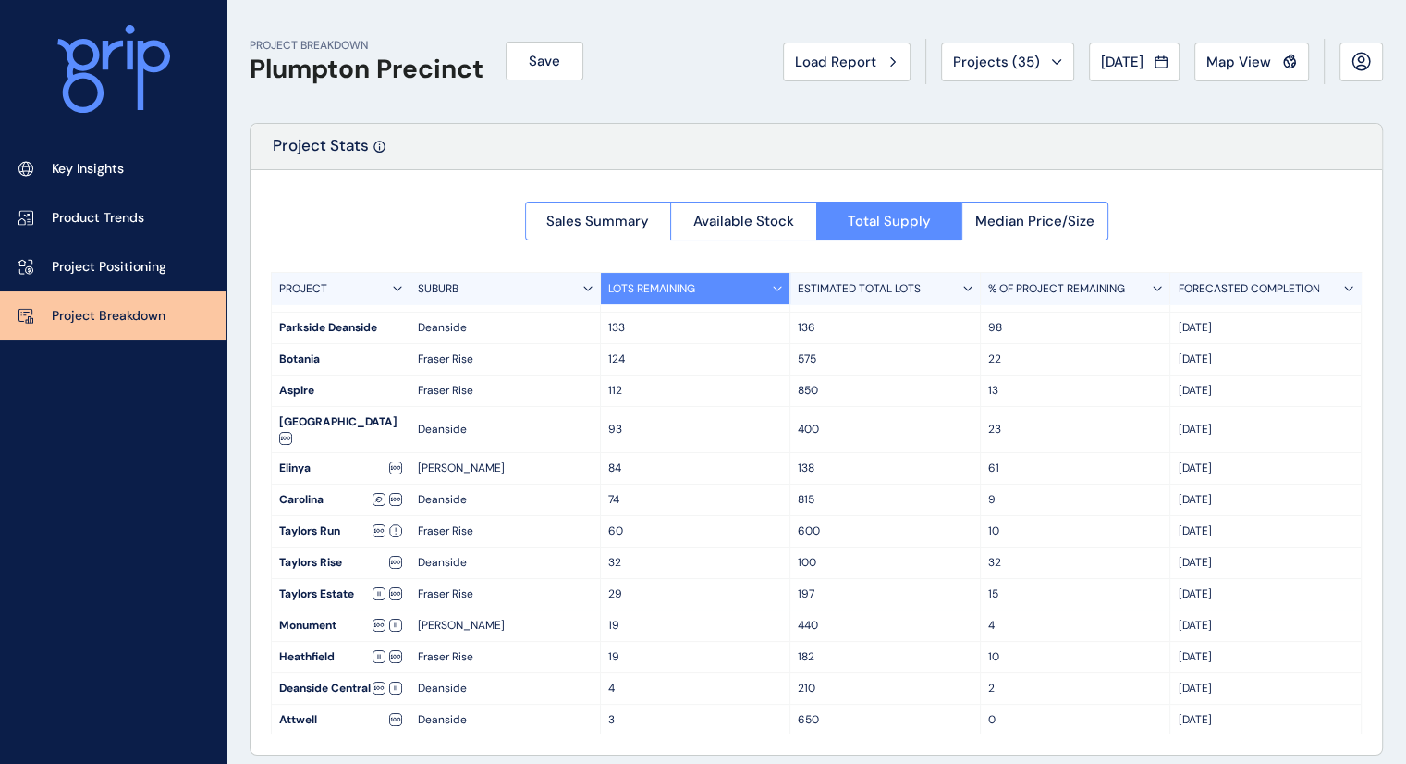
click at [1349, 516] on div "[DATE]" at bounding box center [1265, 531] width 190 height 31
click at [1353, 547] on div "[DATE]" at bounding box center [1265, 562] width 190 height 31
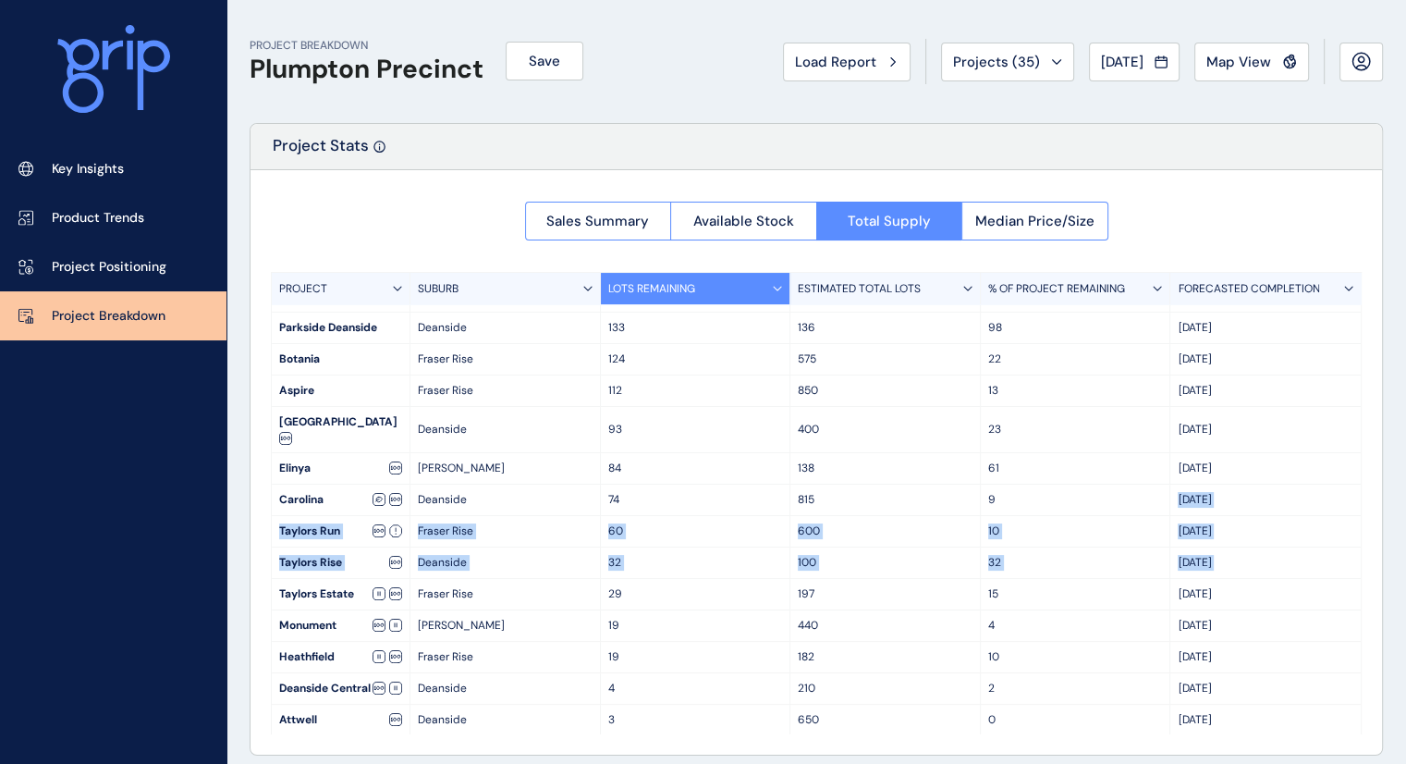
drag, startPoint x: 1353, startPoint y: 484, endPoint x: 1364, endPoint y: 445, distance: 41.3
click at [1364, 445] on div "Sales Summary Available Stock Total Supply Median Price/Size PROJECT SUBURB LOT…" at bounding box center [816, 462] width 1131 height 584
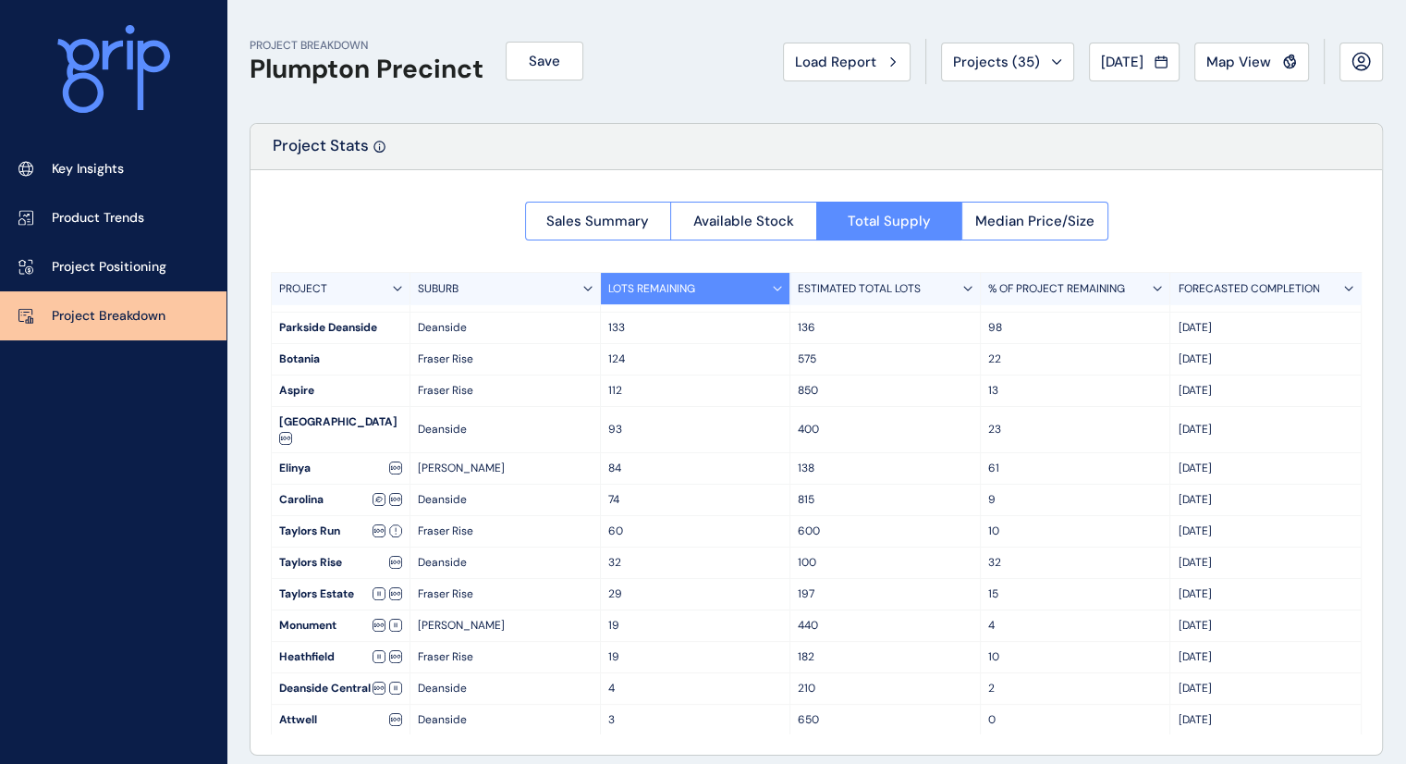
click at [1353, 484] on div "[DATE]" at bounding box center [1265, 499] width 190 height 31
click at [1362, 475] on div "Sales Summary Available Stock Total Supply Median Price/Size PROJECT SUBURB LOT…" at bounding box center [816, 462] width 1131 height 584
click at [1364, 430] on div "Sales Summary Available Stock Total Supply Median Price/Size PROJECT SUBURB LOT…" at bounding box center [816, 462] width 1131 height 584
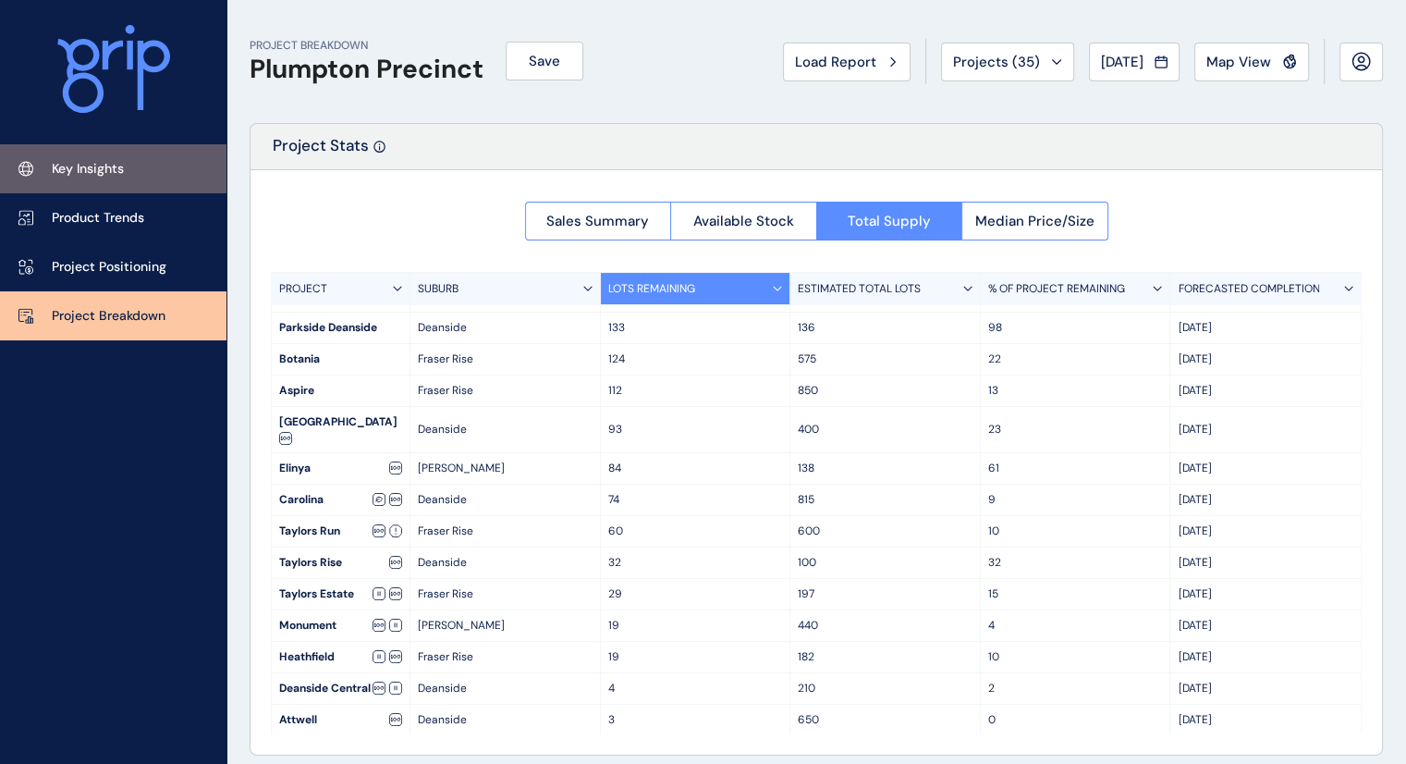
click at [110, 167] on p "Key Insights" at bounding box center [88, 169] width 72 height 18
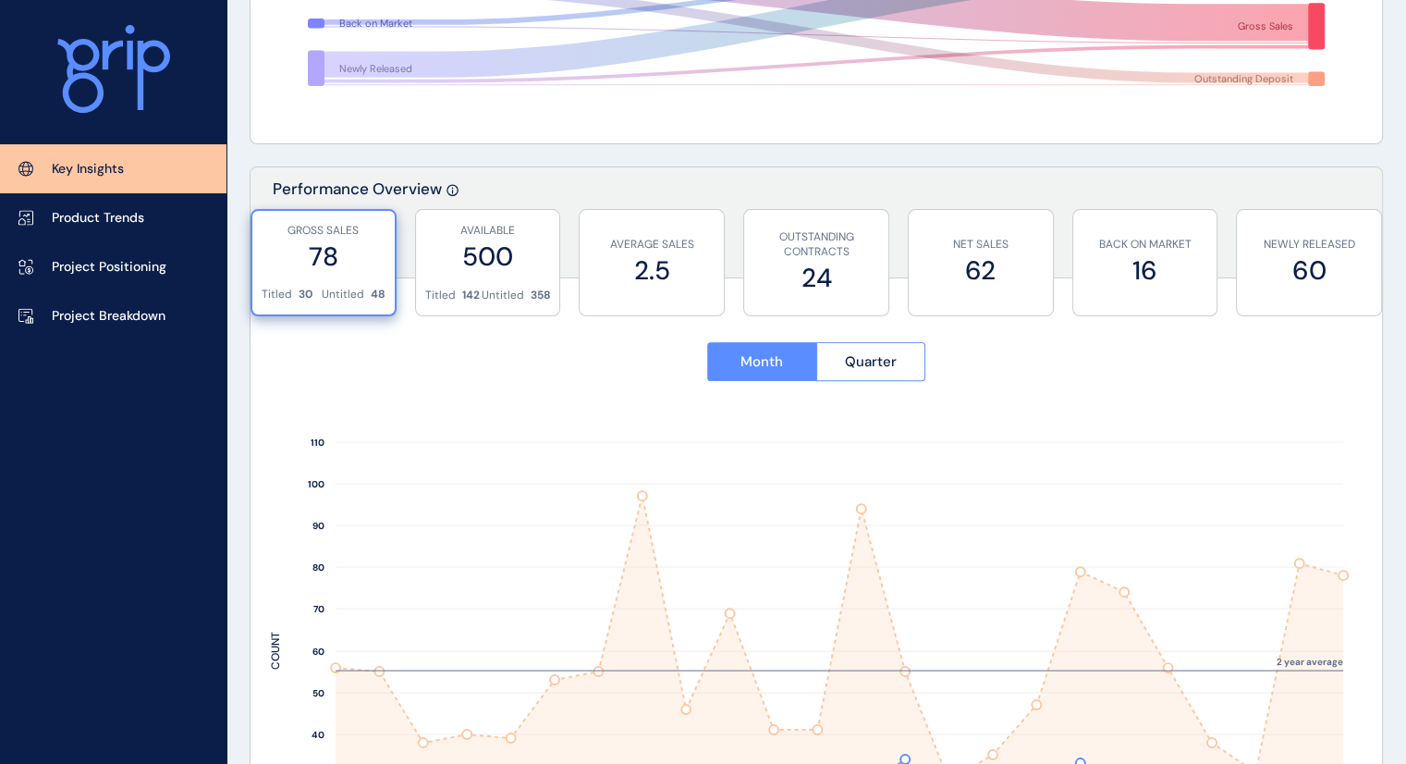
scroll to position [533, 0]
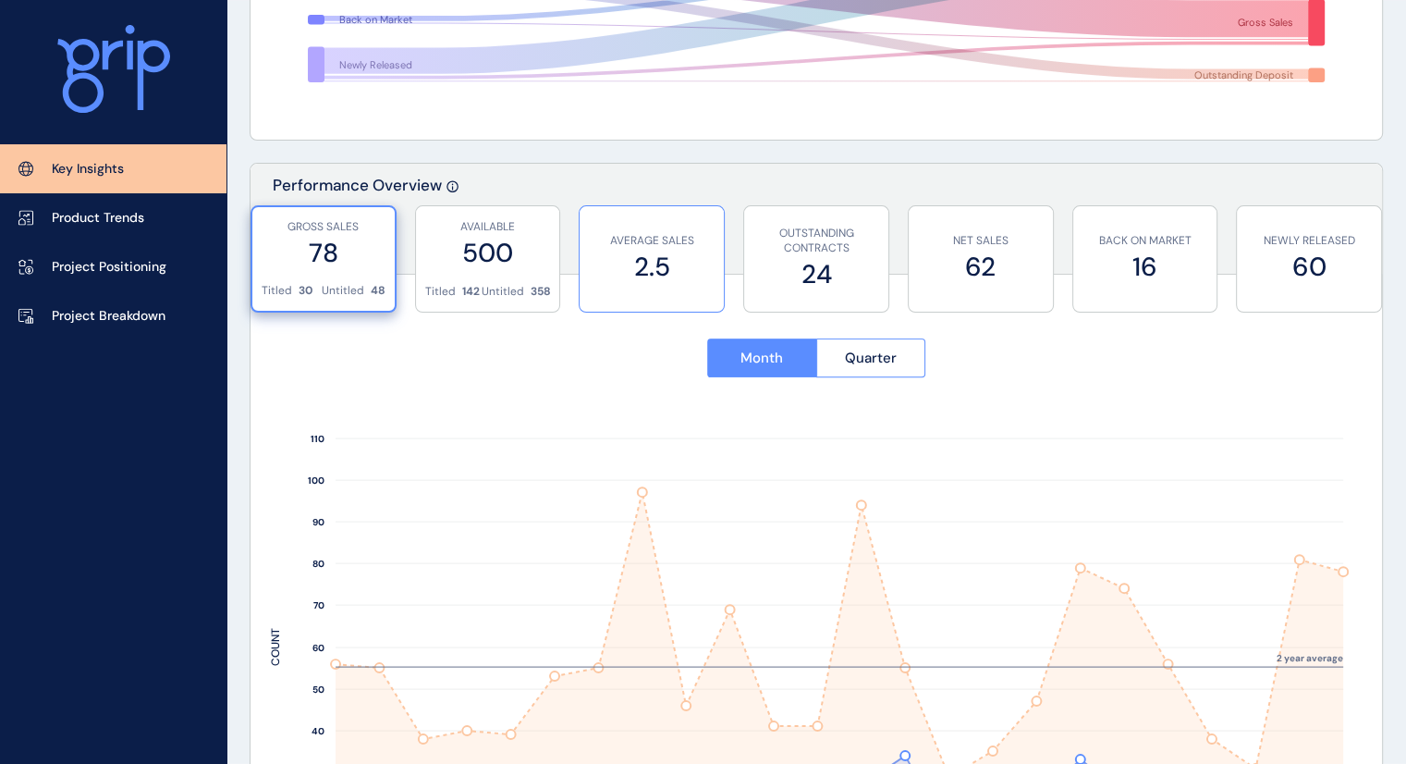
click at [640, 251] on label "2.5" at bounding box center [652, 267] width 126 height 36
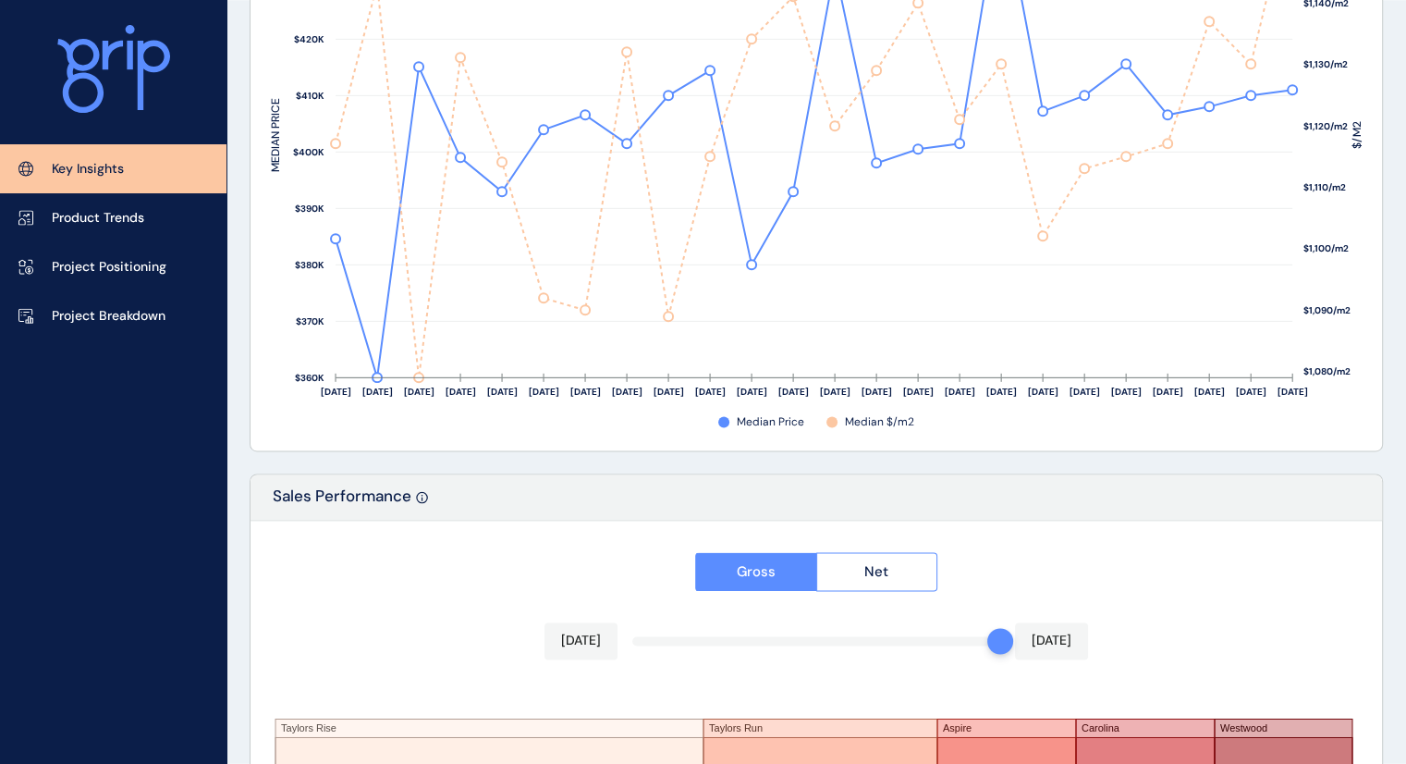
scroll to position [2711, 0]
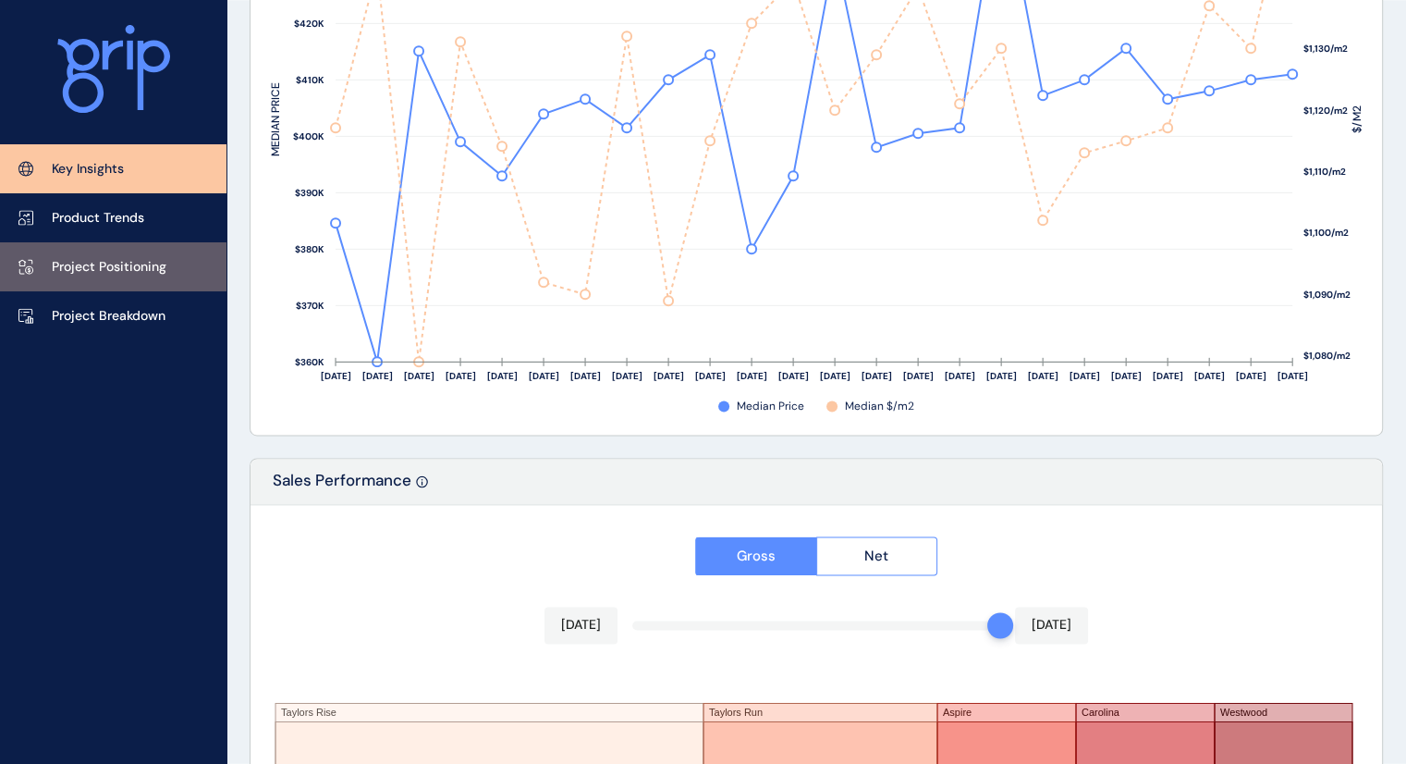
click at [152, 269] on p "Project Positioning" at bounding box center [109, 267] width 115 height 18
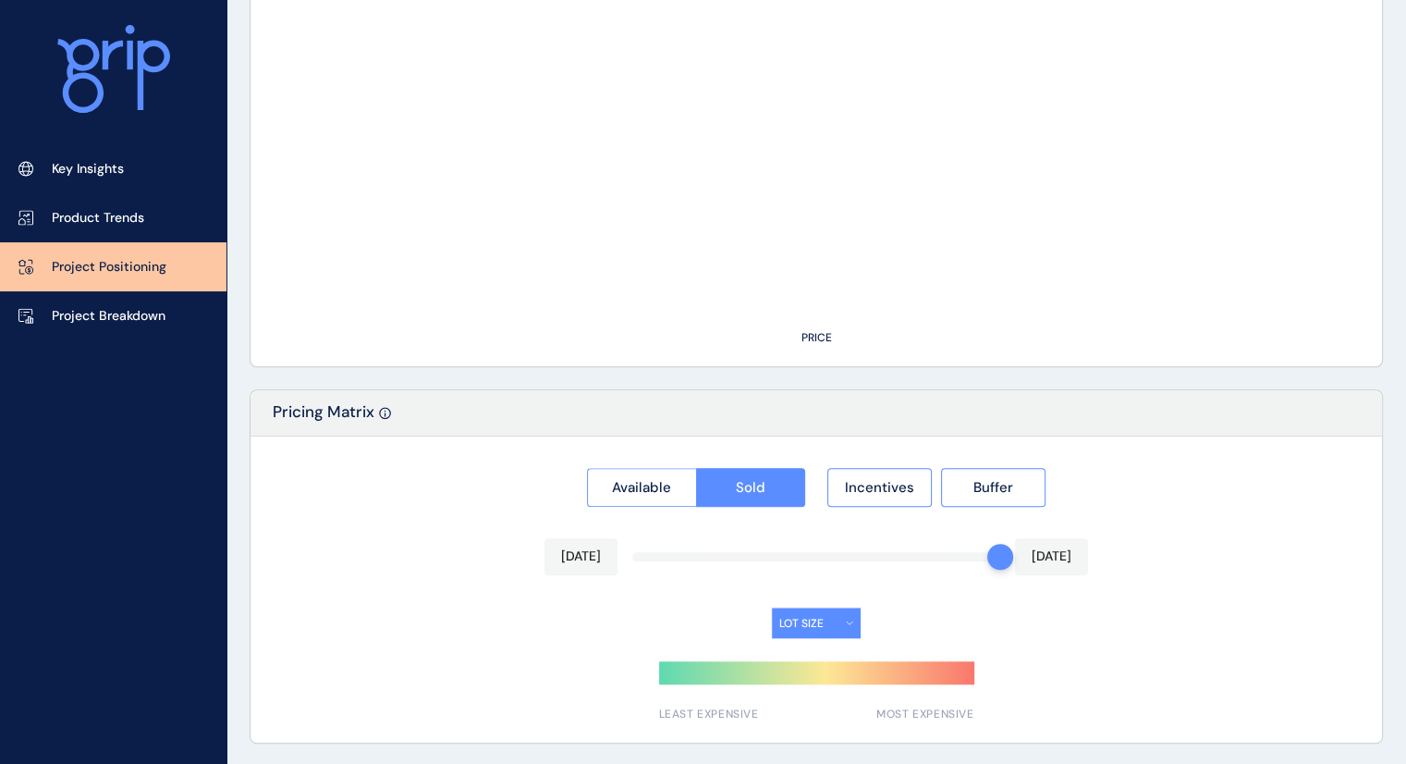
type input "**********"
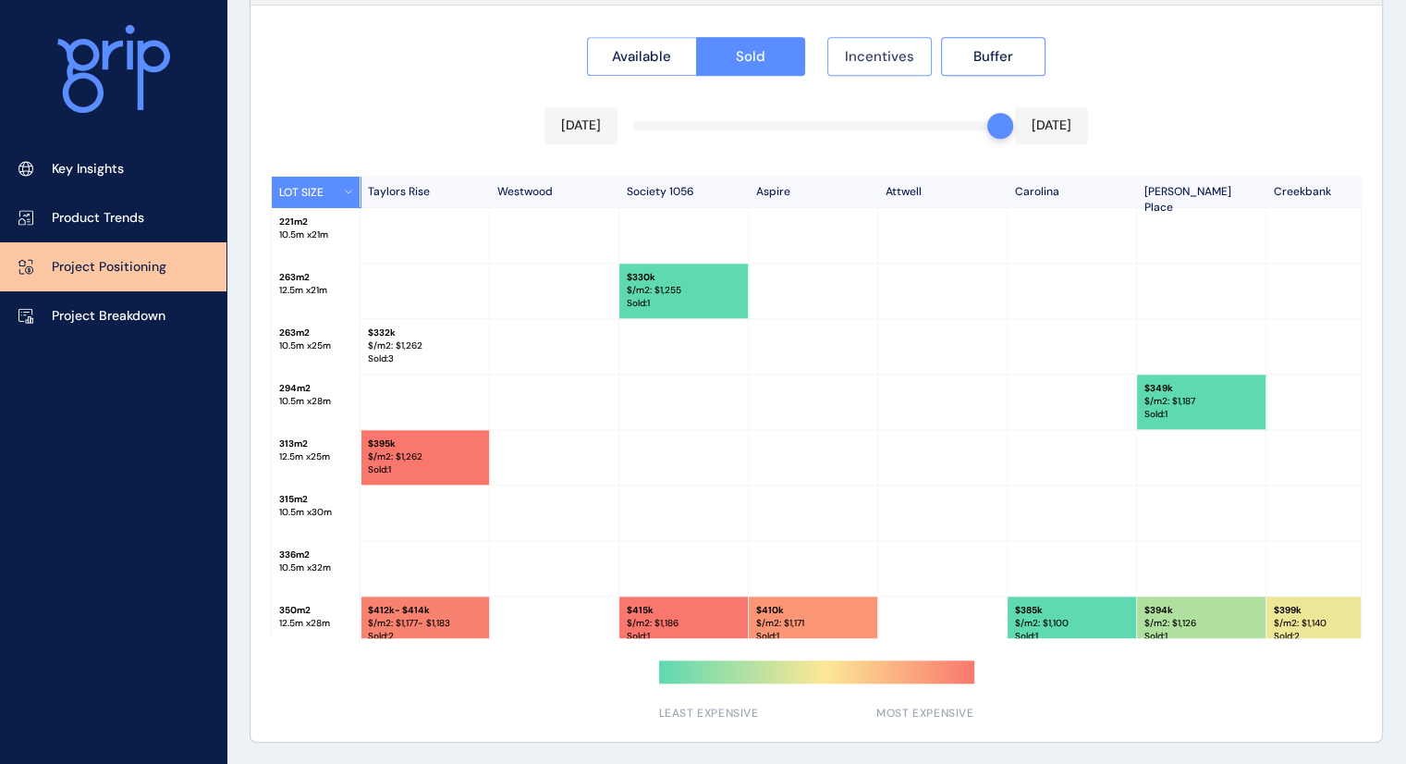
click at [880, 59] on span "Incentives" at bounding box center [879, 56] width 69 height 18
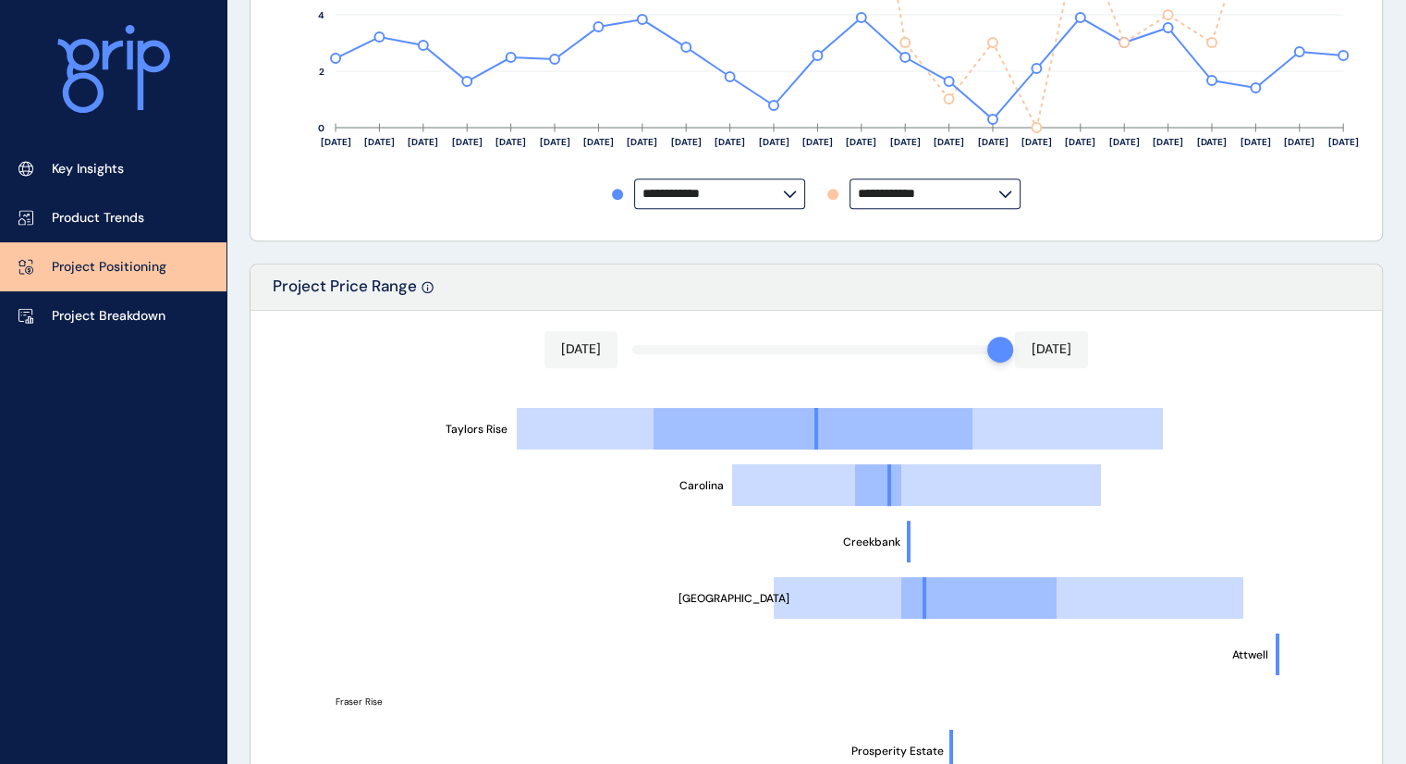
scroll to position [15, 0]
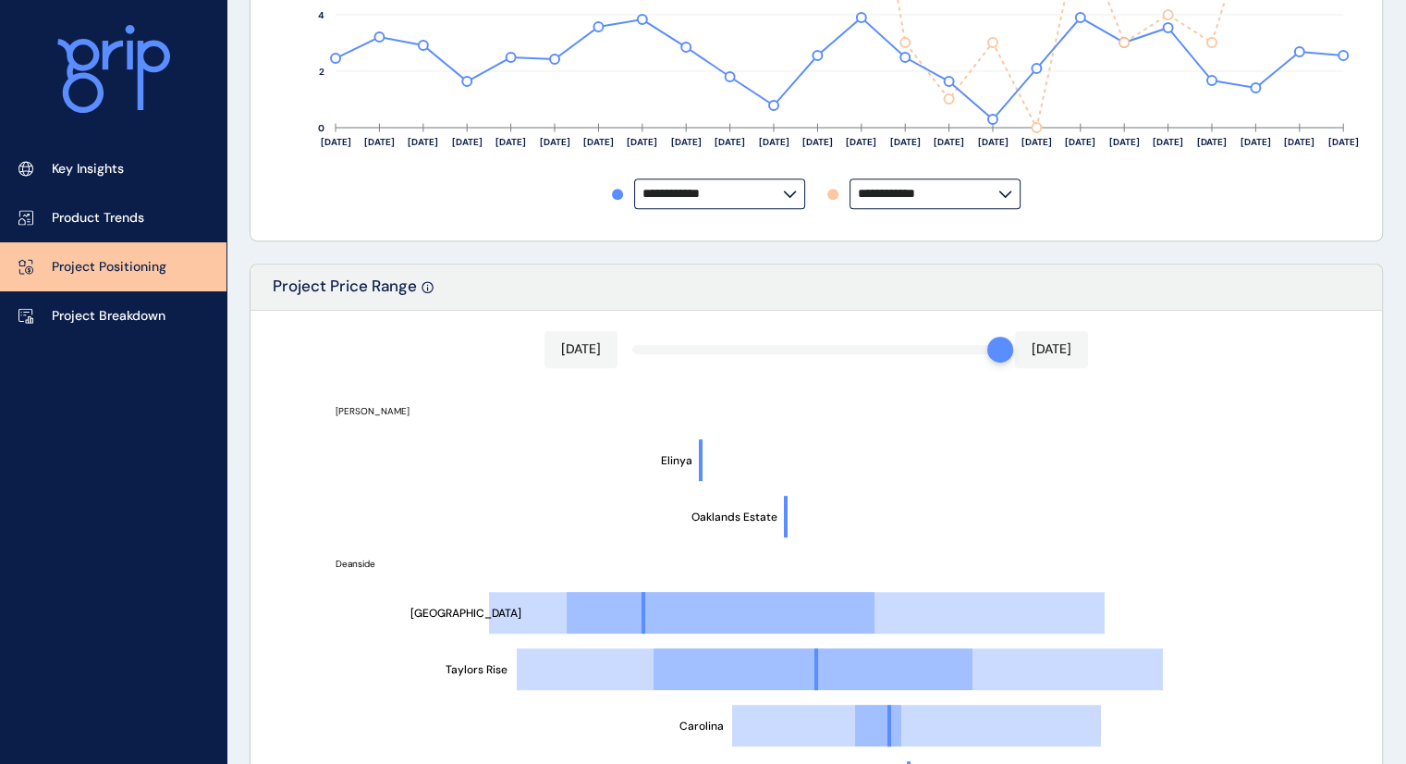
click at [1088, 613] on line at bounding box center [989, 613] width 230 height 0
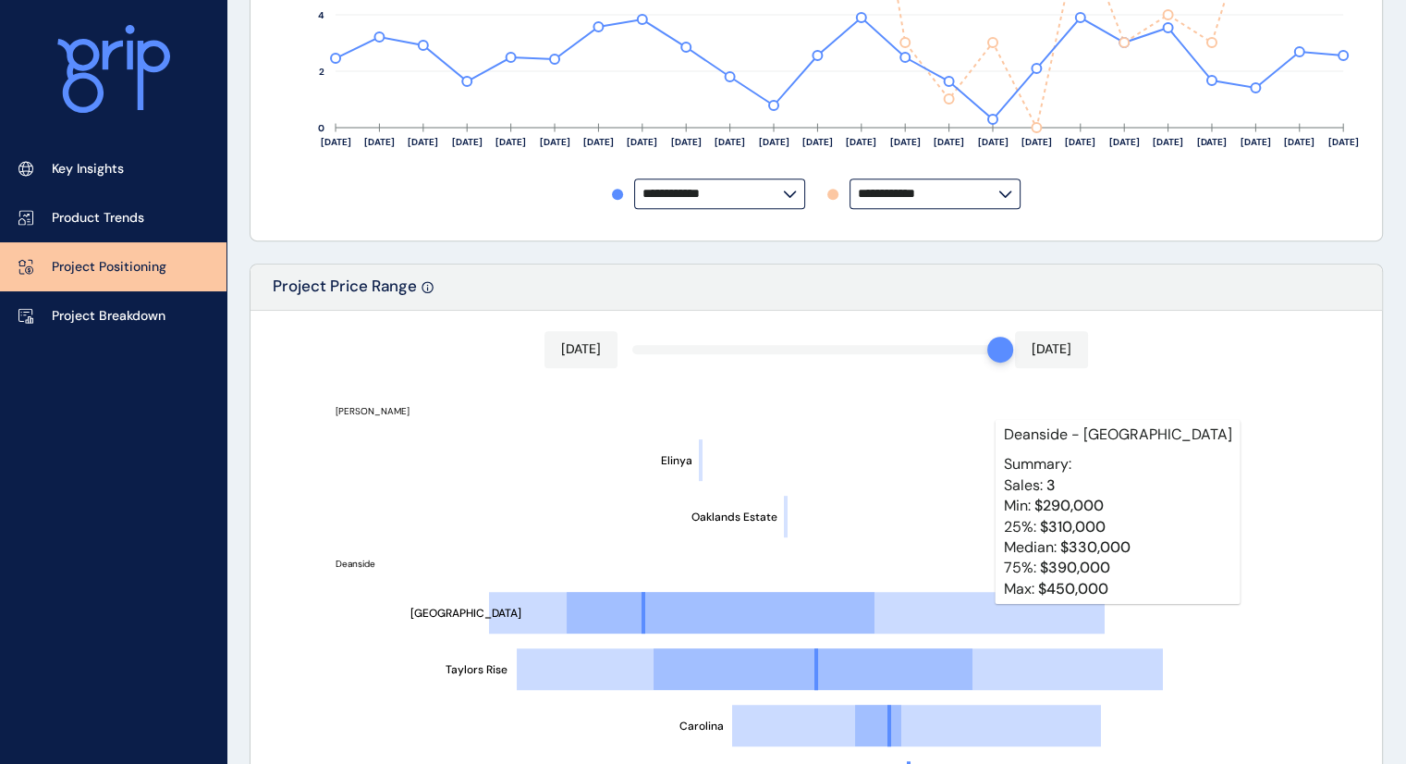
click at [1138, 669] on line at bounding box center [1067, 669] width 190 height 0
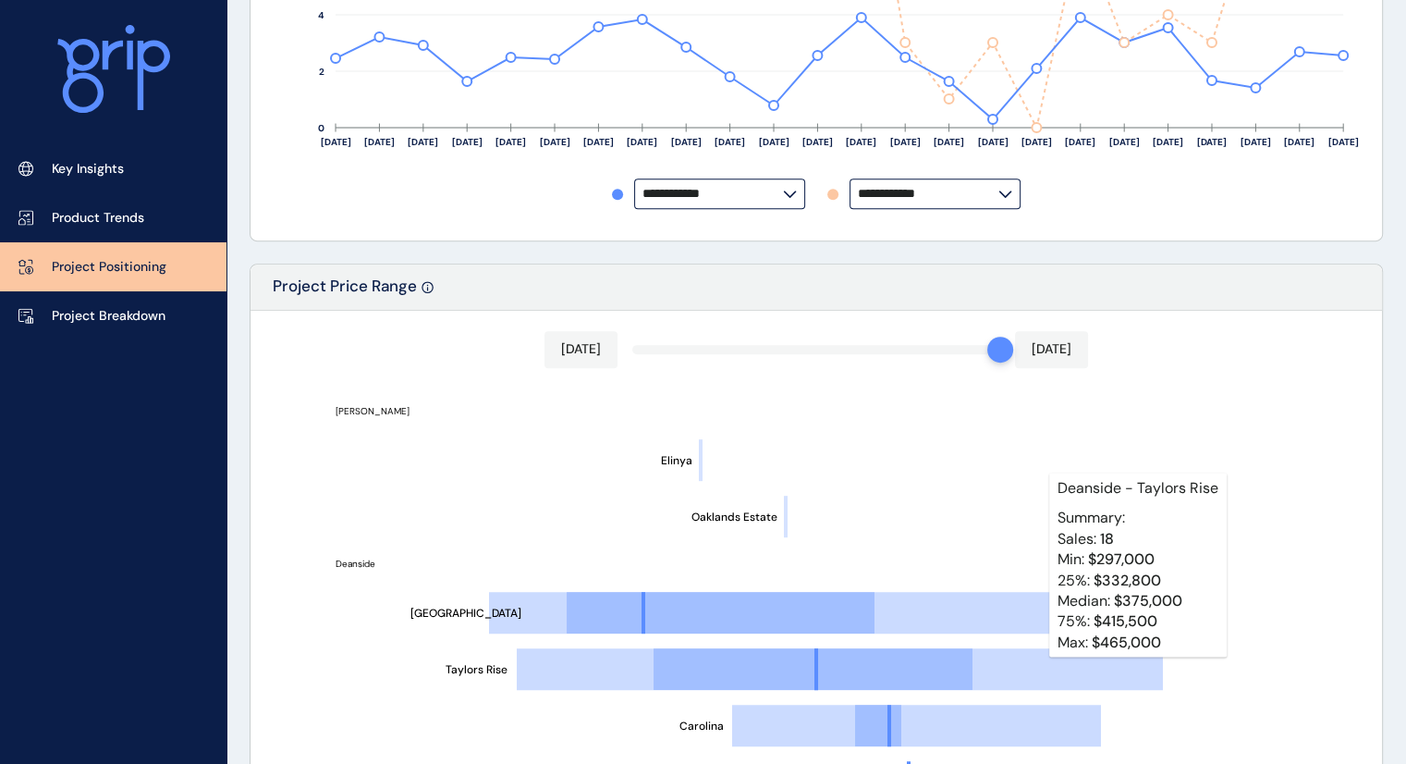
click at [1058, 726] on line at bounding box center [1001, 726] width 200 height 0
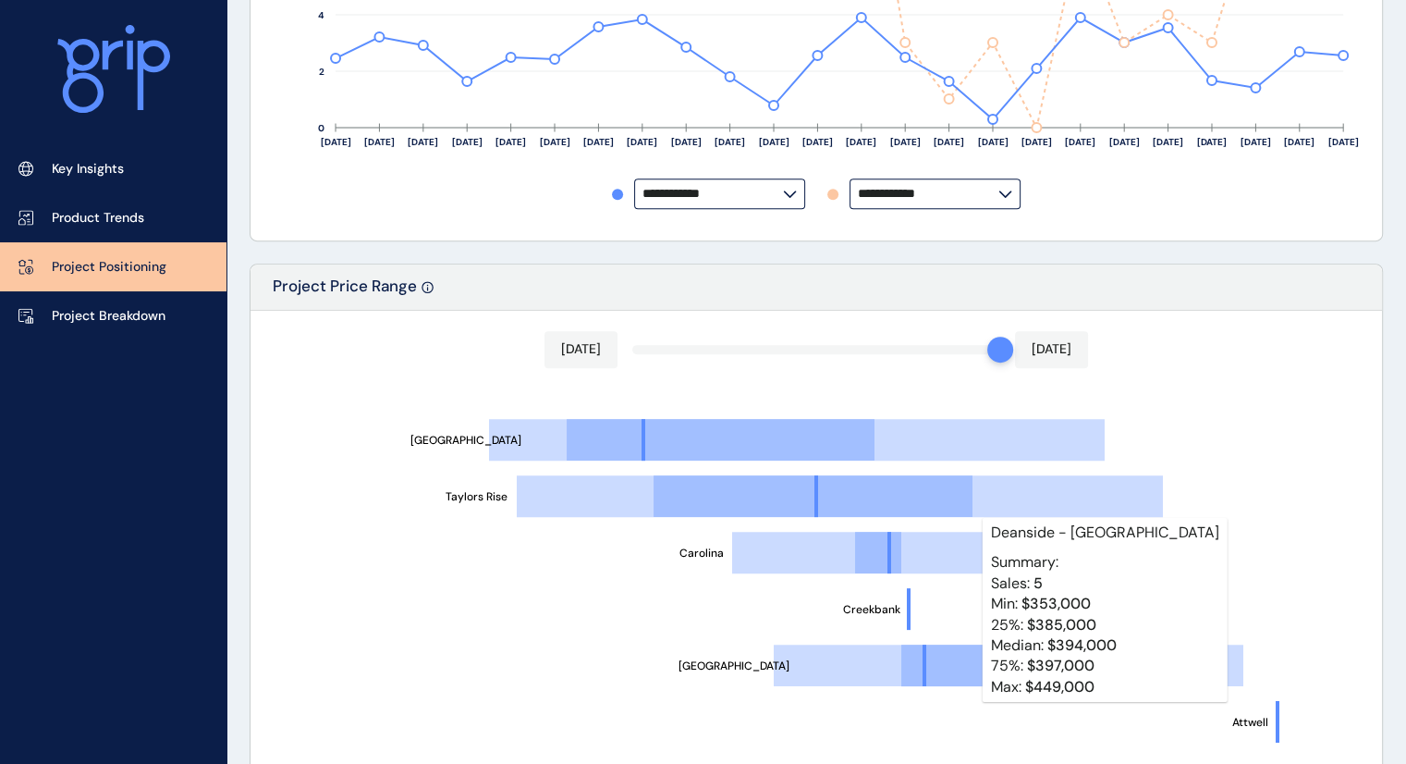
scroll to position [200, 0]
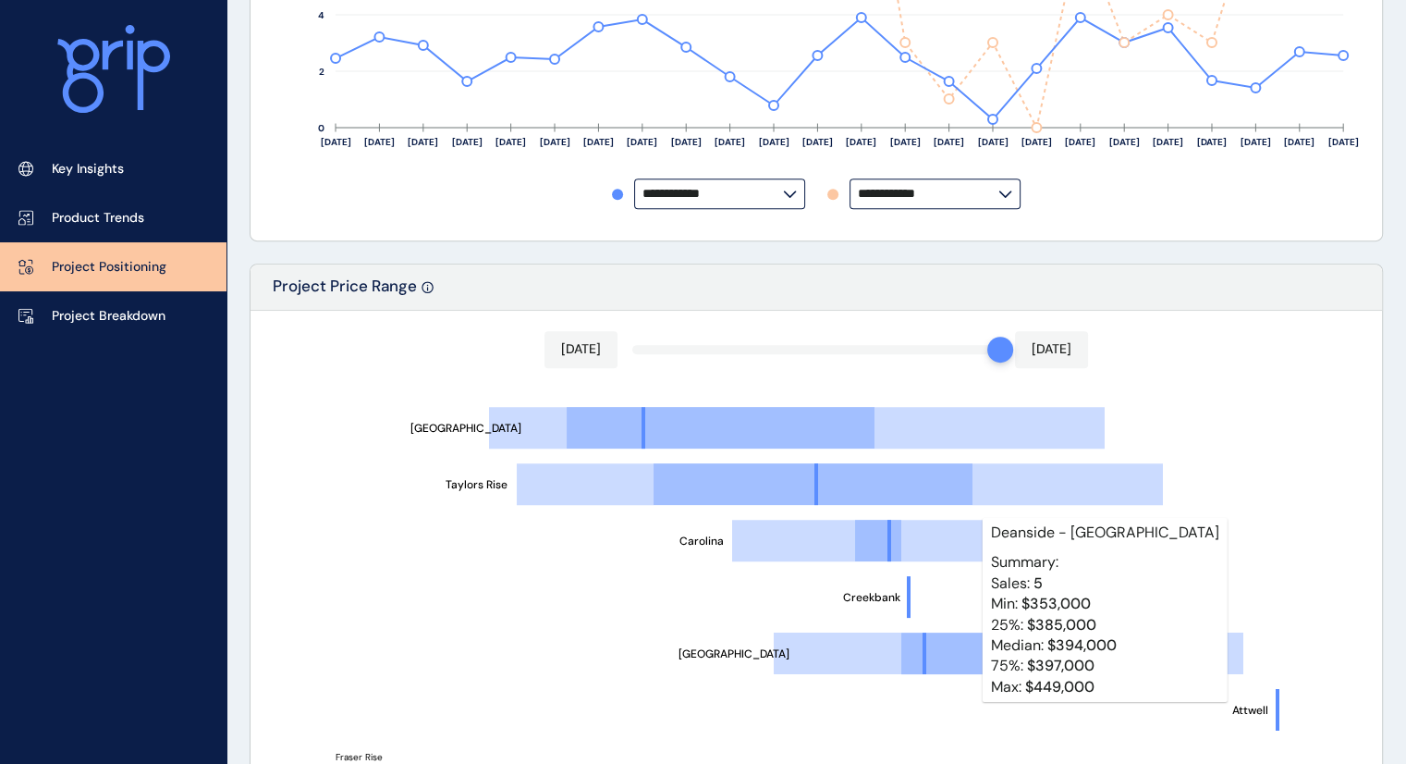
click at [1219, 654] on line at bounding box center [1150, 654] width 187 height 0
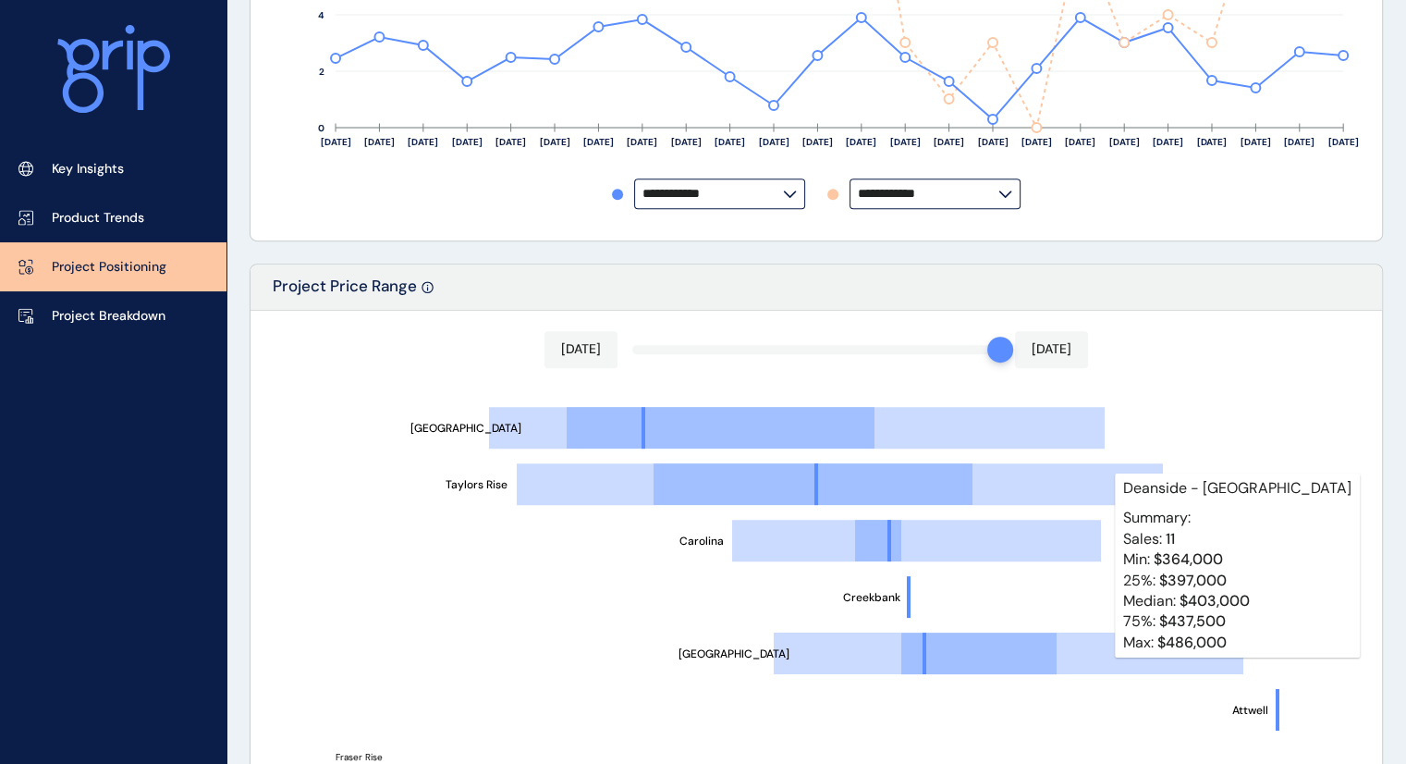
click at [1087, 654] on line at bounding box center [1150, 654] width 187 height 0
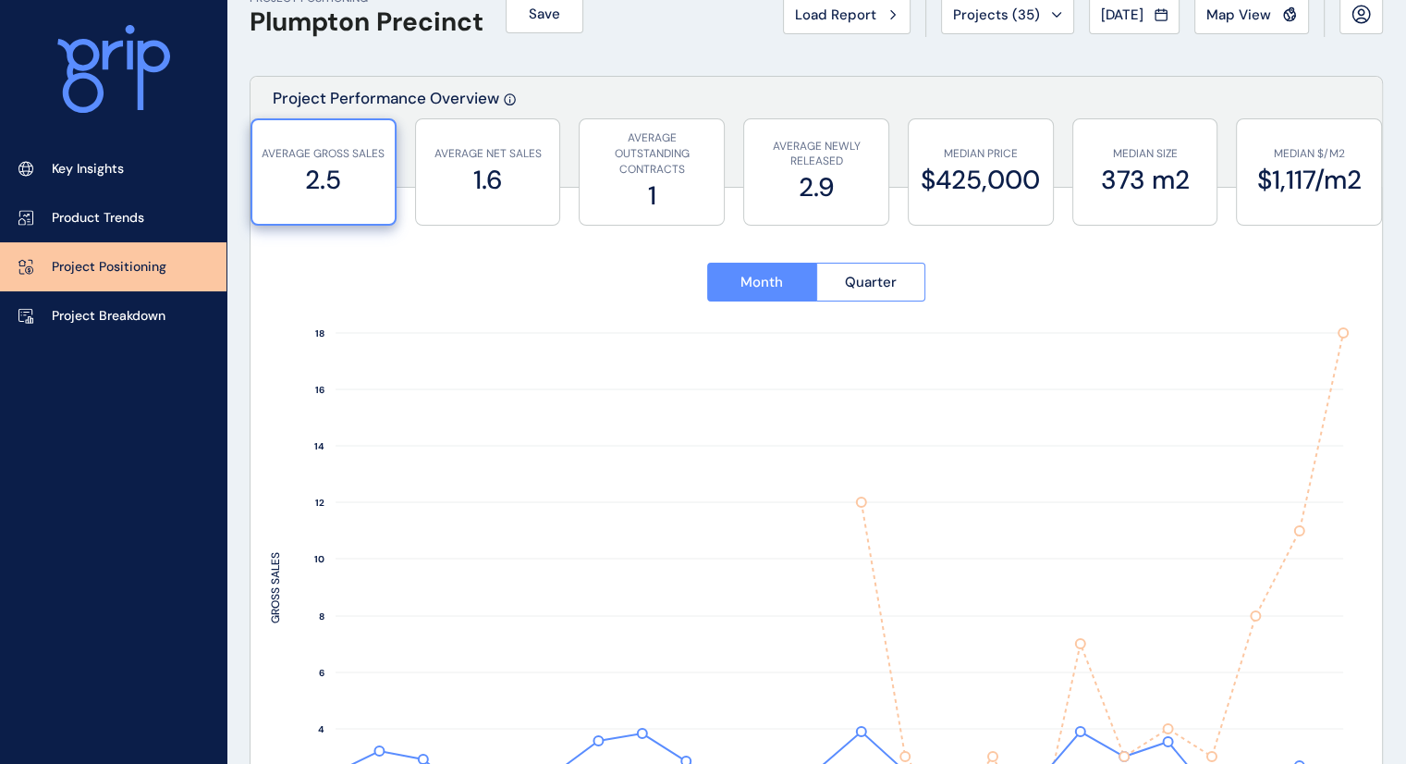
scroll to position [0, 0]
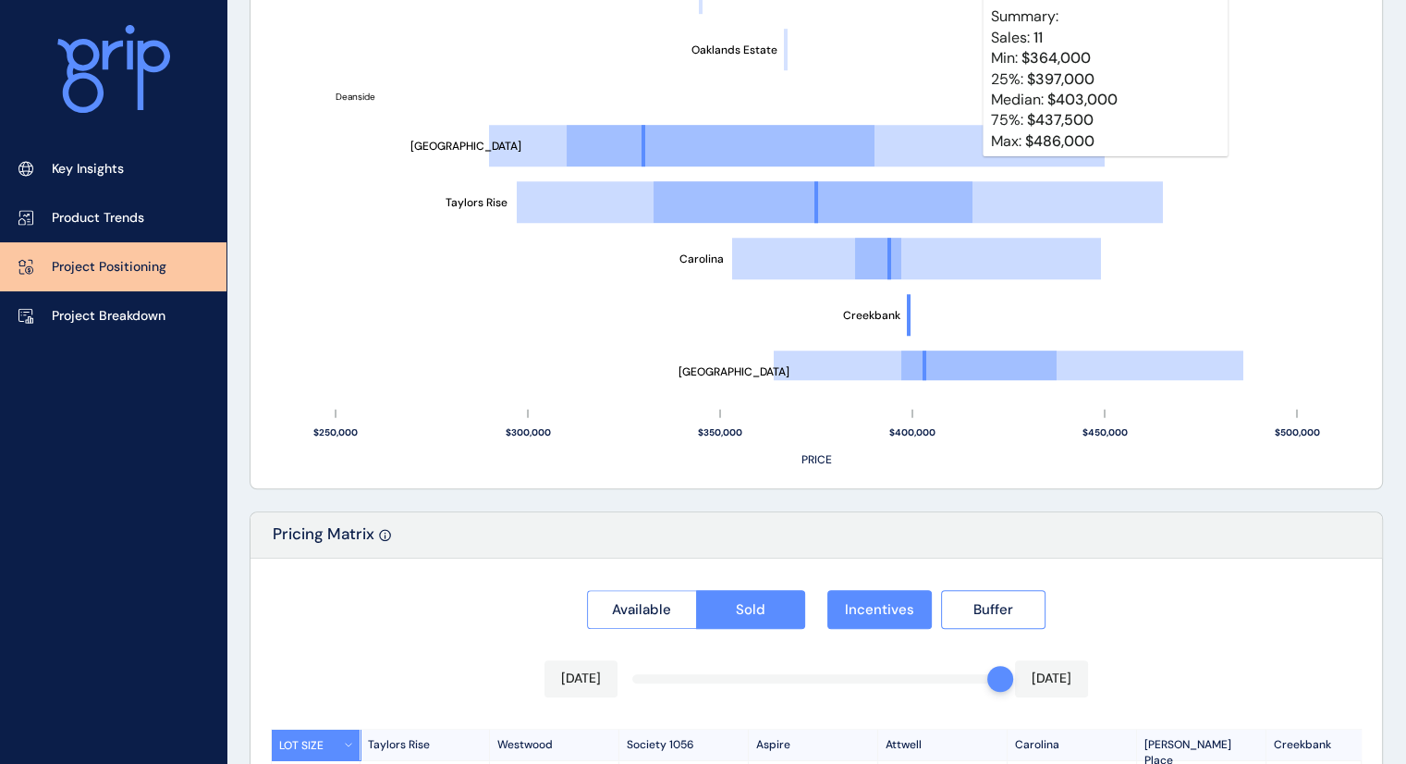
click at [1285, 729] on p "Creekbank" at bounding box center [1330, 744] width 129 height 31
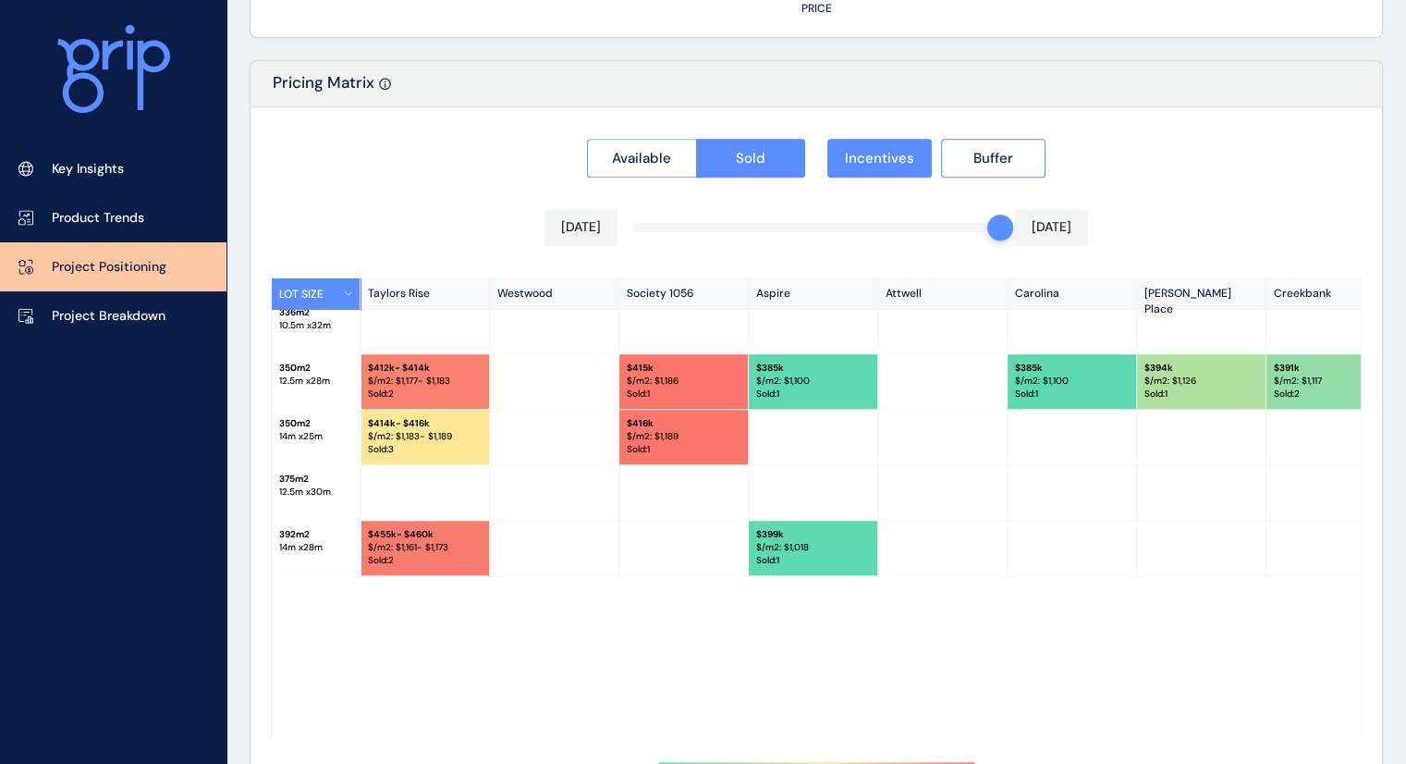
scroll to position [1795, 0]
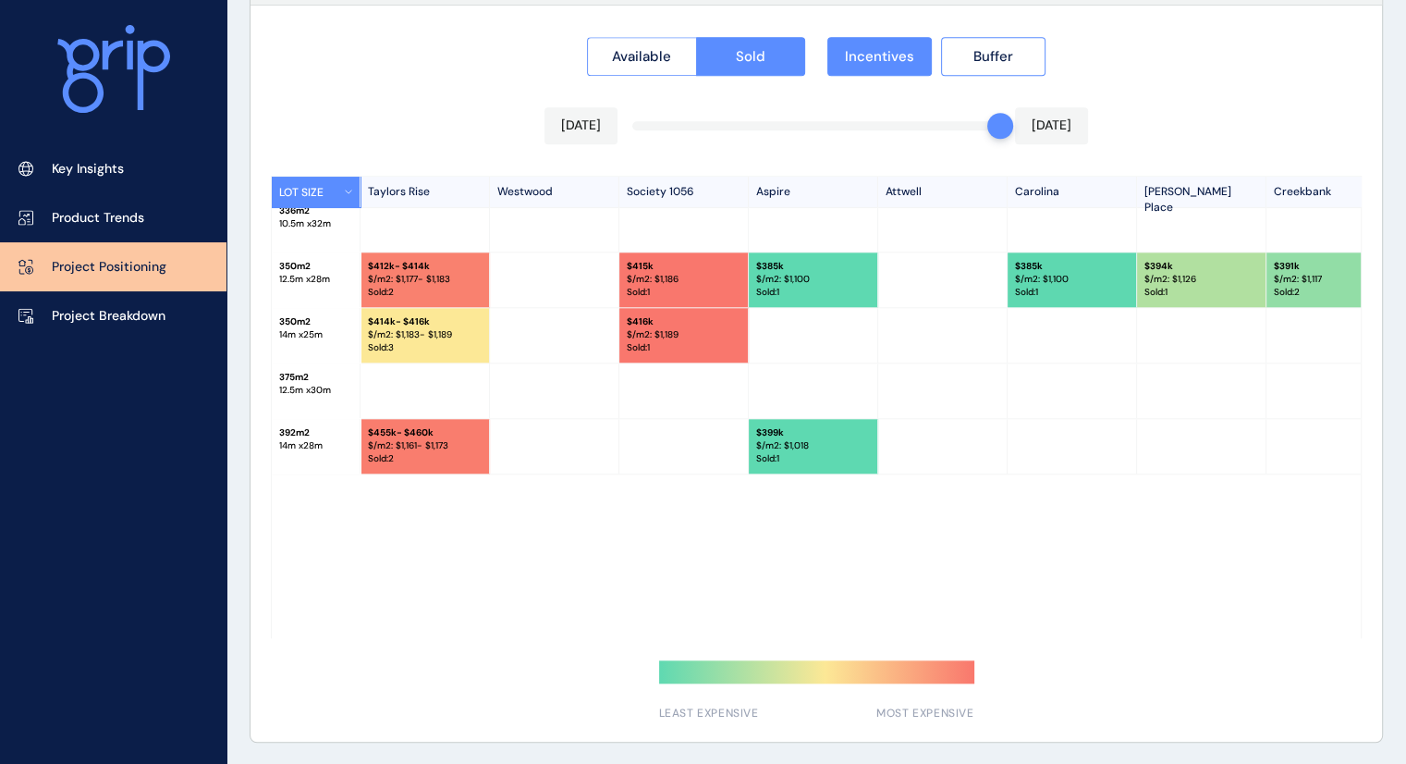
click at [1278, 550] on div at bounding box center [816, 556] width 1089 height 55
drag, startPoint x: 996, startPoint y: 131, endPoint x: 619, endPoint y: 145, distance: 376.5
click at [619, 145] on div "Available Sold Incentives Buffer [DATE] [DATE] LOT SIZE Taylors Rise Westwood S…" at bounding box center [816, 374] width 1131 height 736
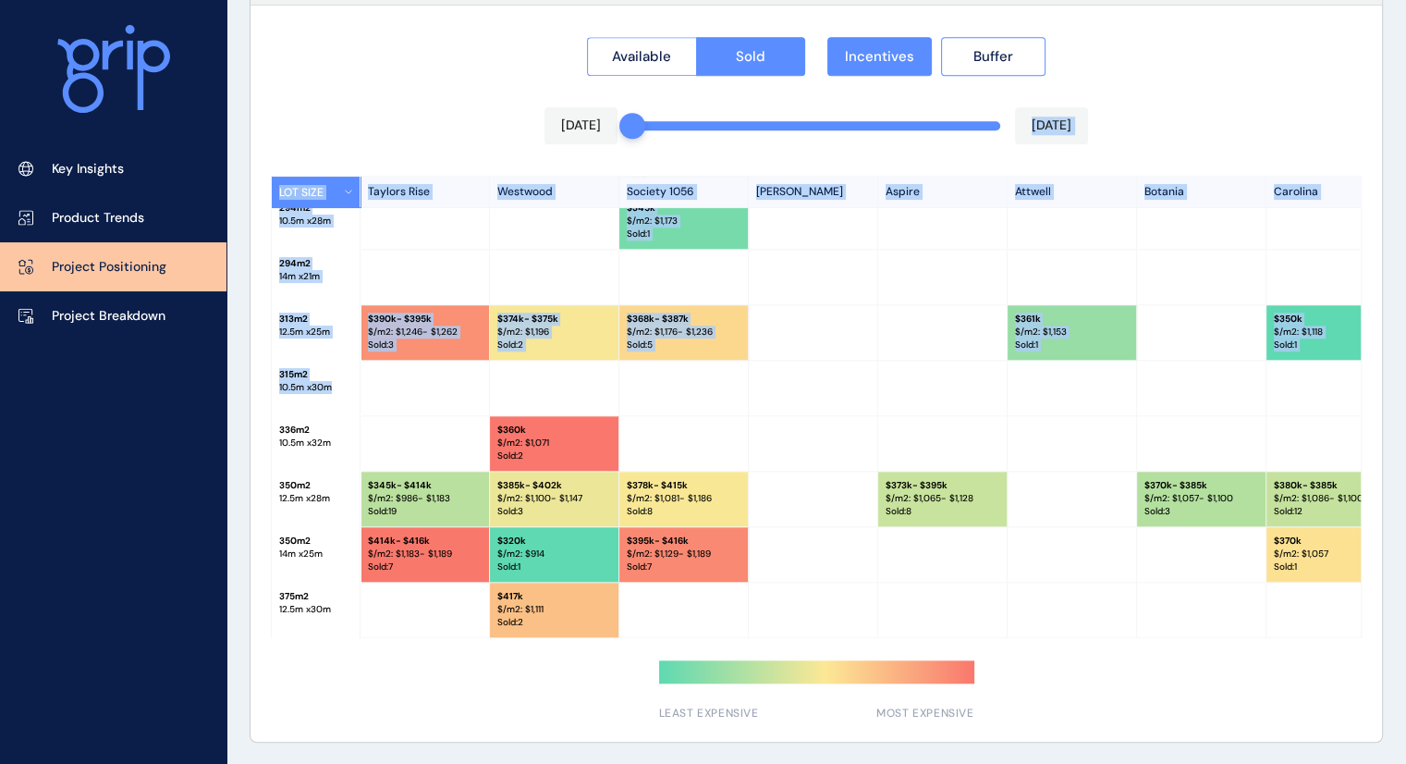
scroll to position [568, 0]
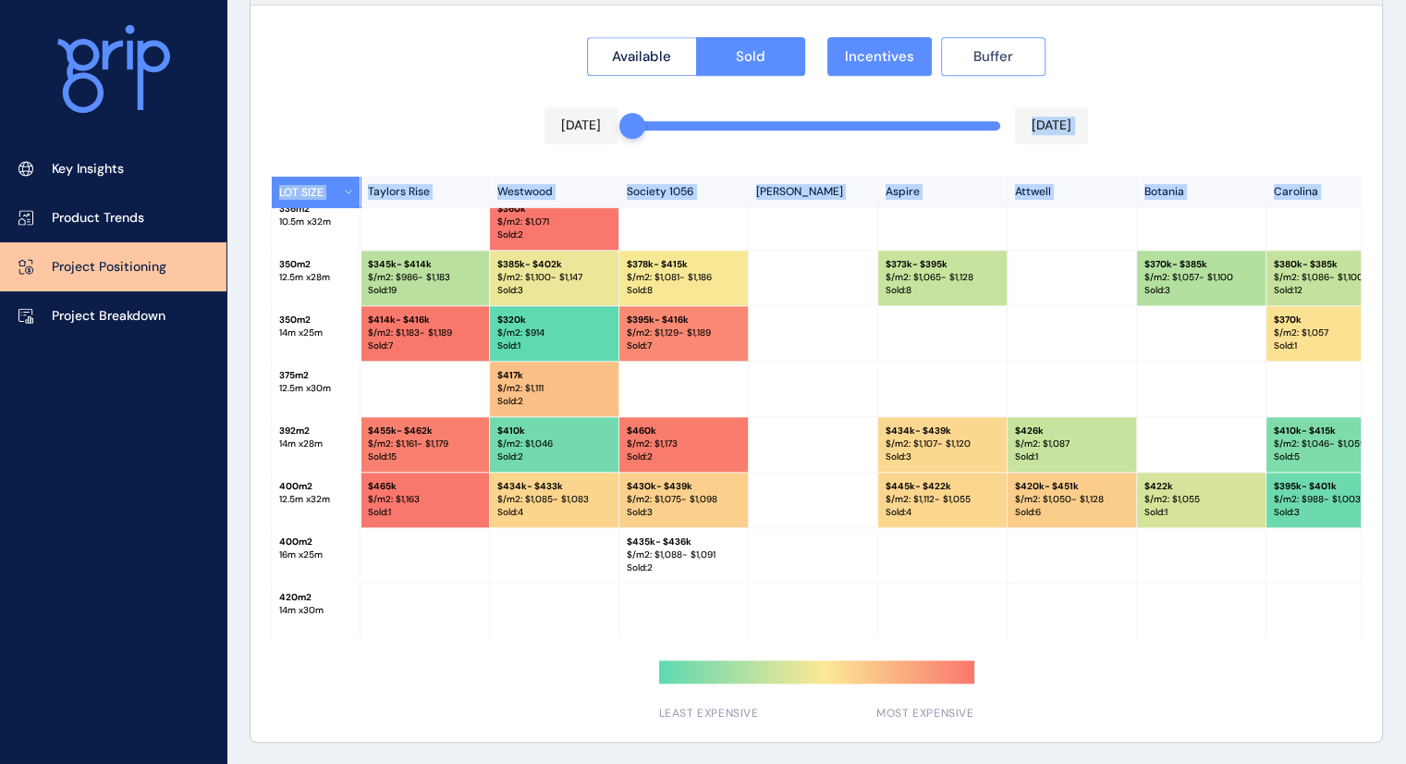
click at [1018, 53] on button "Buffer" at bounding box center [993, 56] width 104 height 39
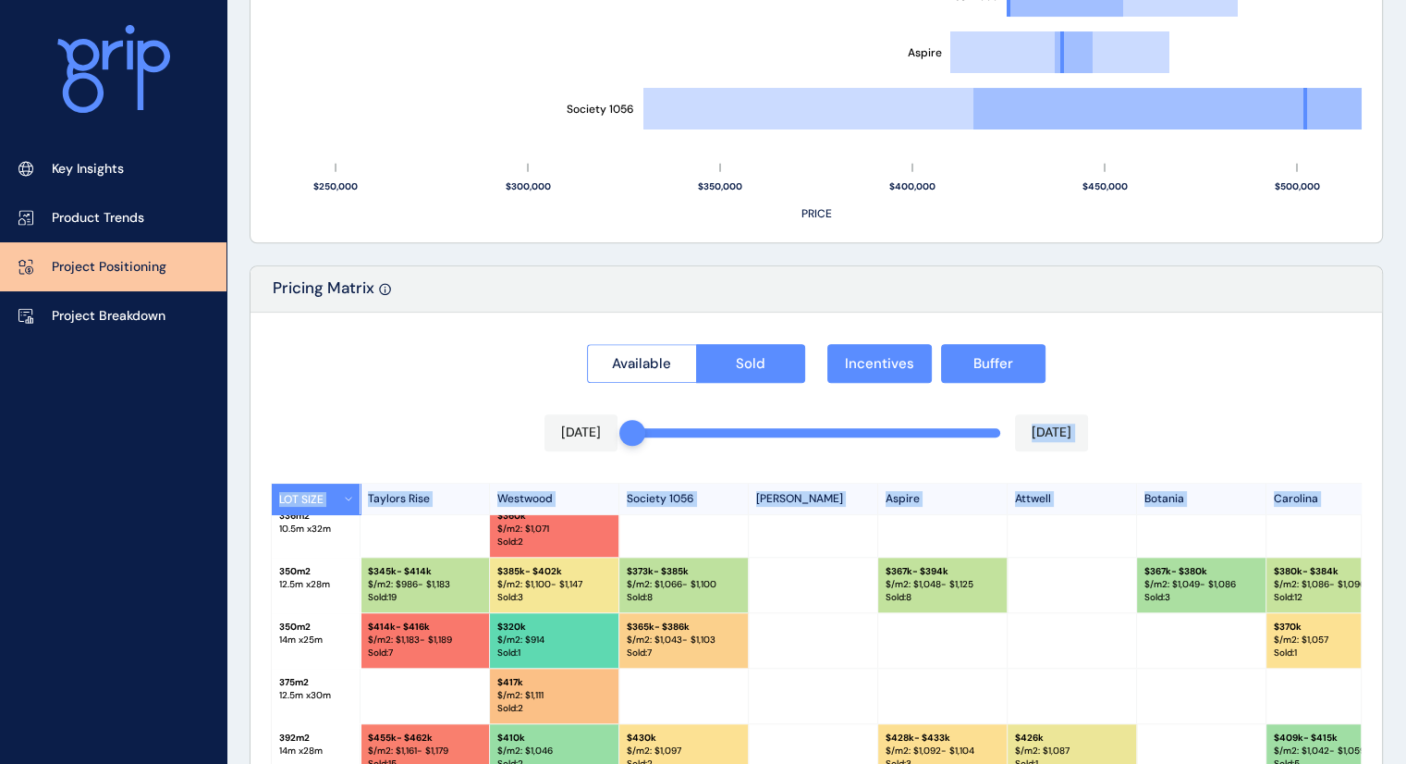
scroll to position [1795, 0]
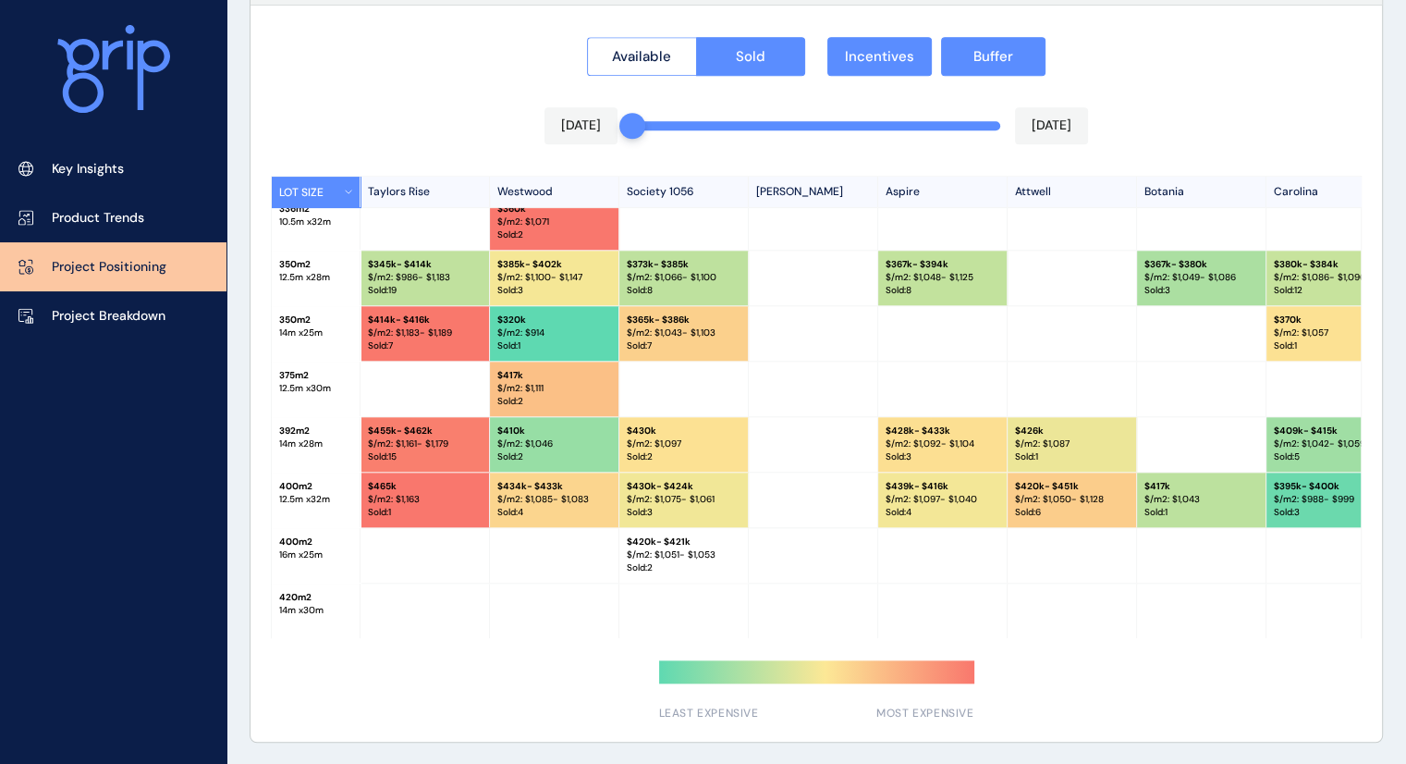
click at [892, 450] on p "Sold : 3" at bounding box center [943, 456] width 114 height 13
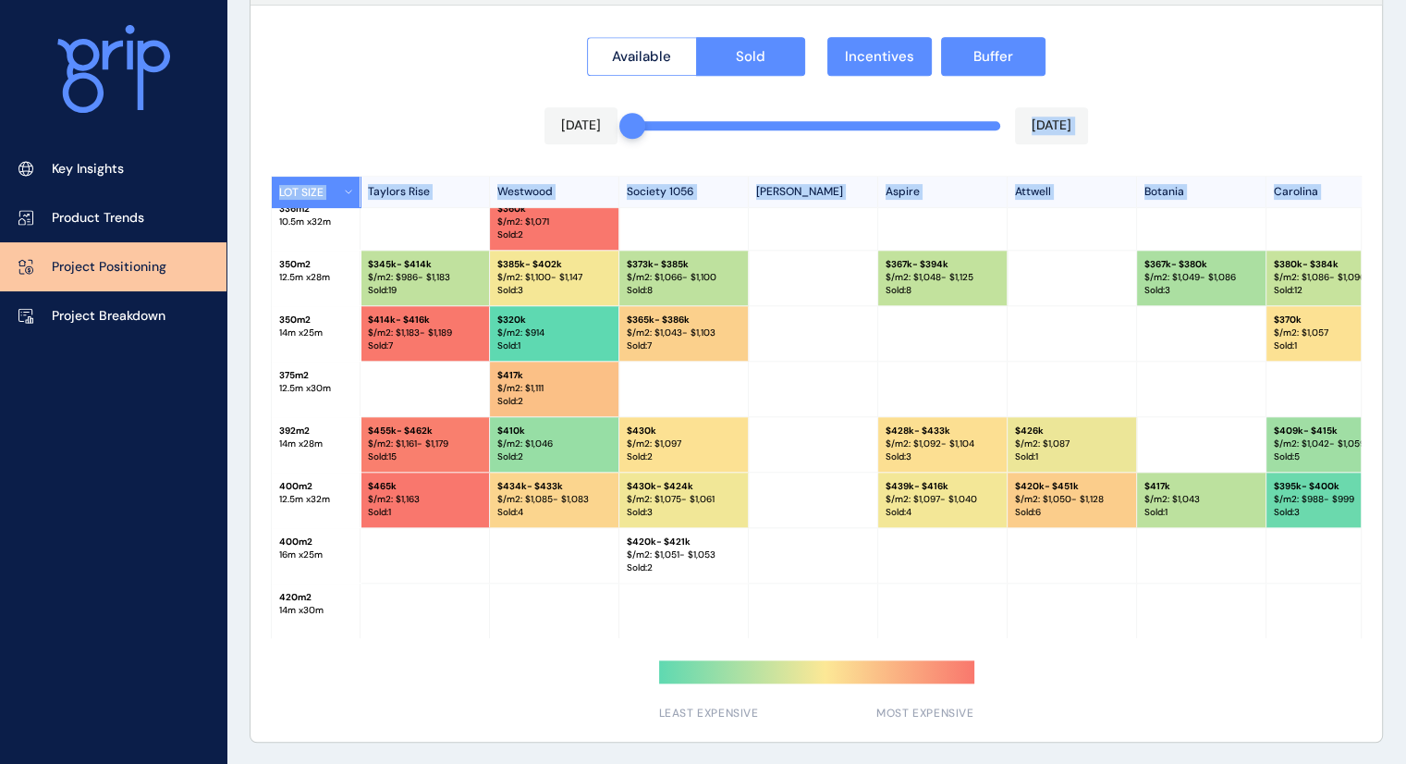
drag, startPoint x: 650, startPoint y: 134, endPoint x: 743, endPoint y: 156, distance: 96.0
click at [743, 156] on div "Available Sold Incentives Buffer [DATE] [DATE] LOT SIZE Taylors Rise Westwood S…" at bounding box center [816, 374] width 1131 height 736
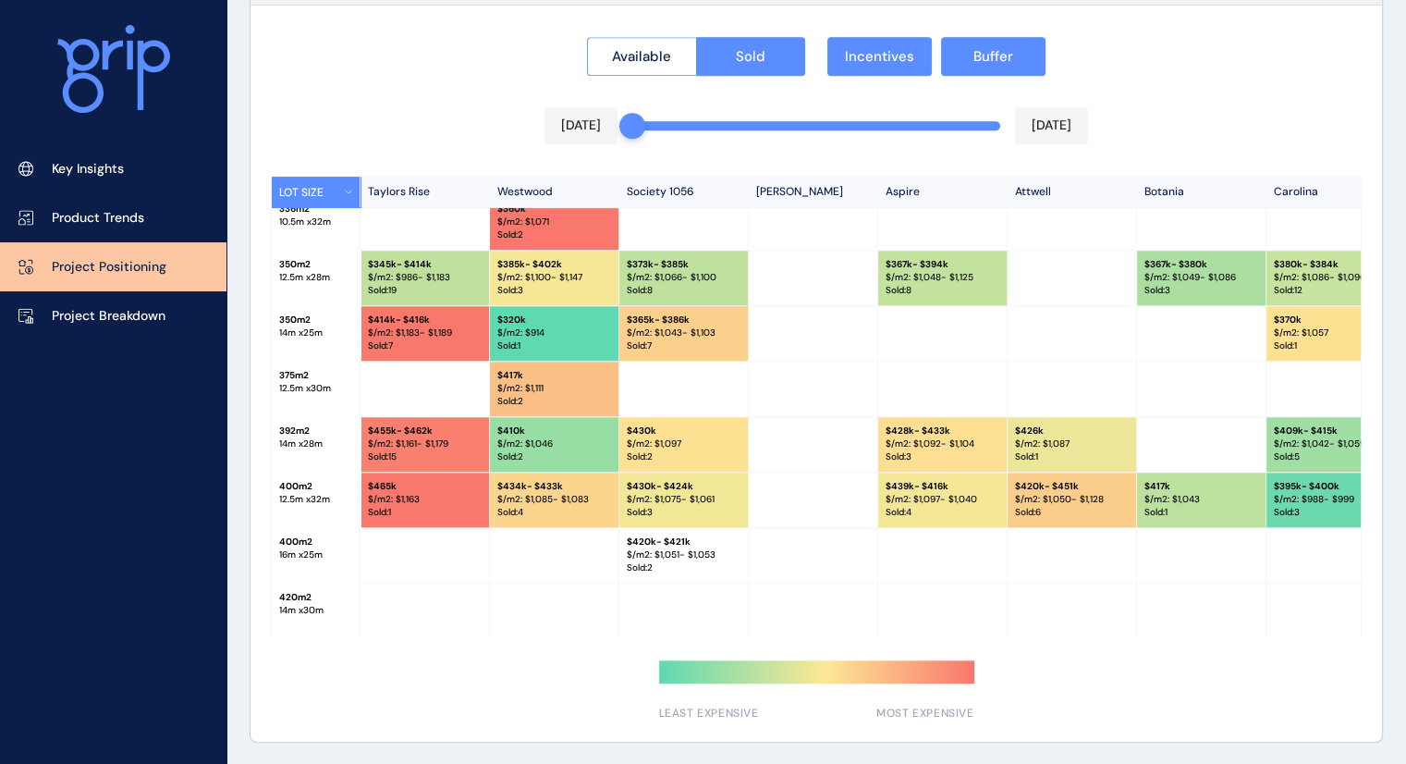
click at [757, 142] on div "Available Sold Incentives Buffer [DATE] [DATE] LOT SIZE Taylors Rise Westwood S…" at bounding box center [816, 374] width 1131 height 736
click at [789, 129] on div "[DATE] [DATE]" at bounding box center [816, 125] width 544 height 37
drag, startPoint x: 623, startPoint y: 126, endPoint x: 679, endPoint y: 124, distance: 55.5
click at [679, 124] on div "[DATE] [DATE]" at bounding box center [816, 125] width 544 height 37
click at [679, 124] on div "Available Sold Incentives Buffer [DATE] [DATE] LOT SIZE Taylors Rise Westwood S…" at bounding box center [816, 374] width 1131 height 736
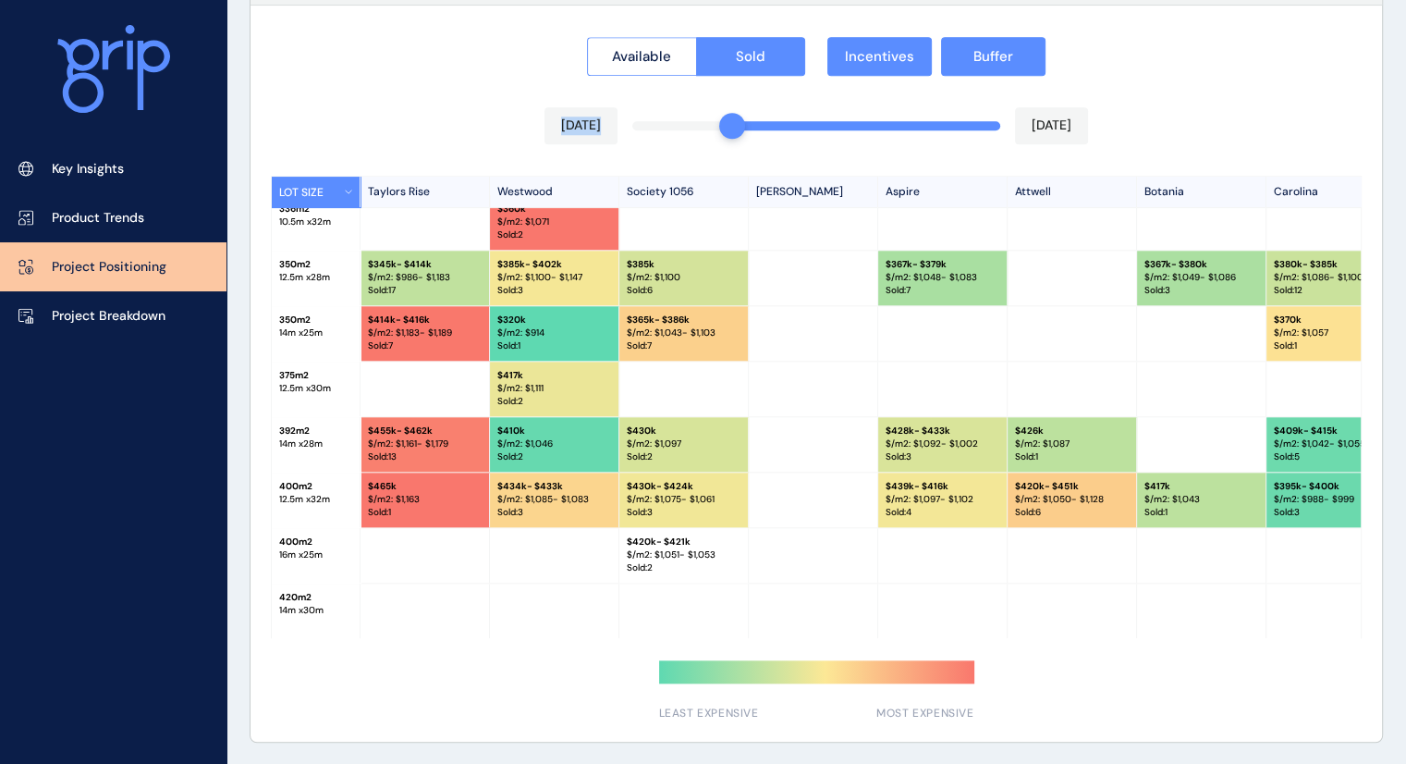
click at [723, 126] on div "Available Sold Incentives Buffer [DATE] [DATE] LOT SIZE Taylors Rise Westwood S…" at bounding box center [816, 374] width 1131 height 736
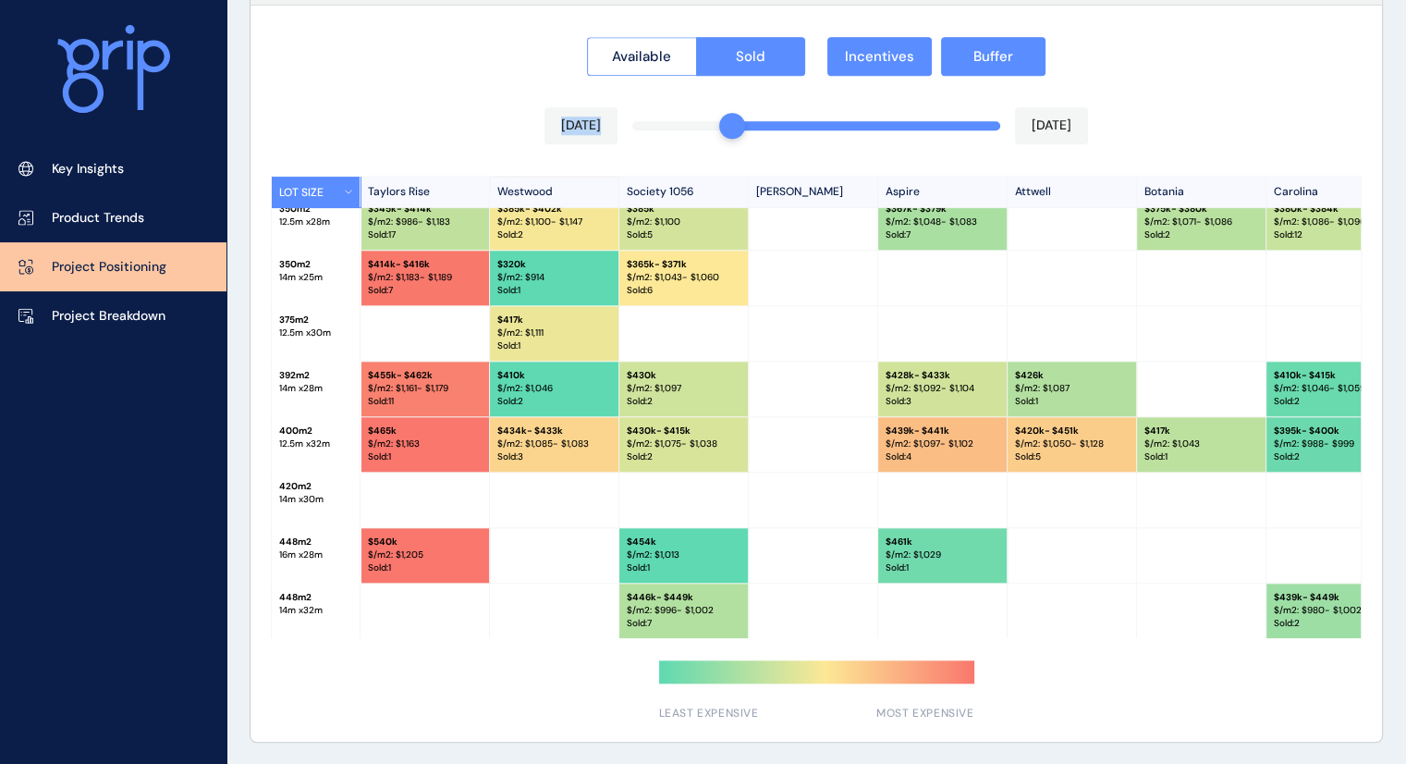
scroll to position [513, 0]
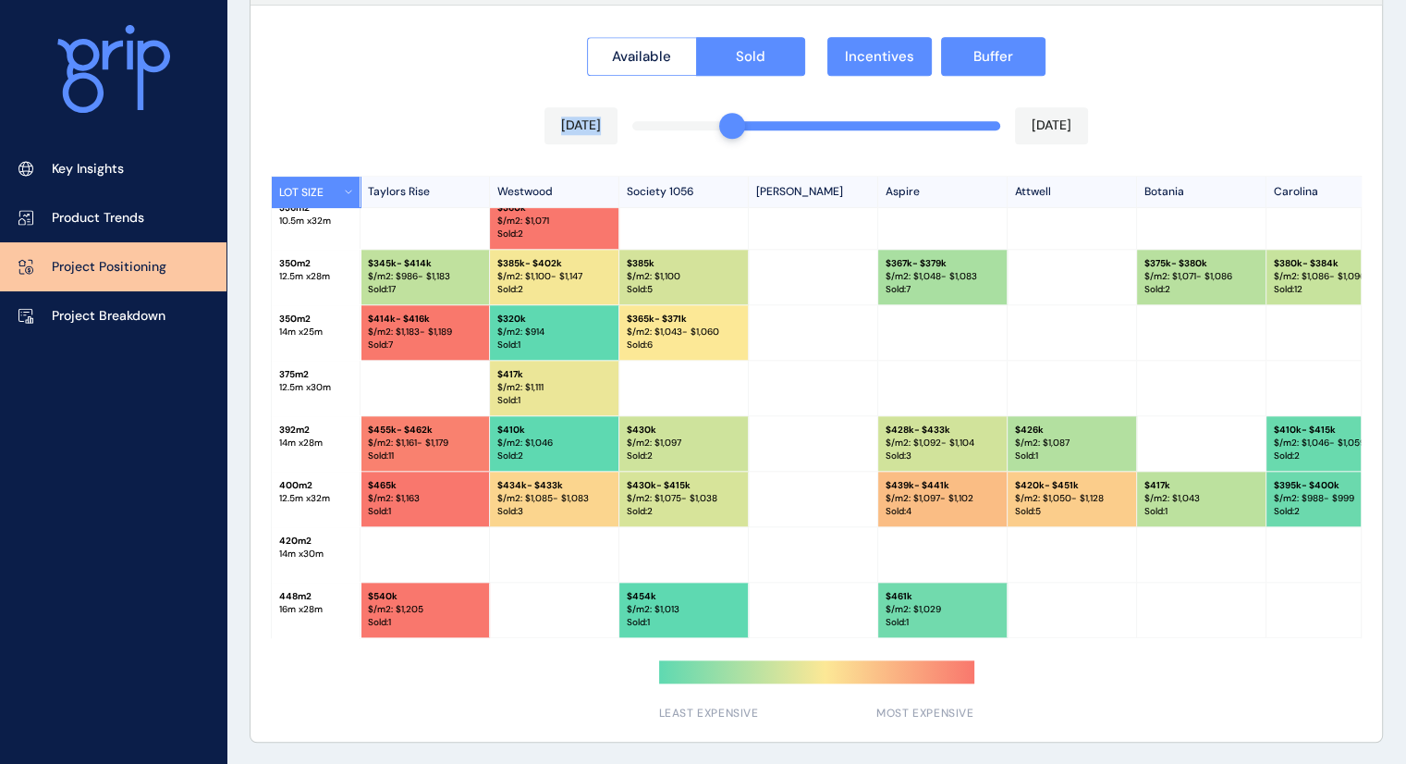
click at [792, 133] on div "[DATE] [DATE]" at bounding box center [816, 125] width 544 height 37
click at [813, 130] on div "[DATE] [DATE]" at bounding box center [816, 125] width 544 height 37
click at [778, 131] on div "[DATE] [DATE]" at bounding box center [816, 125] width 544 height 37
click at [780, 125] on div "Available Sold Incentives Buffer [DATE] [DATE] LOT SIZE Taylors Rise Westwood S…" at bounding box center [816, 374] width 1131 height 736
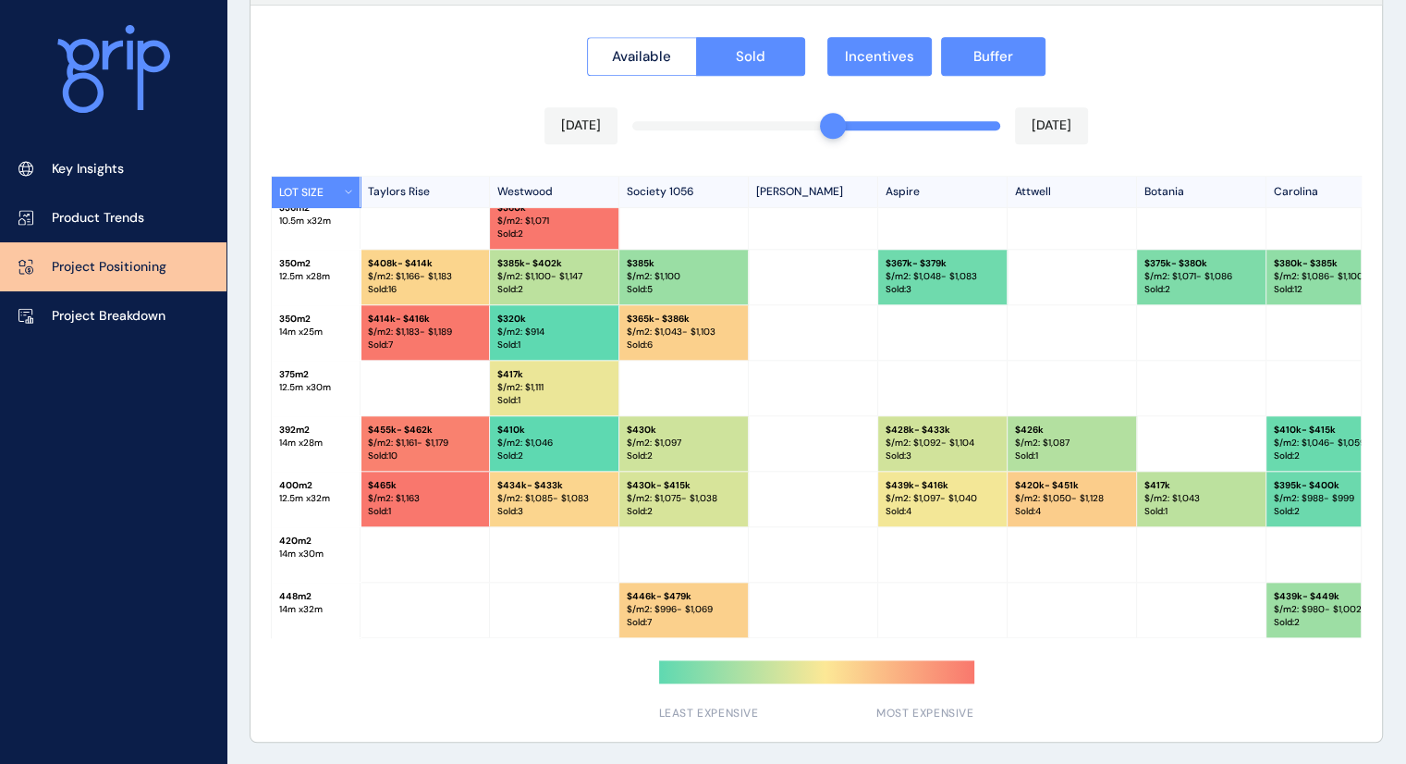
click at [826, 127] on div "Available Sold Incentives Buffer [DATE] [DATE] LOT SIZE Taylors Rise Westwood S…" at bounding box center [816, 374] width 1131 height 736
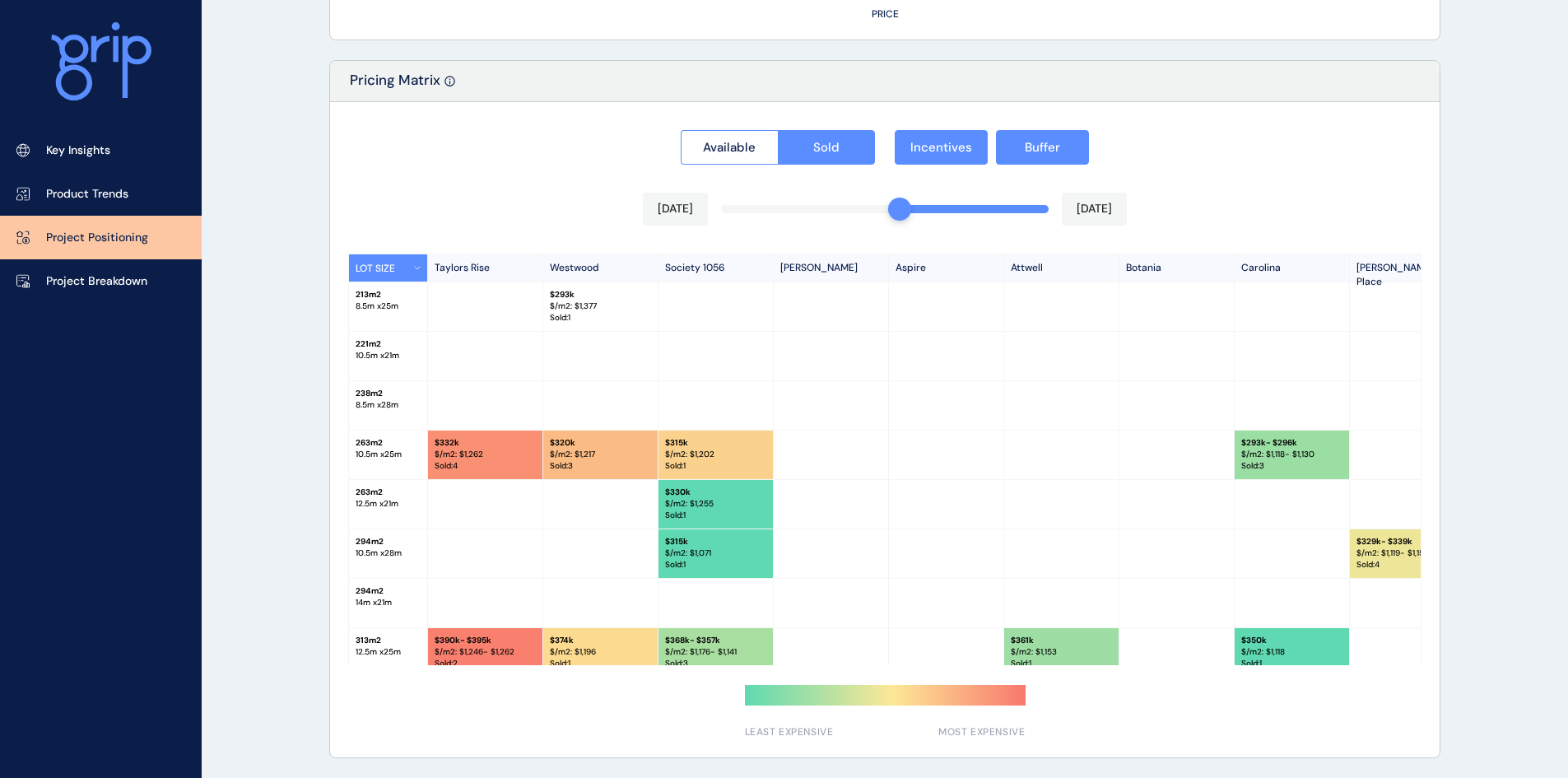
scroll to position [411, 0]
